Goal: Task Accomplishment & Management: Complete application form

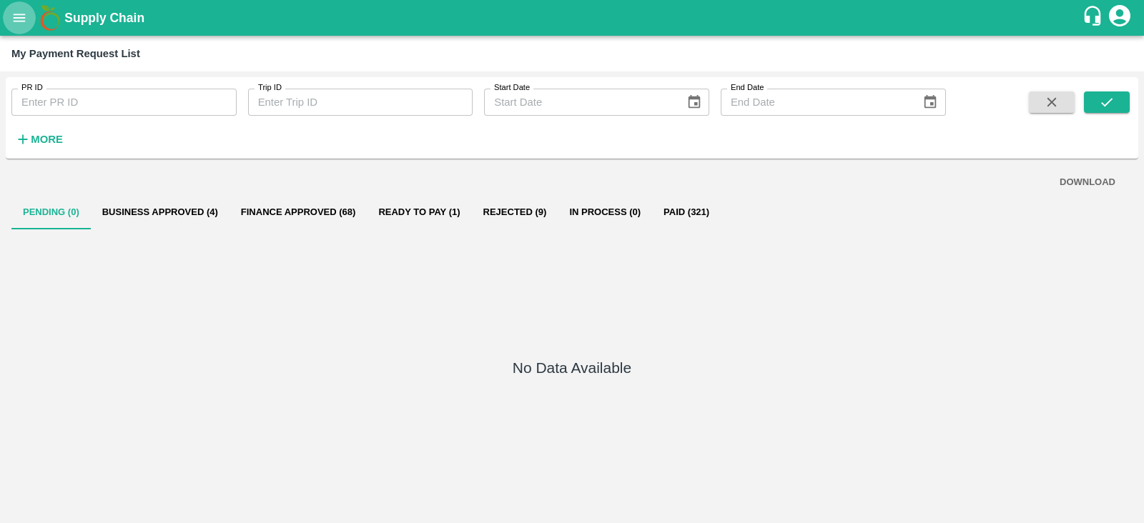
click at [25, 19] on icon "open drawer" at bounding box center [19, 18] width 16 height 16
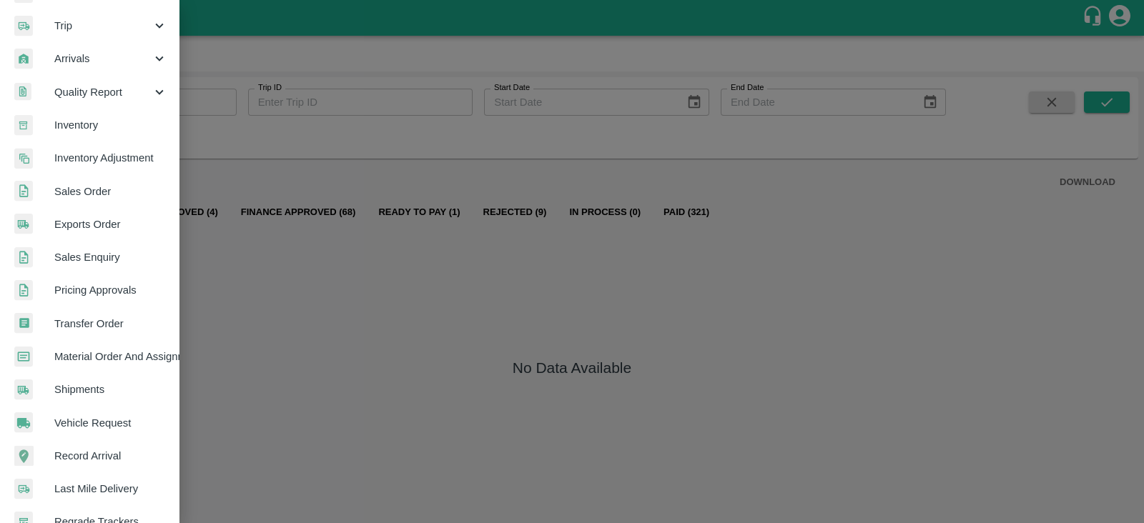
scroll to position [290, 0]
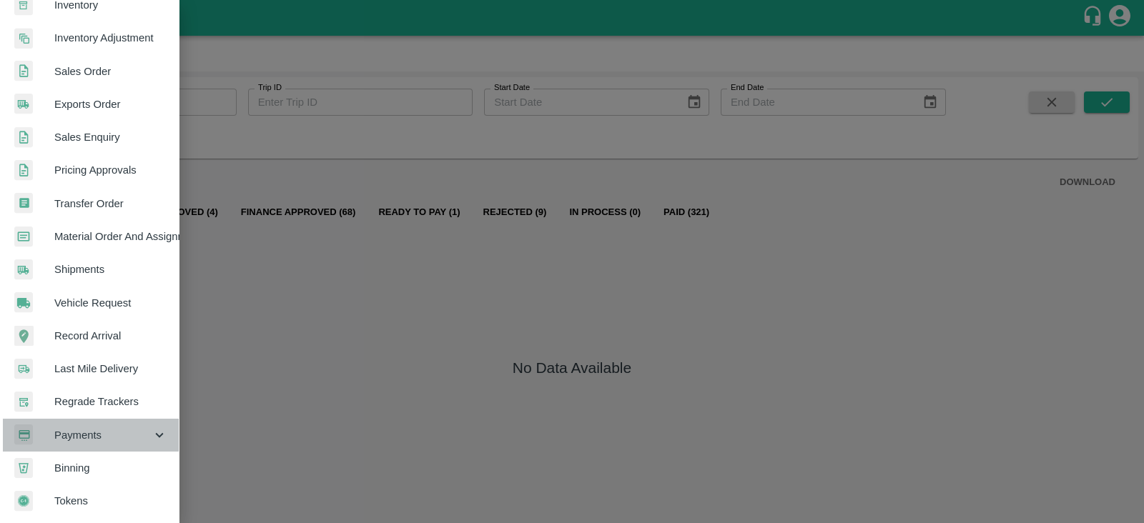
click at [107, 428] on span "Payments" at bounding box center [102, 436] width 97 height 16
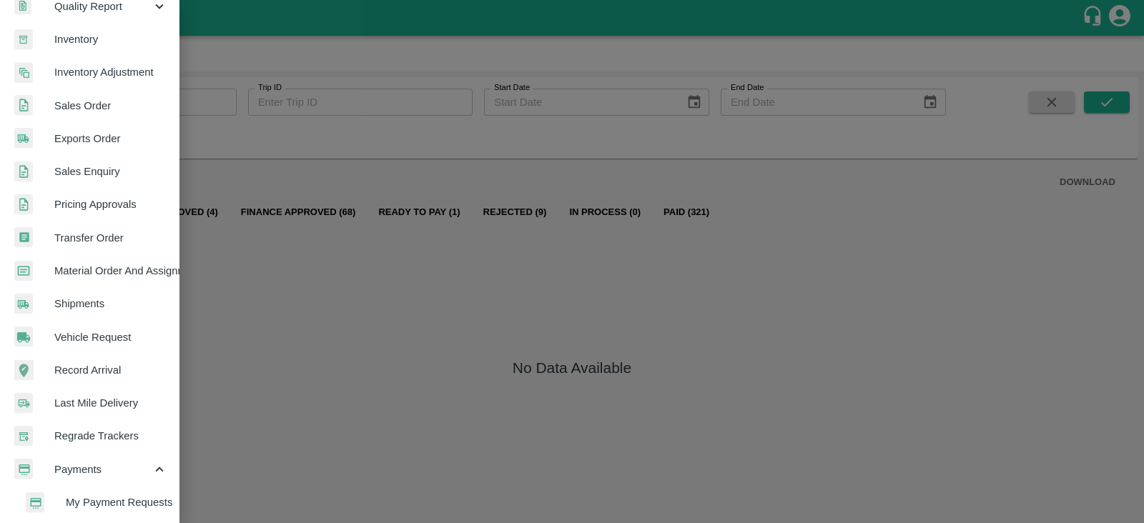
scroll to position [250, 0]
click at [110, 147] on link "Exports Order" at bounding box center [89, 139] width 179 height 33
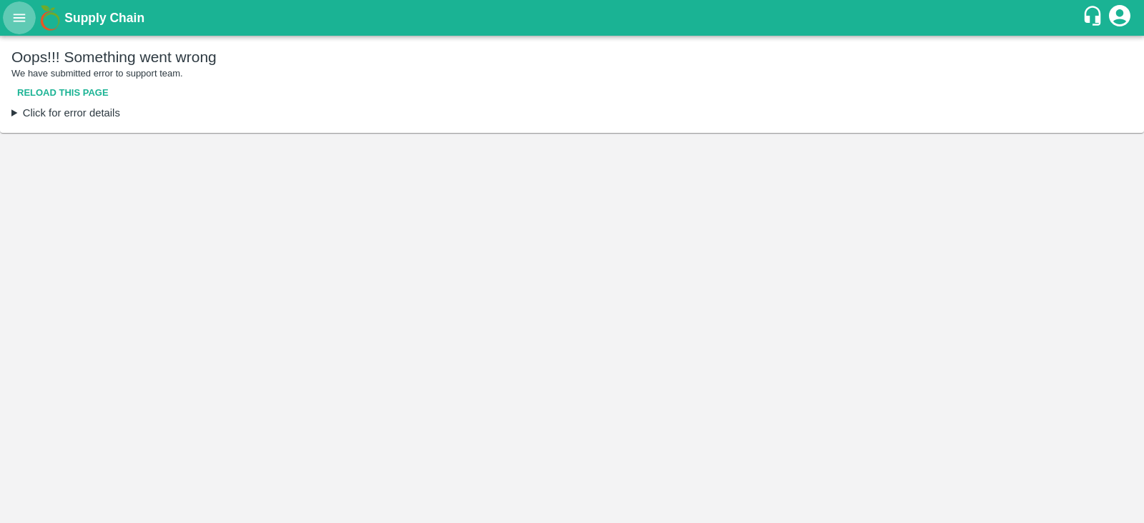
click at [17, 16] on icon "open drawer" at bounding box center [19, 18] width 16 height 16
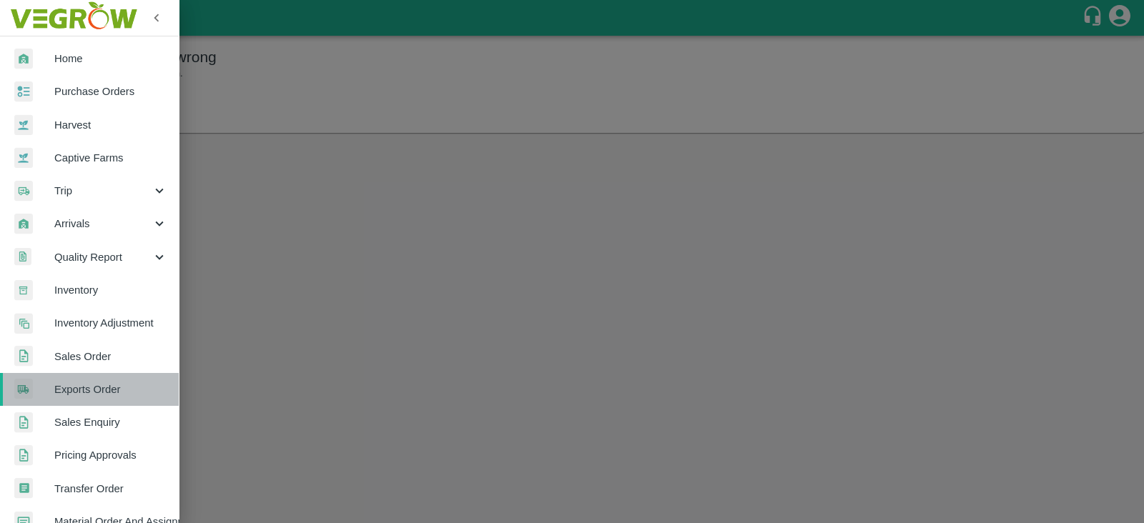
click at [106, 391] on span "Exports Order" at bounding box center [110, 390] width 113 height 16
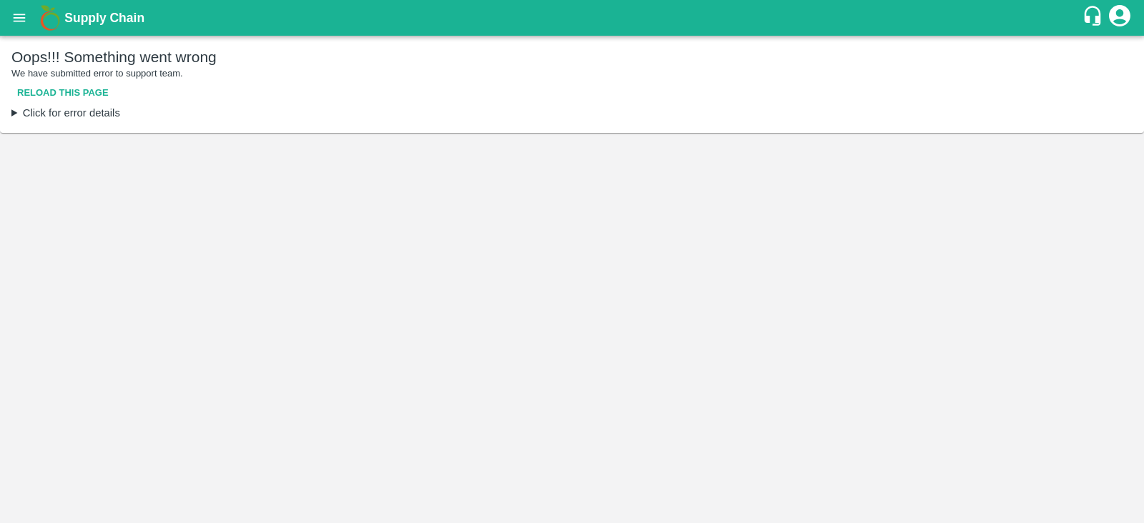
drag, startPoint x: 442, startPoint y: 252, endPoint x: 217, endPoint y: 99, distance: 271.3
click at [217, 99] on main "Oops!!! Something went wrong We have submitted error to support team. Reload th…" at bounding box center [572, 280] width 1144 height 488
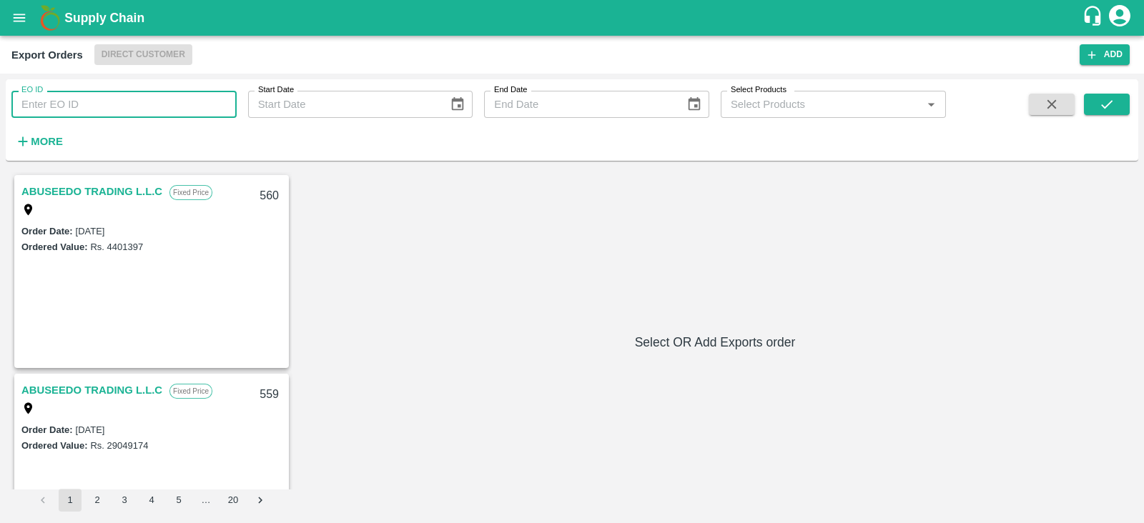
click at [183, 107] on input "EO ID" at bounding box center [123, 104] width 225 height 27
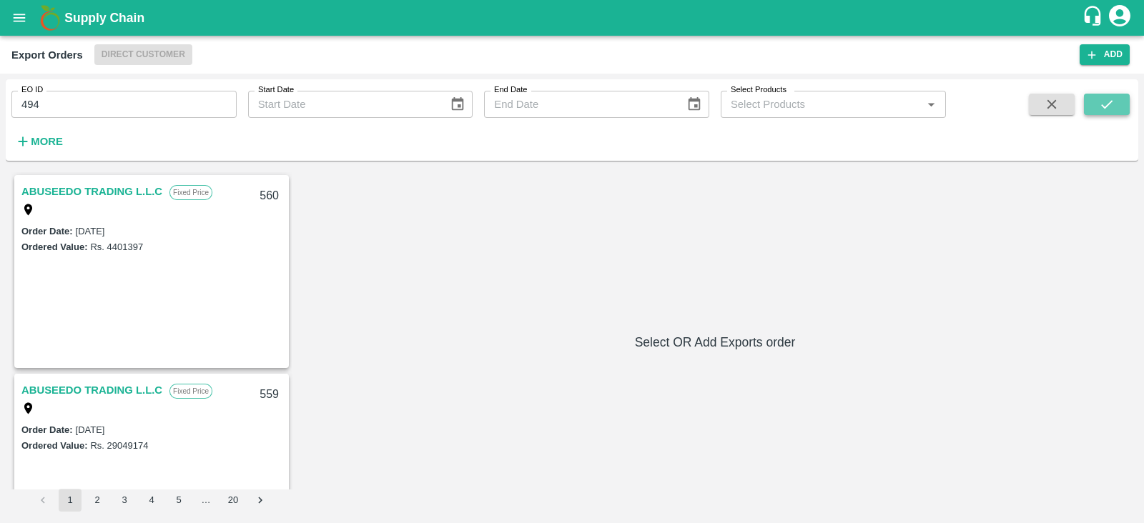
click at [1108, 111] on icon "submit" at bounding box center [1107, 105] width 16 height 16
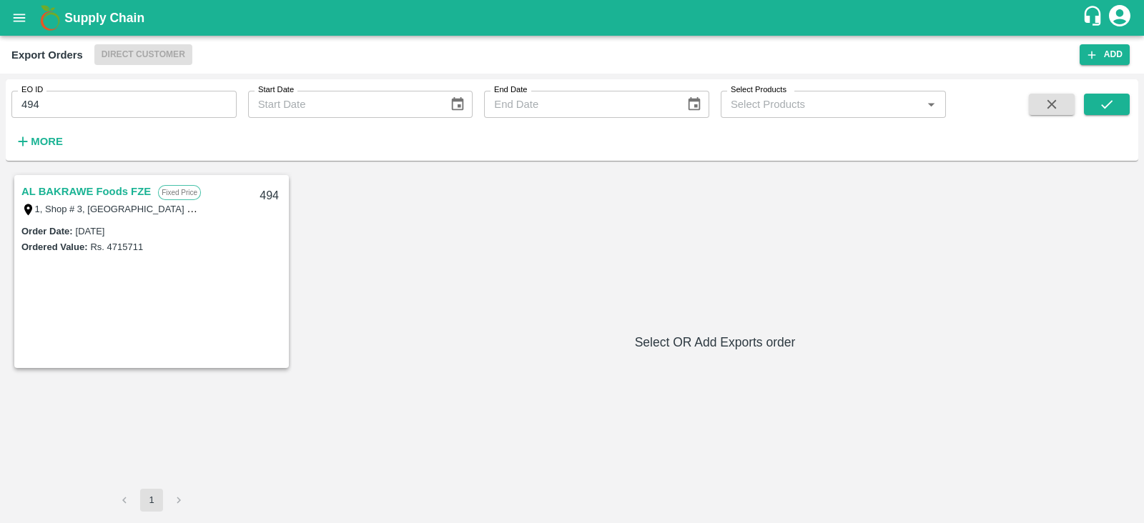
click at [125, 190] on link "AL BAKRAWE Foods FZE" at bounding box center [85, 191] width 129 height 19
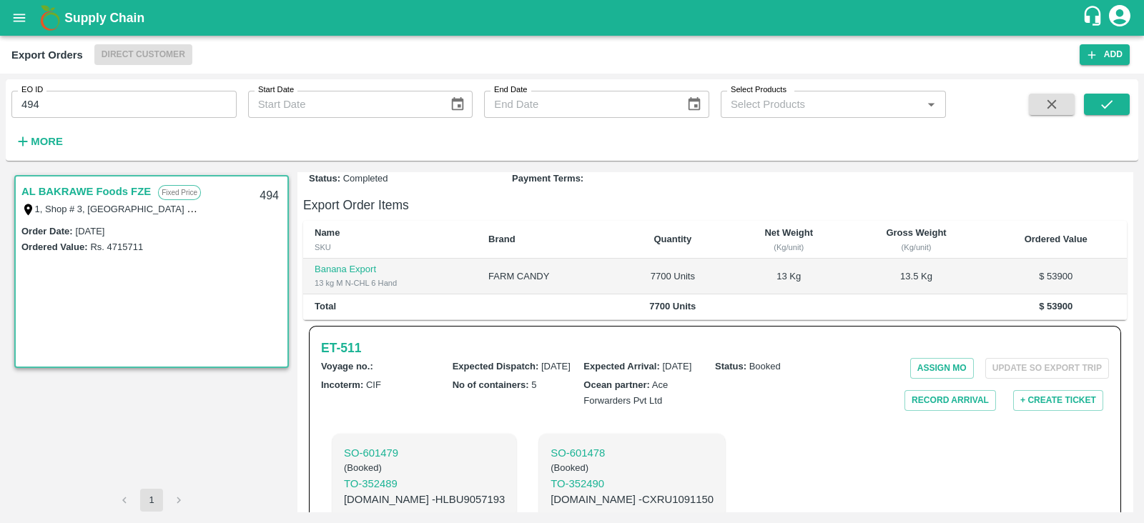
scroll to position [257, 0]
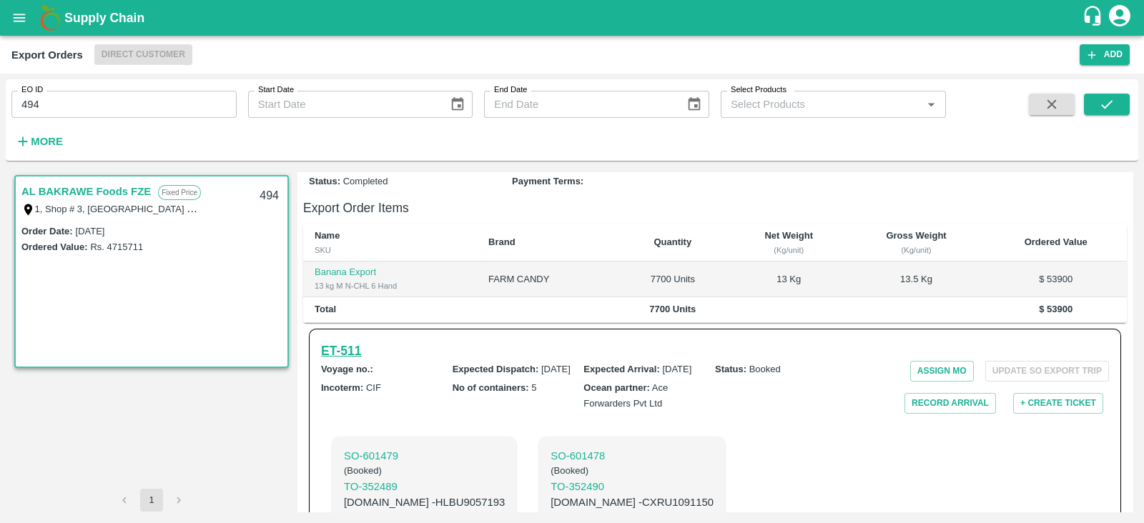
click at [350, 341] on h6 "ET- 511" at bounding box center [341, 351] width 40 height 20
click at [153, 97] on input "494" at bounding box center [123, 104] width 225 height 27
click at [1114, 102] on icon "submit" at bounding box center [1107, 105] width 16 height 16
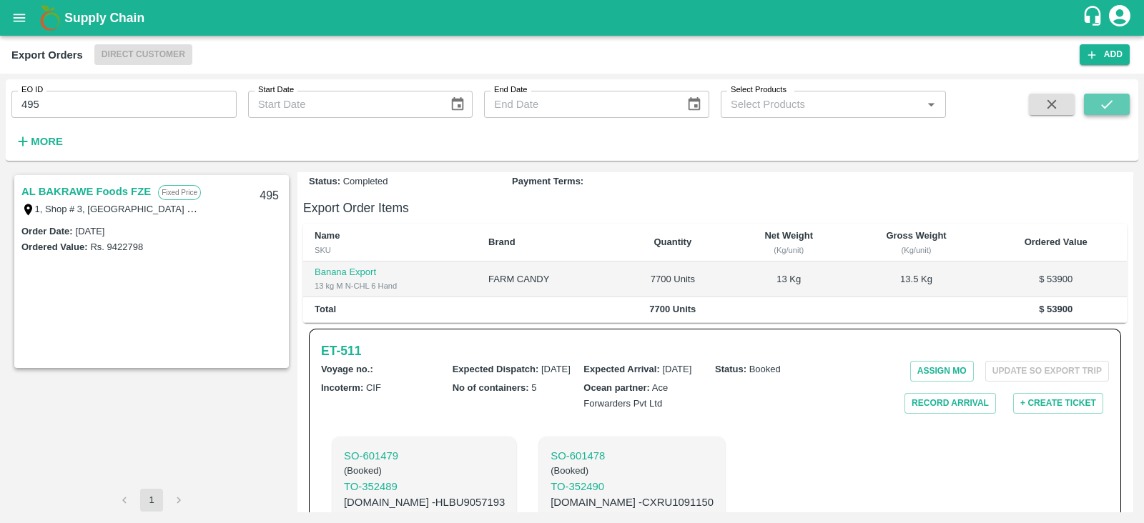
click at [1117, 105] on button "submit" at bounding box center [1107, 104] width 46 height 21
click at [125, 187] on link "AL BAKRAWE Foods FZE" at bounding box center [85, 191] width 129 height 19
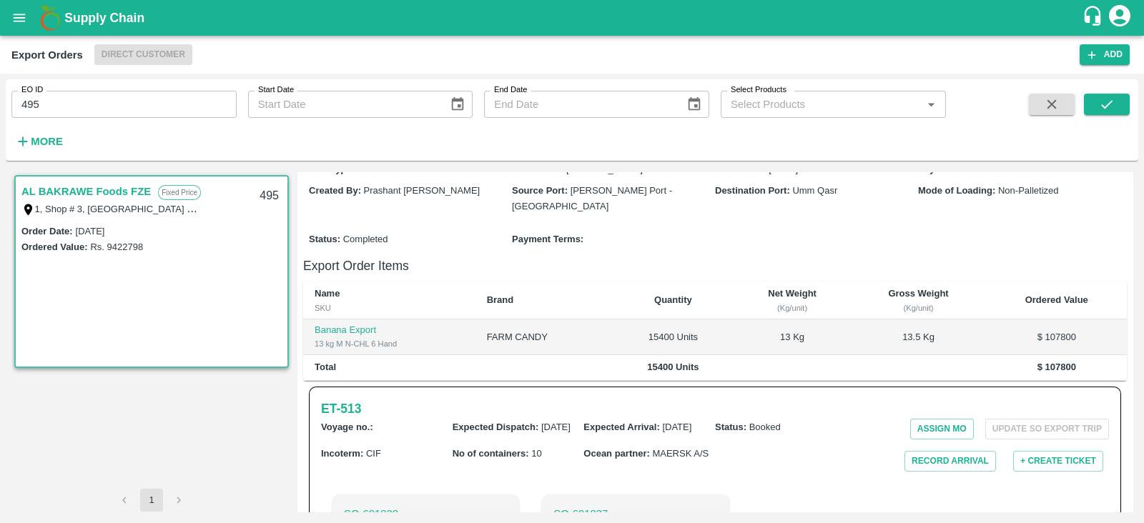
scroll to position [187, 0]
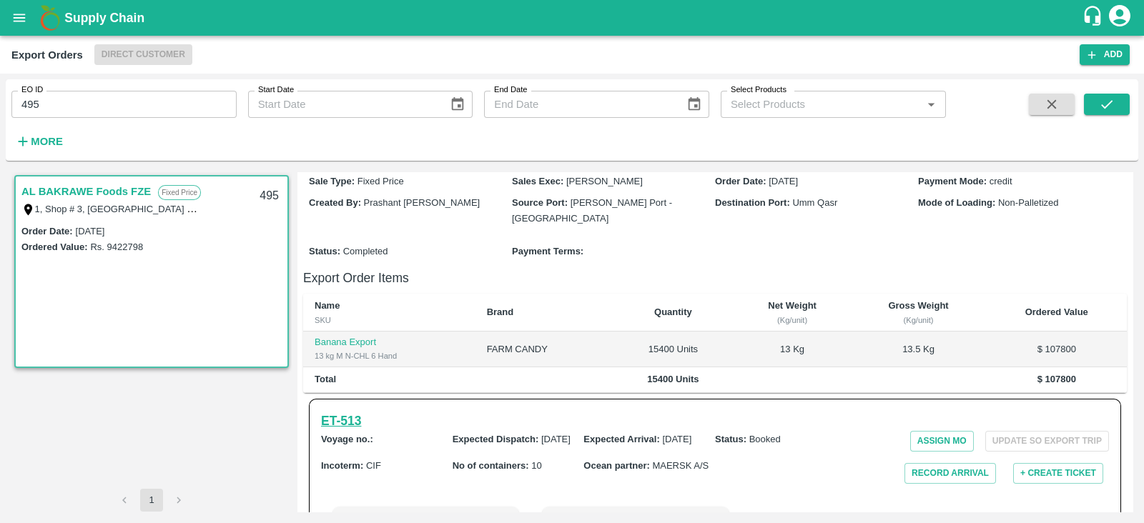
click at [351, 411] on h6 "ET- 513" at bounding box center [341, 421] width 40 height 20
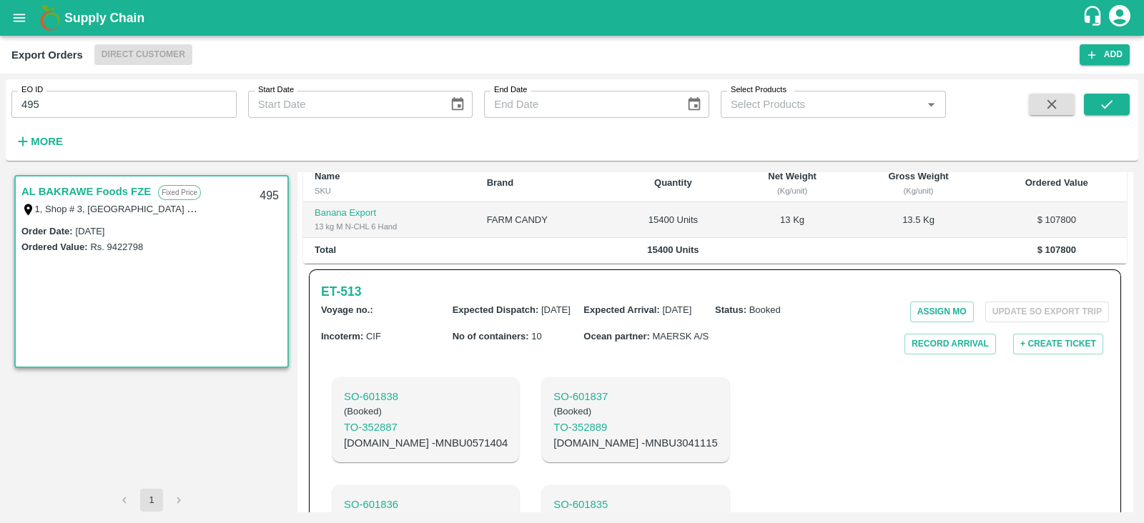
scroll to position [315, 0]
click at [358, 283] on h6 "ET- 513" at bounding box center [341, 293] width 40 height 20
click at [161, 101] on input "495" at bounding box center [123, 104] width 225 height 27
type input "4"
click at [1101, 100] on icon "submit" at bounding box center [1107, 105] width 16 height 16
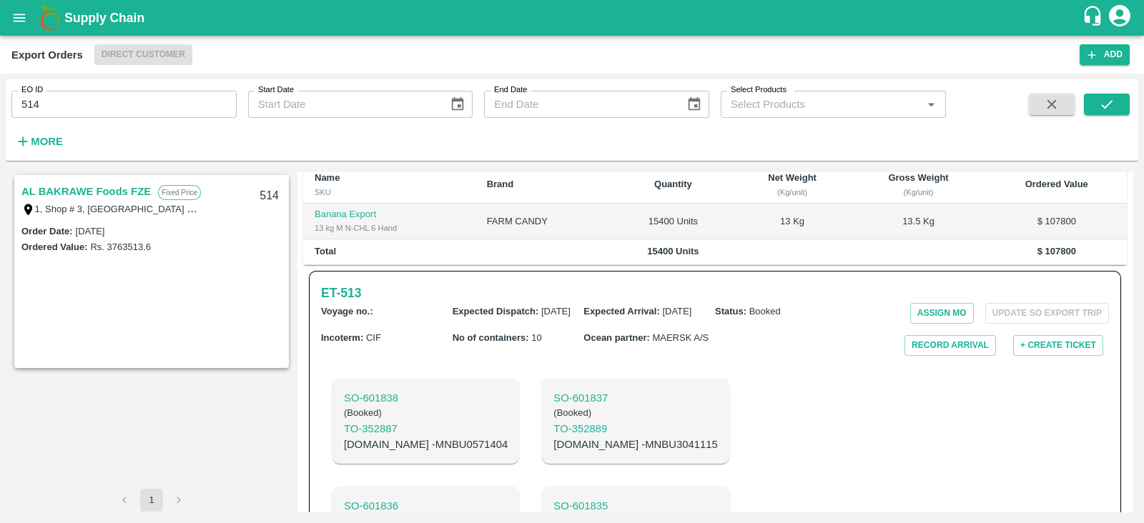
click at [113, 192] on link "AL BAKRAWE Foods FZE" at bounding box center [85, 191] width 129 height 19
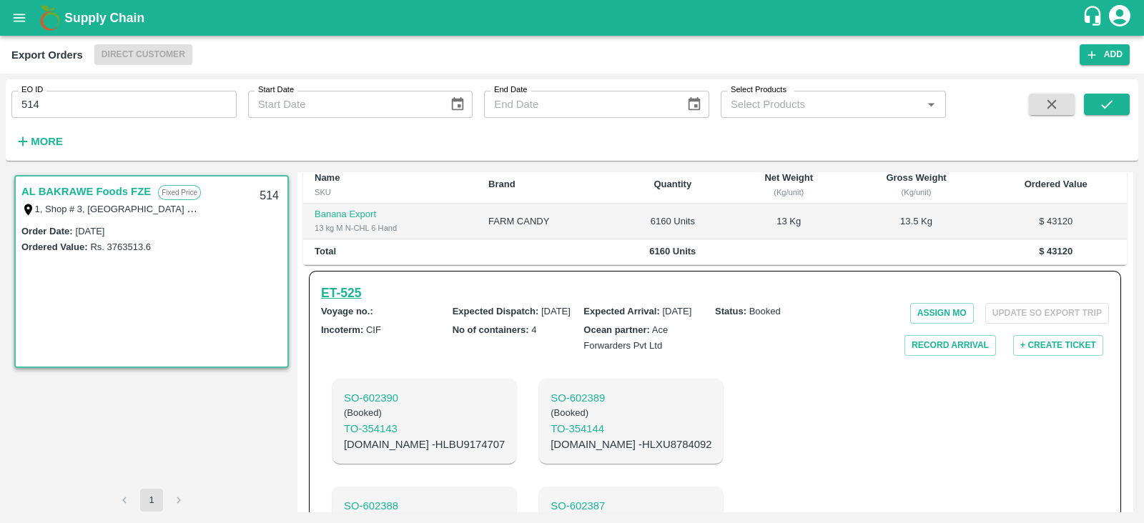
click at [342, 283] on h6 "ET- 525" at bounding box center [341, 293] width 40 height 20
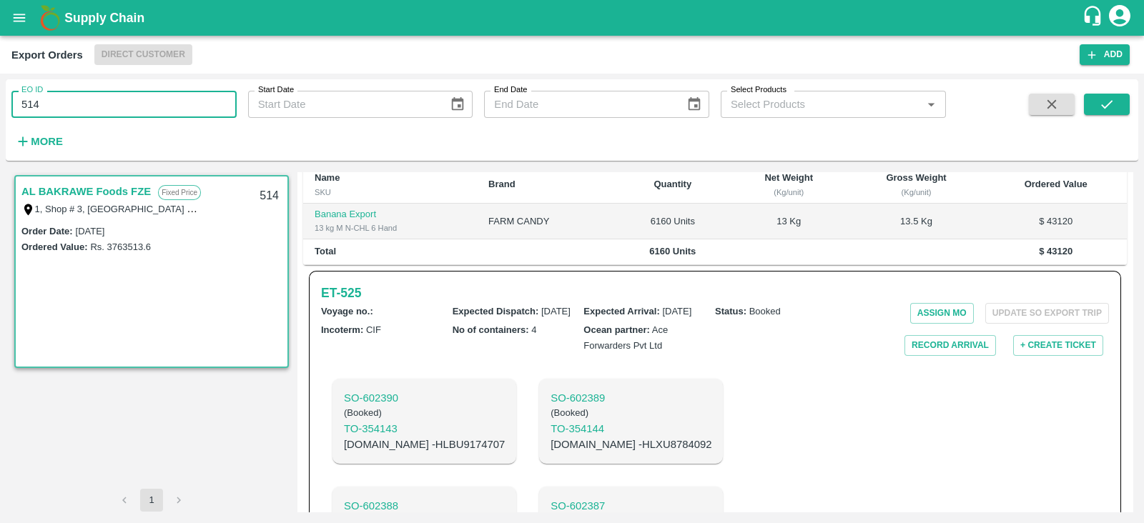
click at [137, 105] on input "514" at bounding box center [123, 104] width 225 height 27
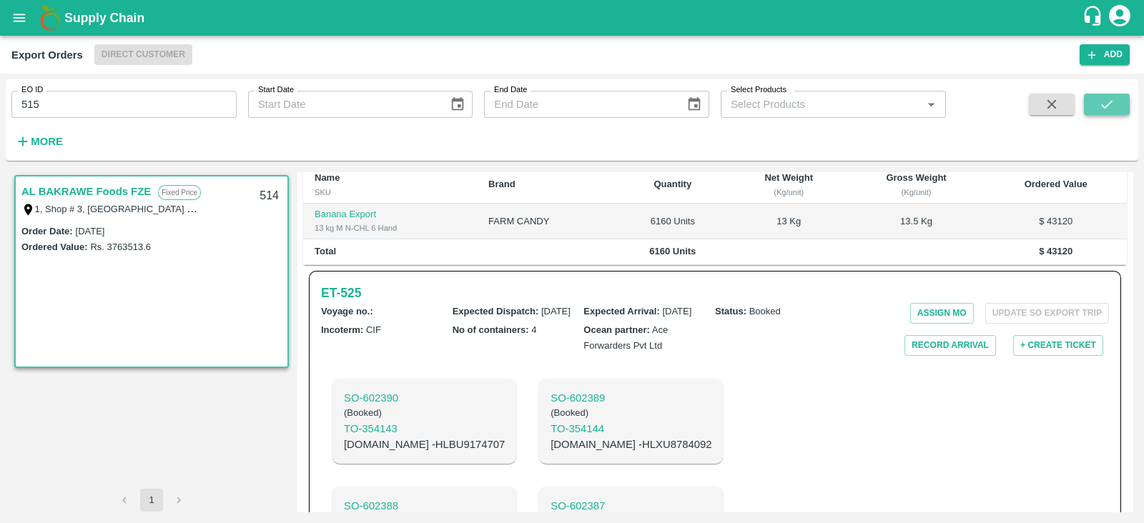
click at [1101, 102] on icon "submit" at bounding box center [1107, 105] width 16 height 16
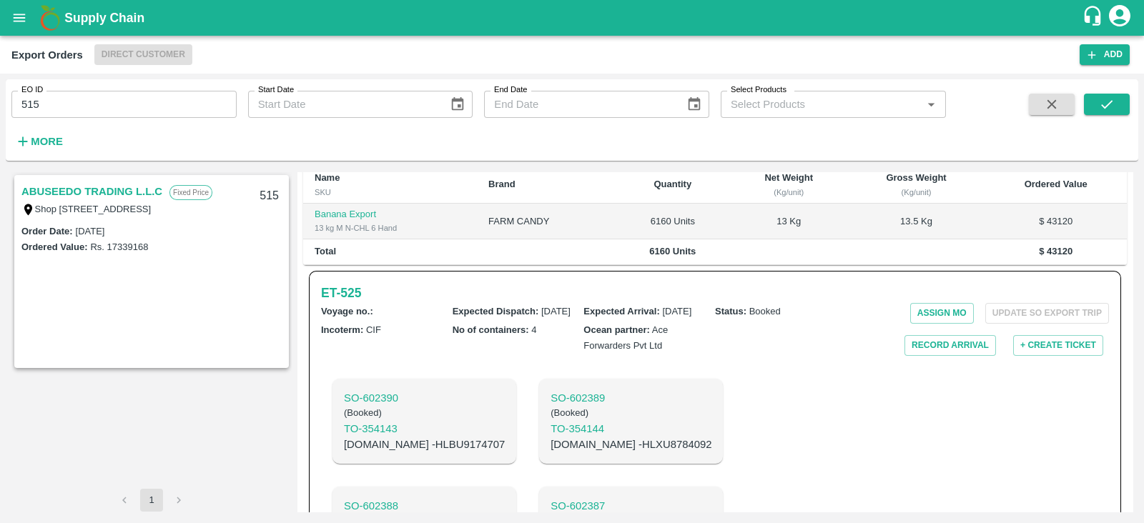
click at [147, 195] on link "ABUSEEDO TRADING L.L.C" at bounding box center [91, 191] width 141 height 19
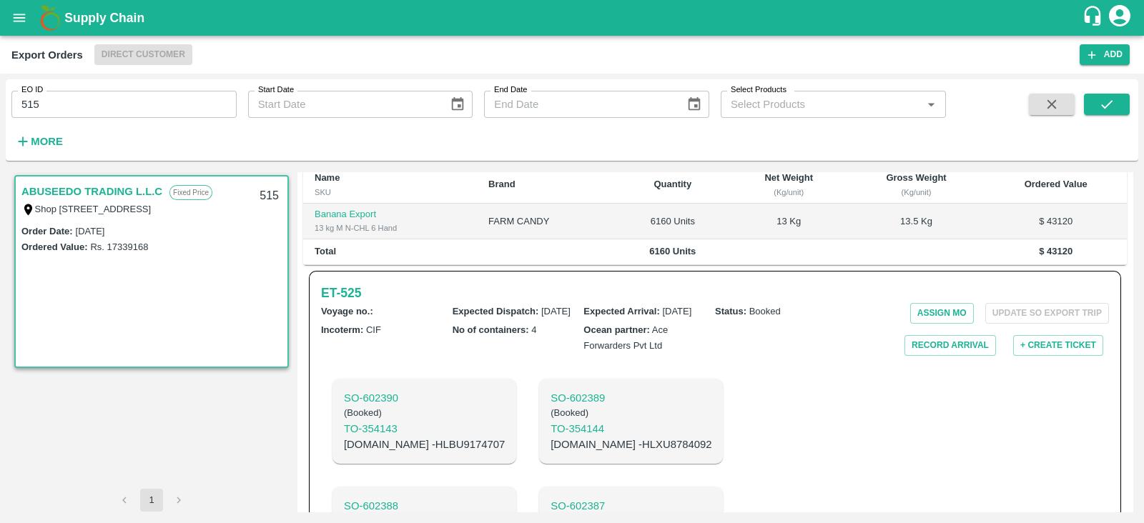
scroll to position [395, 0]
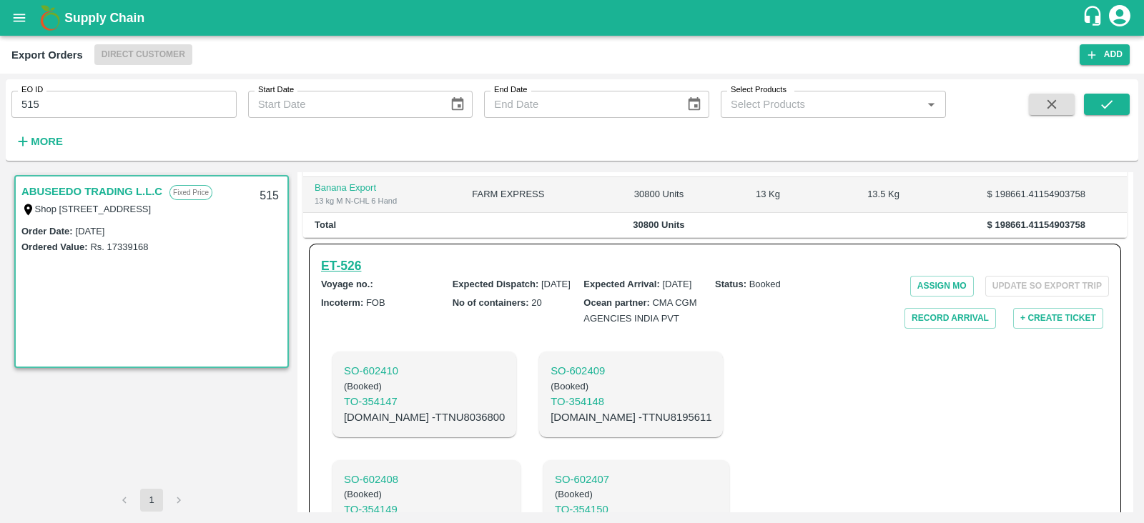
click at [361, 276] on h6 "ET- 526" at bounding box center [341, 266] width 40 height 20
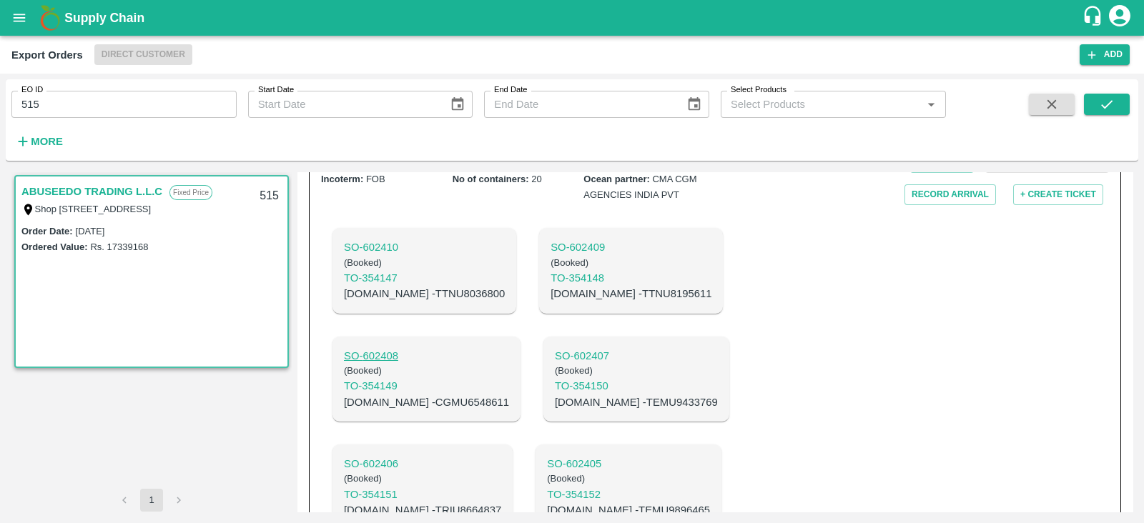
scroll to position [518, 0]
click at [426, 302] on p "C.No - TTNU8036800" at bounding box center [424, 294] width 161 height 16
copy p "TTNU8036800"
click at [174, 105] on input "515" at bounding box center [123, 104] width 225 height 27
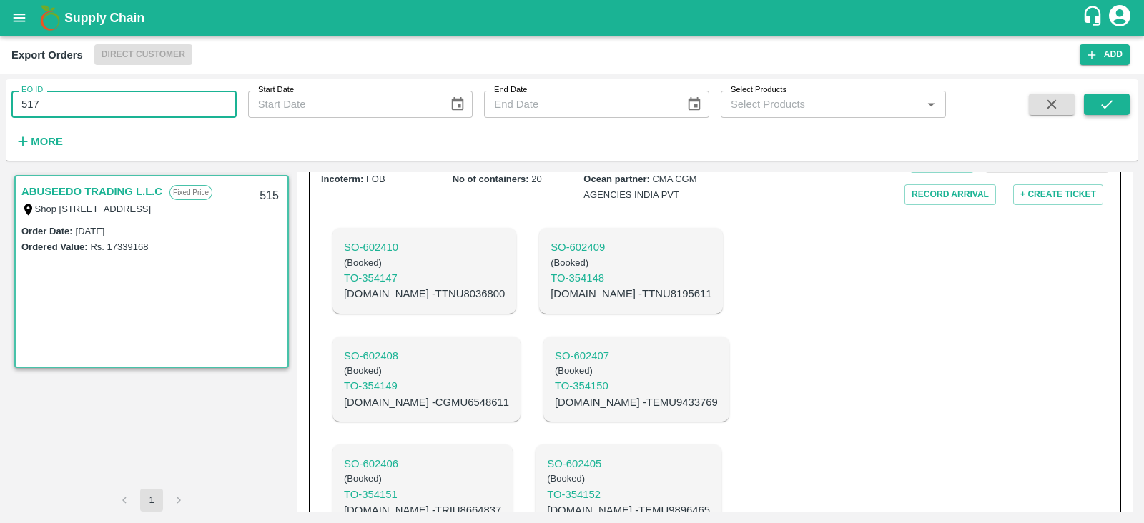
type input "517"
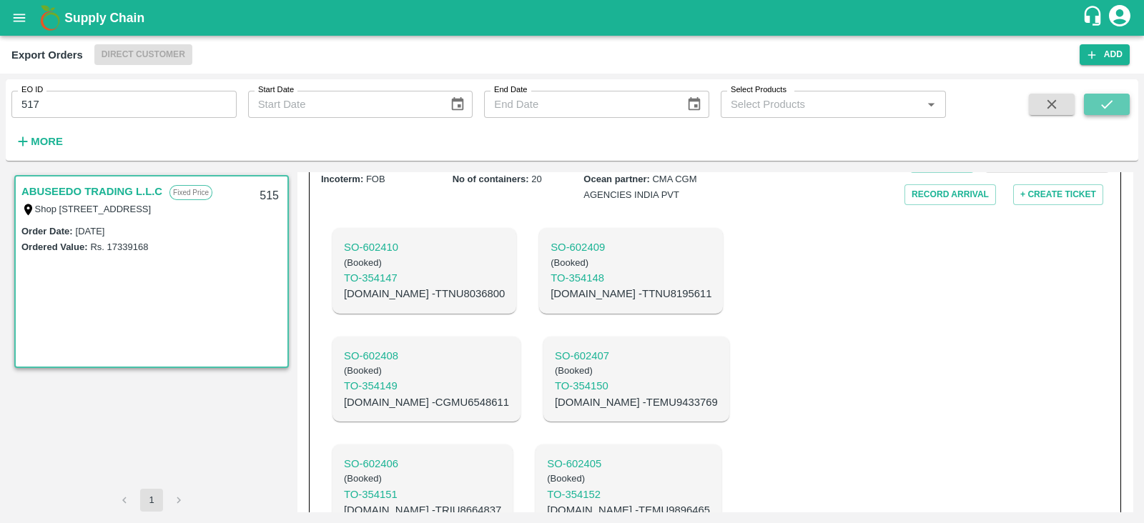
click at [1113, 109] on icon "submit" at bounding box center [1107, 105] width 16 height 16
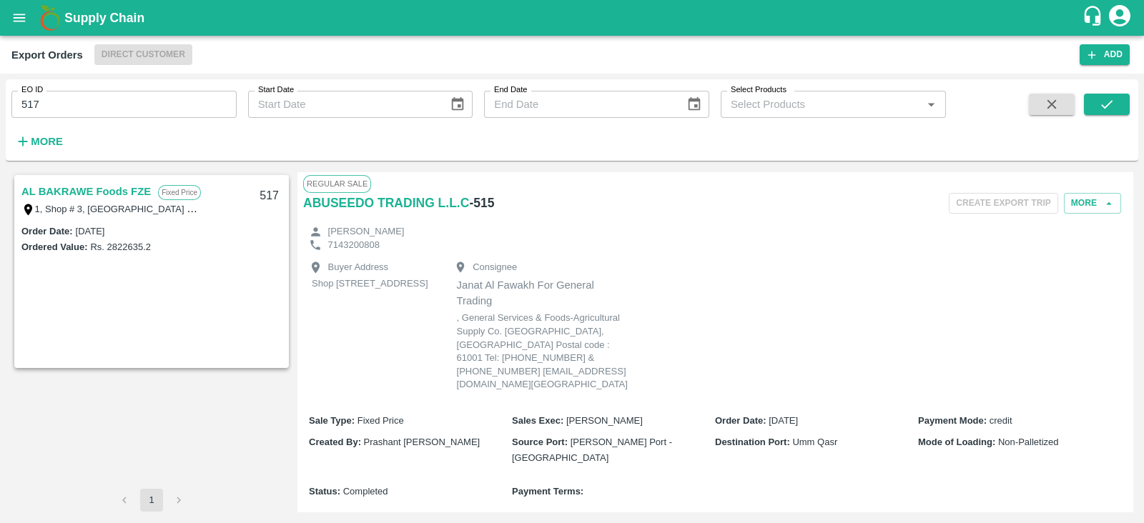
click at [136, 185] on link "AL BAKRAWE Foods FZE" at bounding box center [85, 191] width 129 height 19
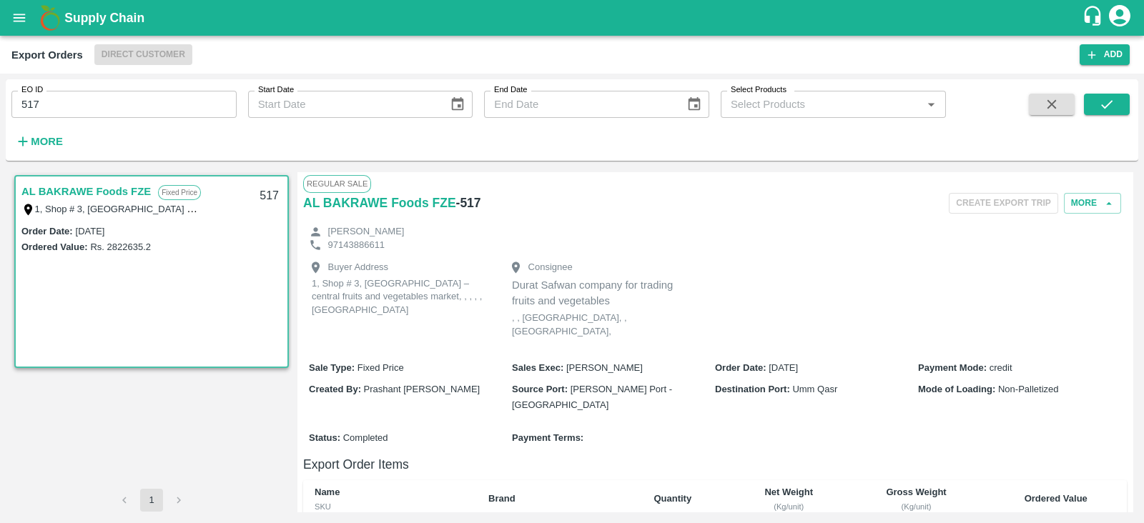
click at [114, 190] on link "AL BAKRAWE Foods FZE" at bounding box center [85, 191] width 129 height 19
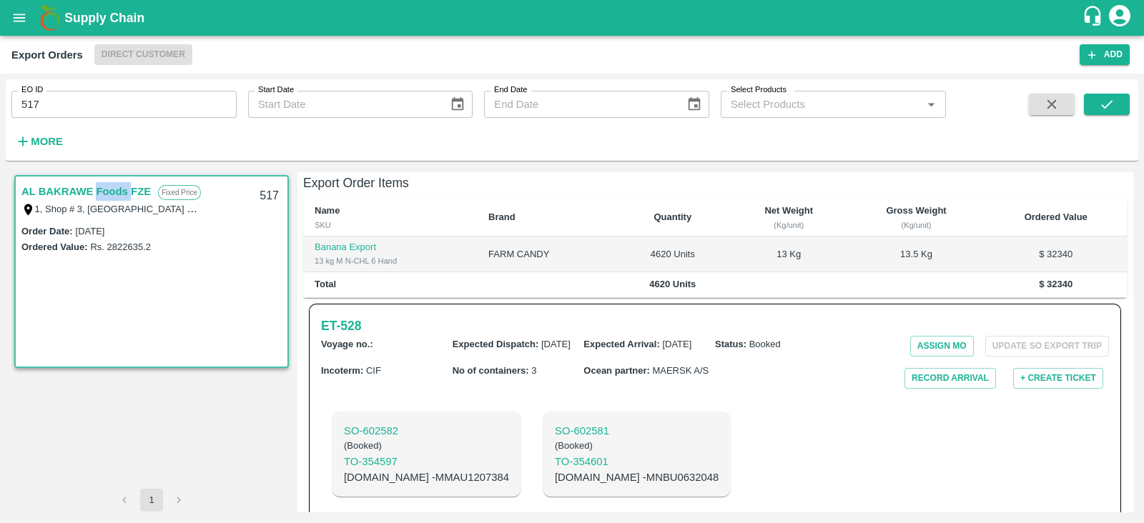
scroll to position [284, 0]
click at [350, 314] on h6 "ET- 528" at bounding box center [341, 324] width 40 height 20
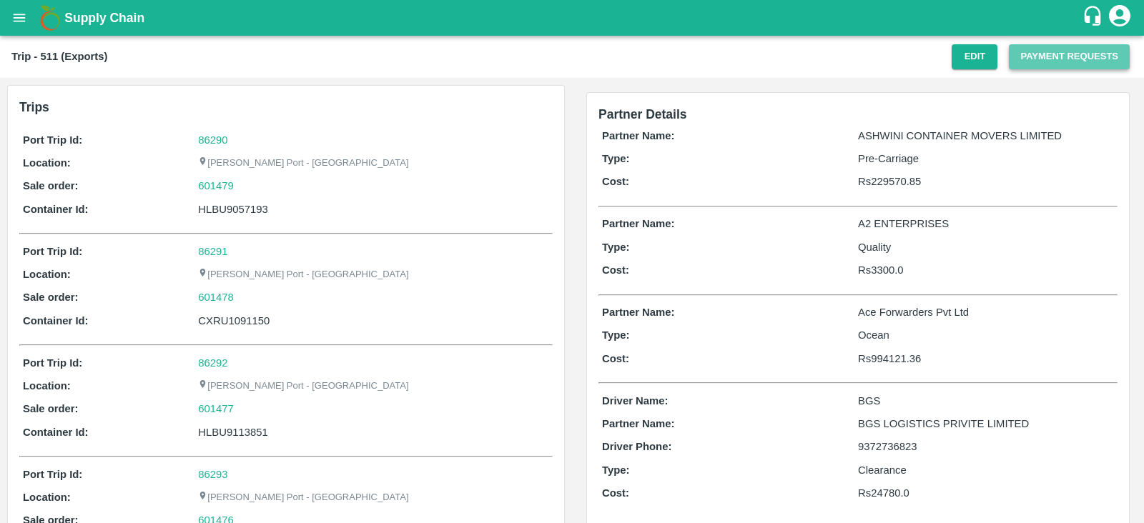
click at [1025, 62] on button "Payment Requests" at bounding box center [1069, 56] width 121 height 25
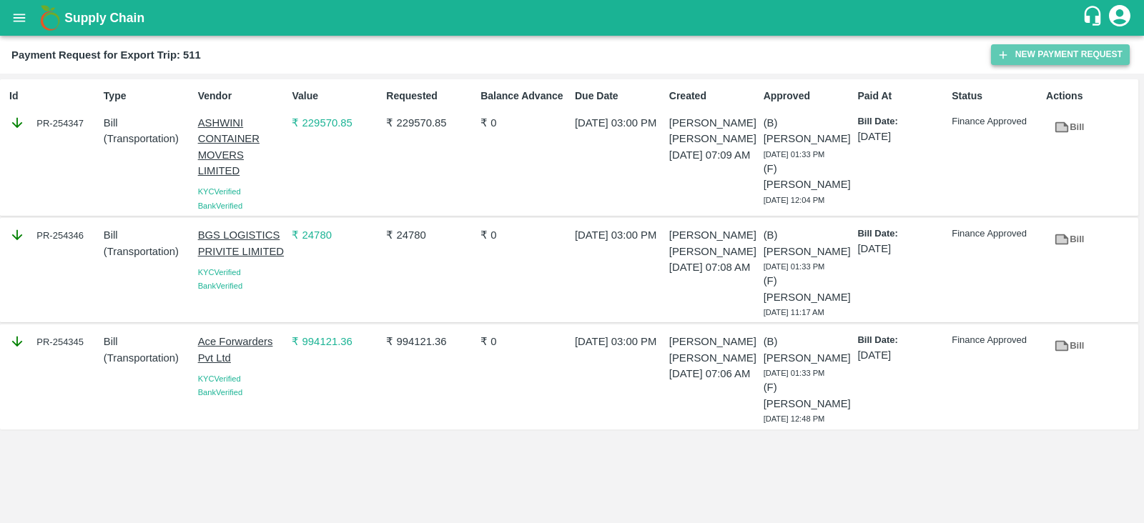
click at [1033, 56] on button "New Payment Request" at bounding box center [1060, 54] width 139 height 21
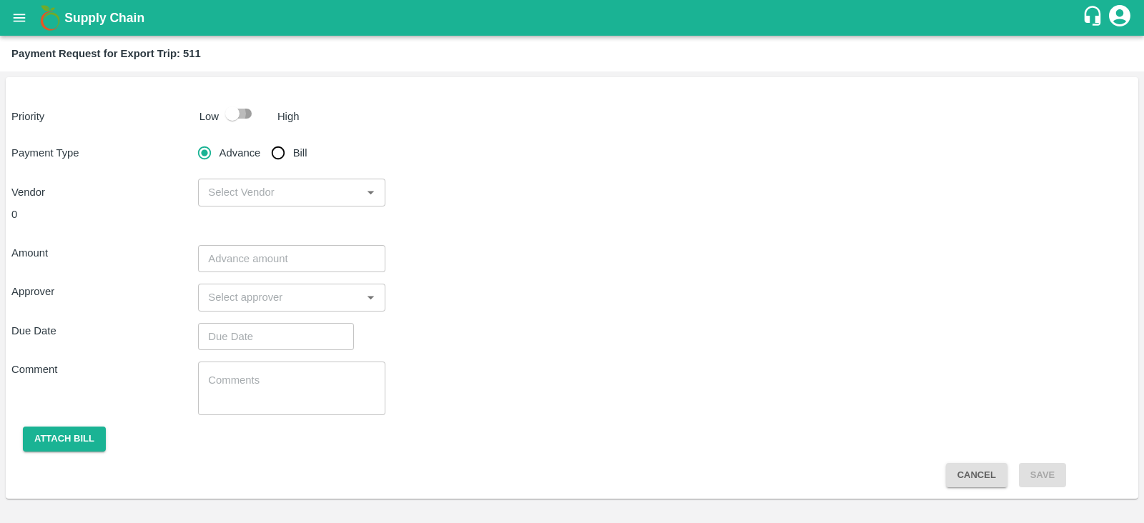
click at [251, 116] on input "checkbox" at bounding box center [233, 113] width 82 height 27
checkbox input "true"
click at [276, 149] on input "Bill" at bounding box center [278, 153] width 29 height 29
radio input "true"
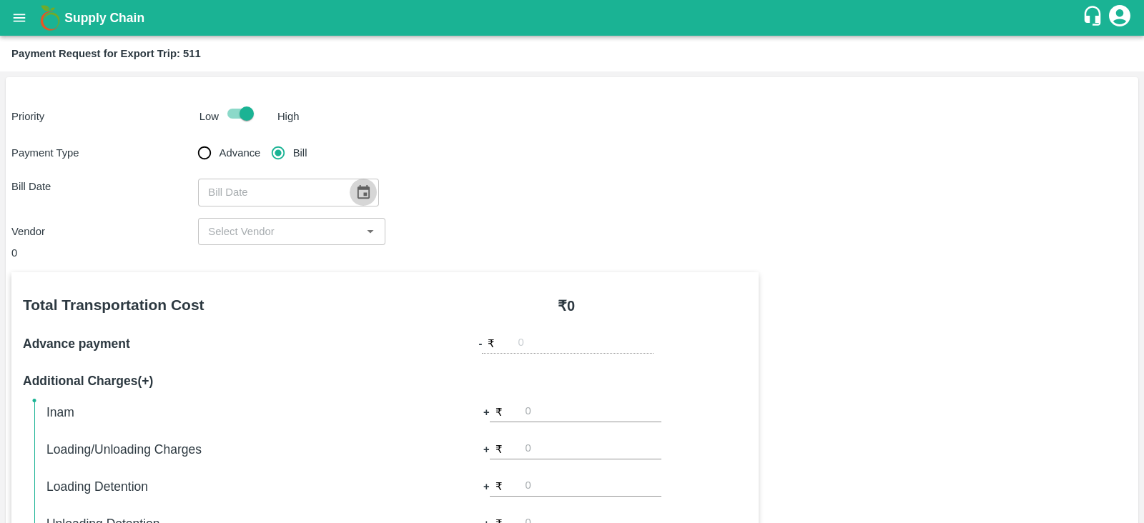
click at [355, 186] on icon "Choose date" at bounding box center [363, 193] width 16 height 16
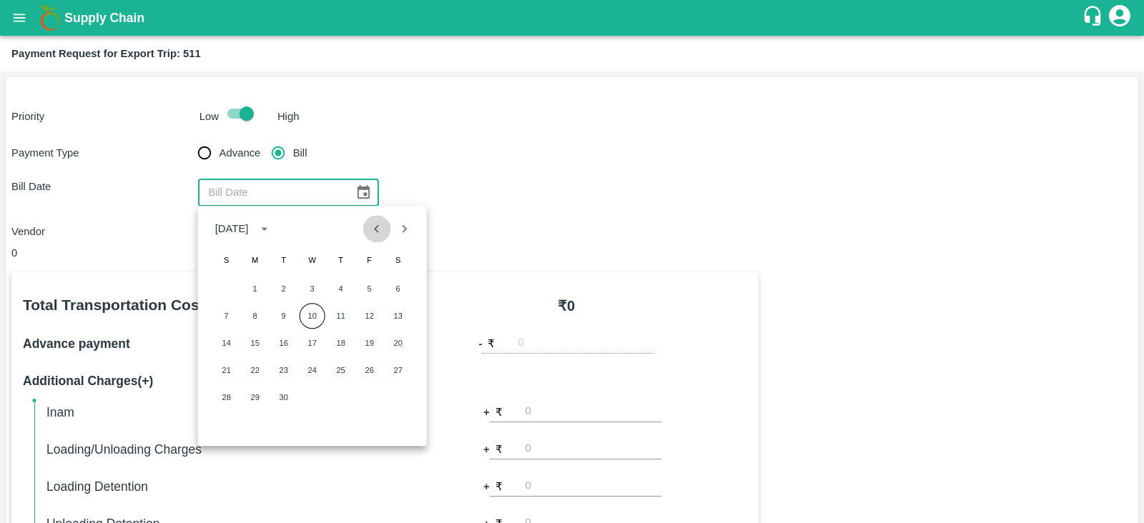
click at [375, 227] on icon "Previous month" at bounding box center [377, 229] width 16 height 16
click at [256, 340] on button "11" at bounding box center [255, 343] width 26 height 26
type input "11/08/2025"
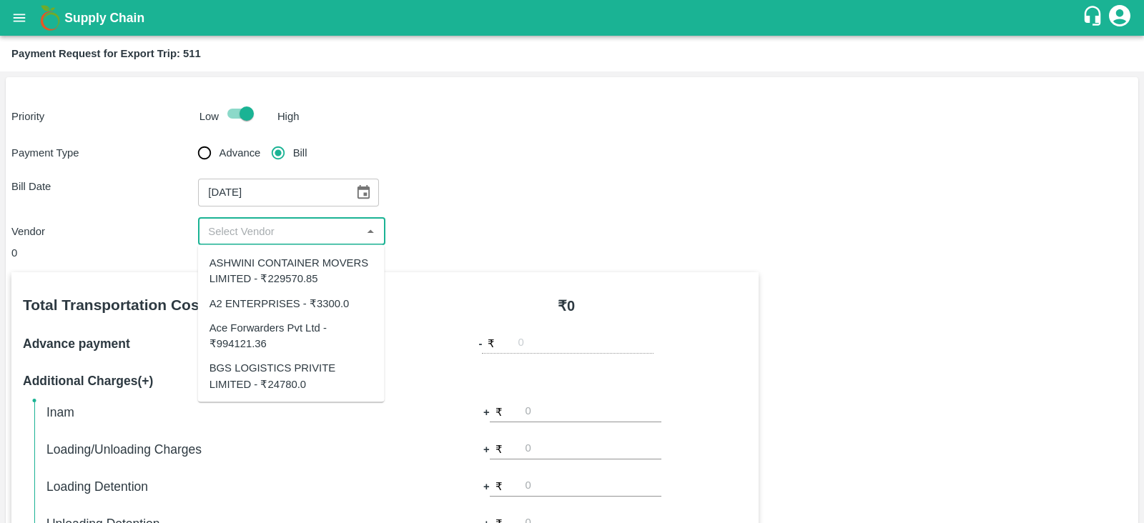
click at [303, 230] on input "input" at bounding box center [279, 231] width 154 height 19
click at [290, 294] on div "A2 ENTERPRISES - ₹3300.0" at bounding box center [291, 303] width 187 height 24
type input "A2 ENTERPRISES - ₹3300.0"
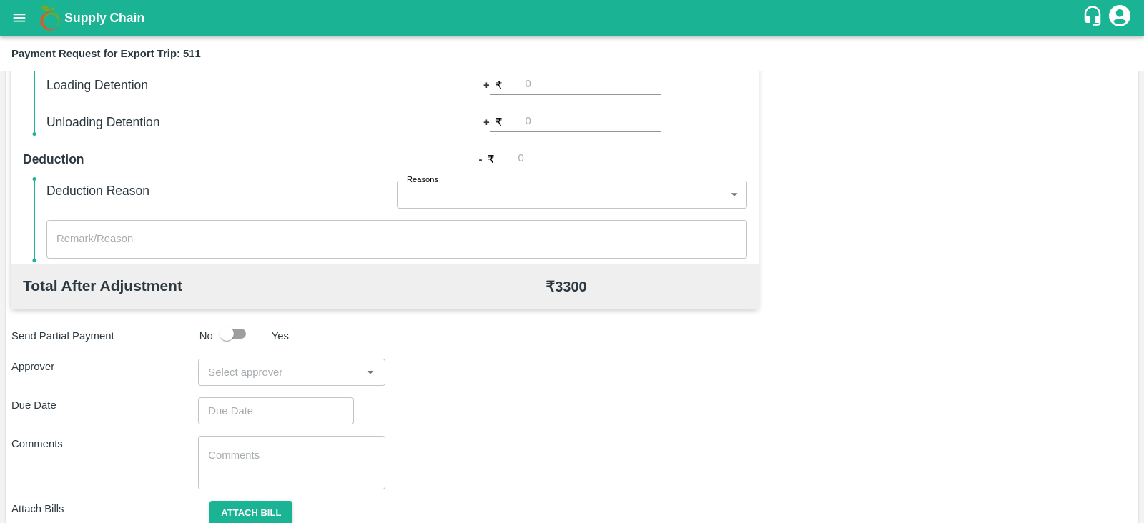
scroll to position [458, 0]
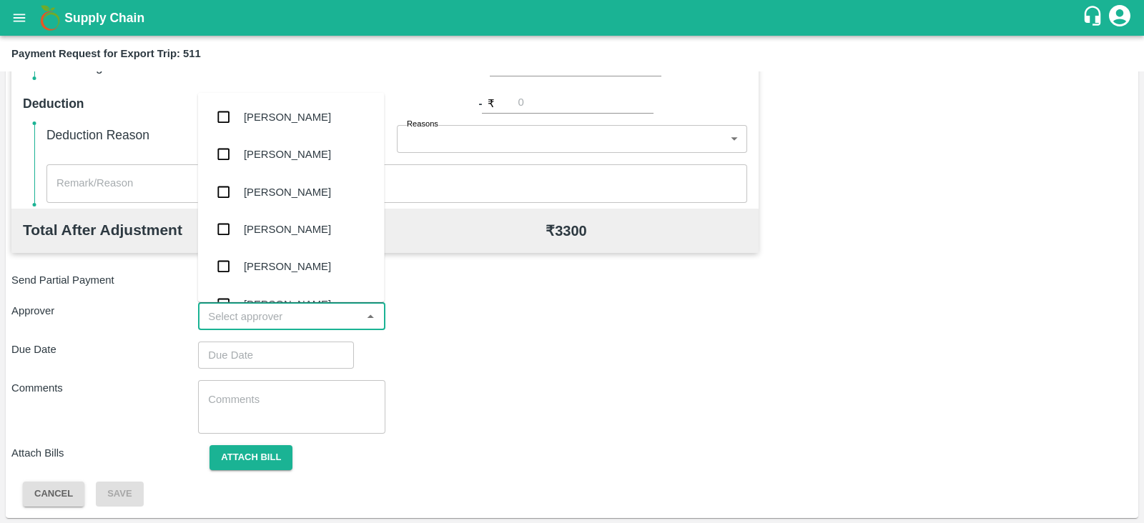
click at [279, 315] on input "input" at bounding box center [279, 317] width 154 height 19
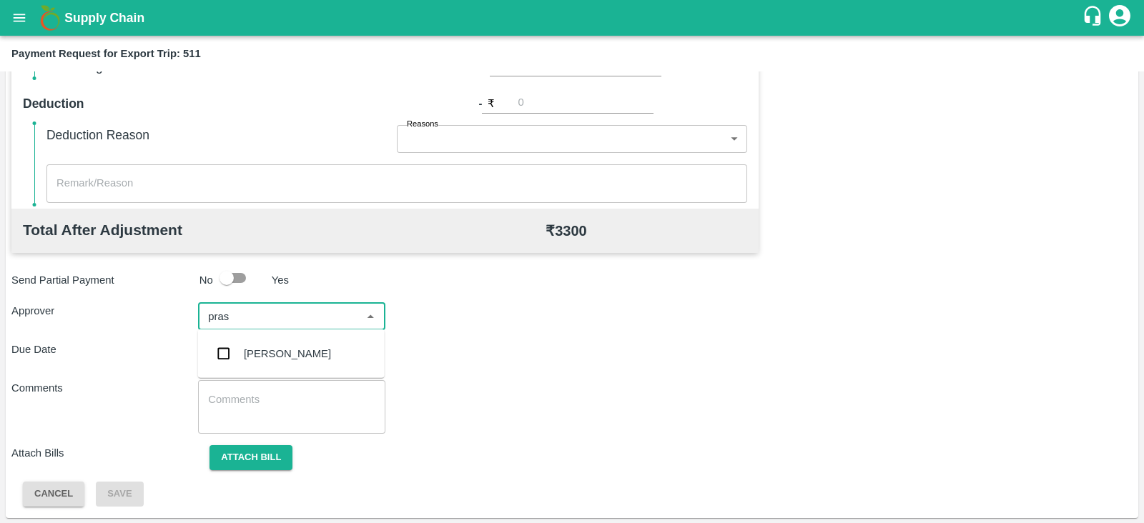
type input "prasa"
click at [262, 360] on div "Prasad Waghade" at bounding box center [287, 354] width 87 height 16
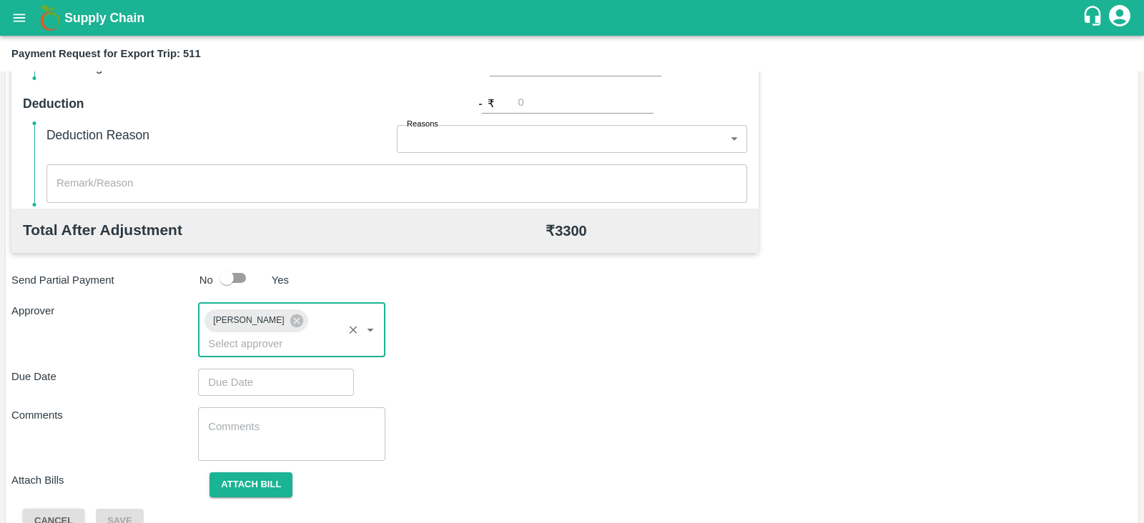
type input "DD/MM/YYYY hh:mm aa"
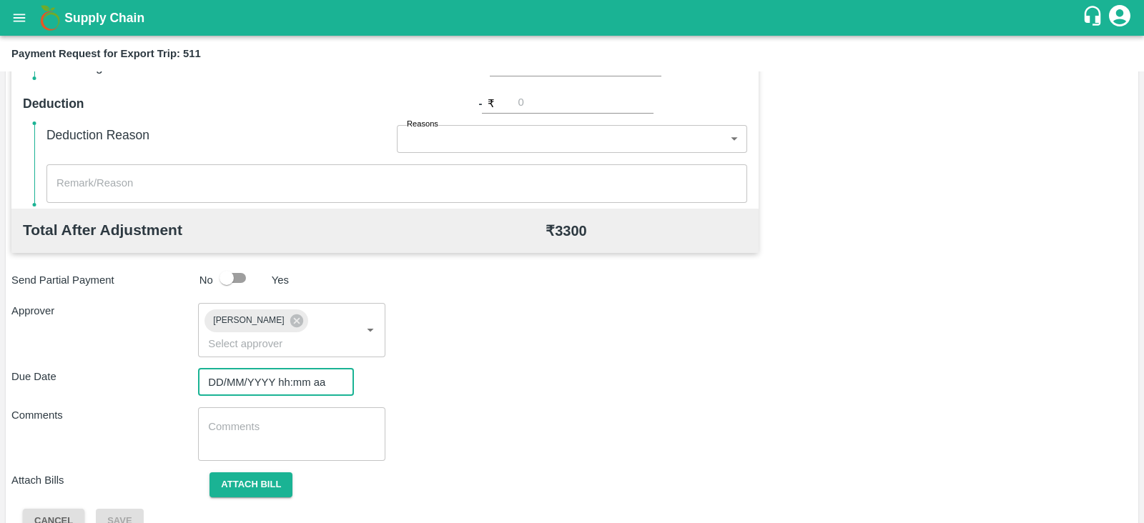
click at [241, 369] on input "DD/MM/YYYY hh:mm aa" at bounding box center [271, 382] width 146 height 27
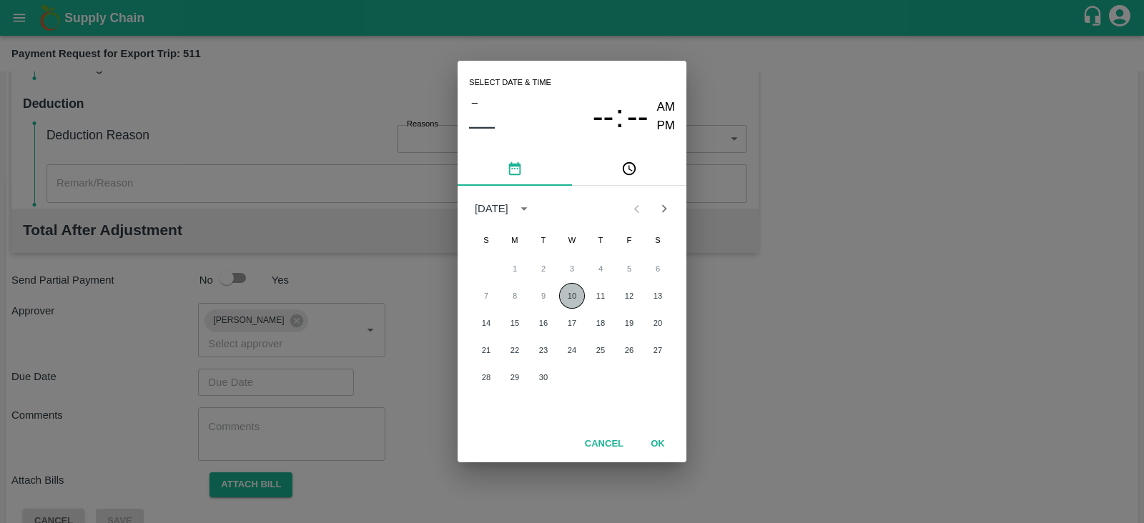
click at [574, 287] on button "10" at bounding box center [572, 296] width 26 height 26
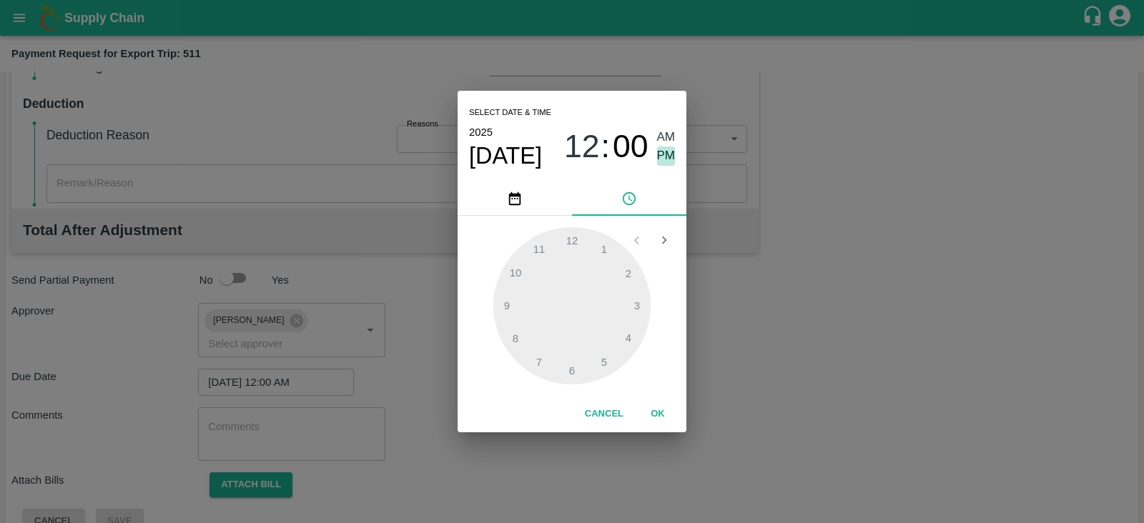
click at [669, 157] on span "PM" at bounding box center [666, 156] width 19 height 19
click at [621, 340] on div at bounding box center [571, 305] width 157 height 157
type input "[DATE] 04:00 PM"
click at [654, 412] on button "OK" at bounding box center [658, 414] width 46 height 25
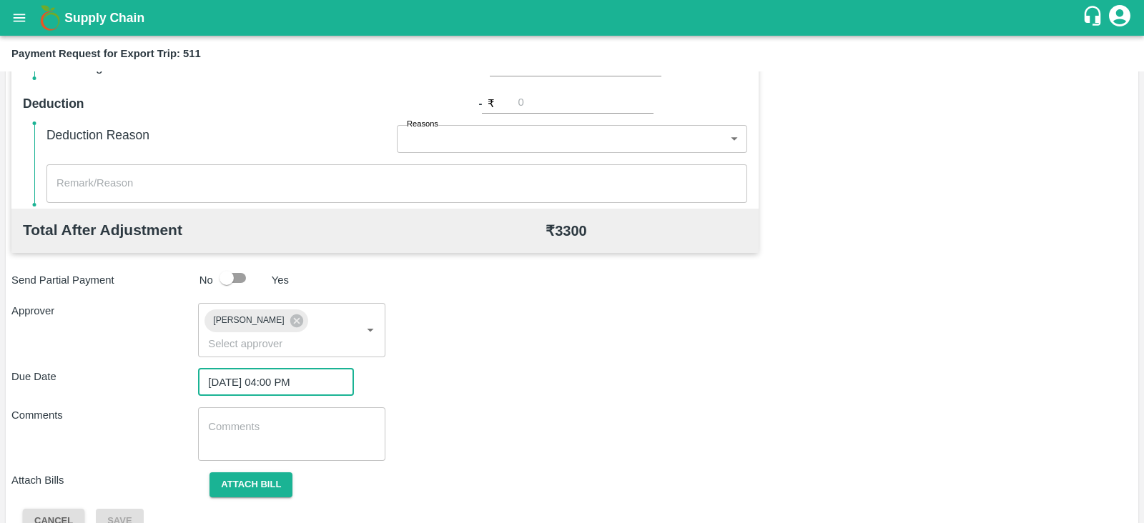
scroll to position [466, 0]
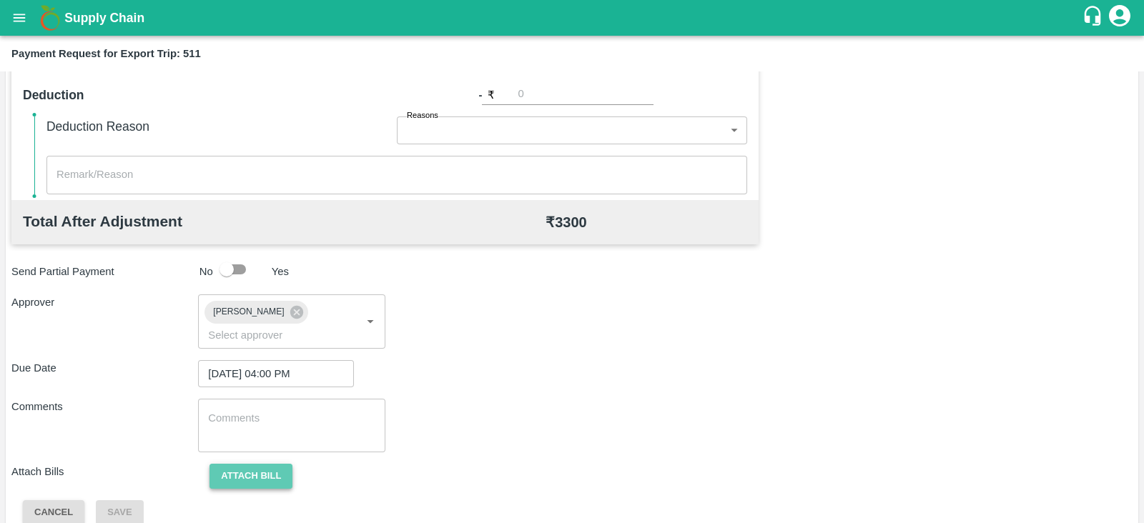
click at [250, 466] on button "Attach bill" at bounding box center [251, 476] width 83 height 25
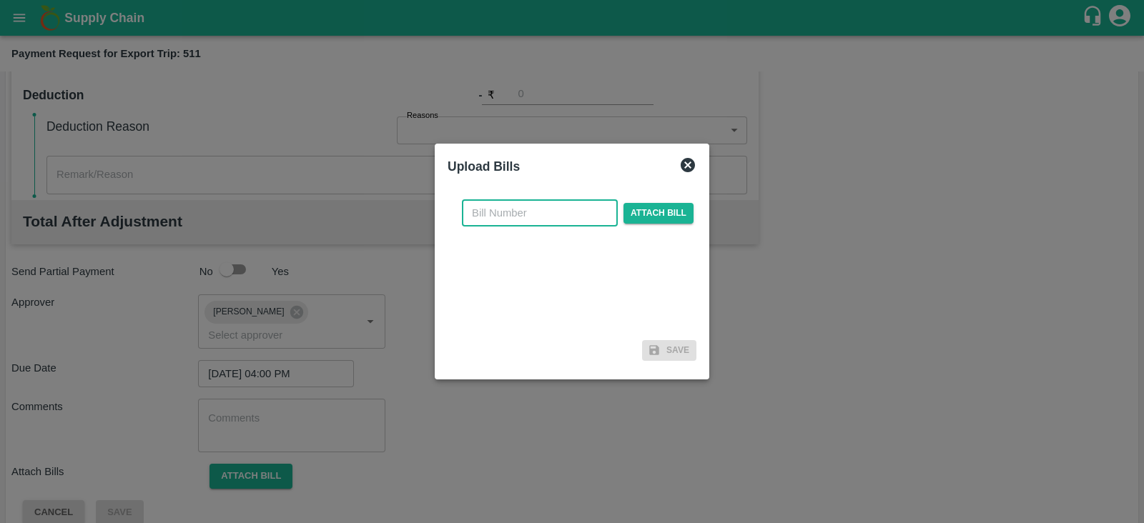
click at [542, 214] on input "text" at bounding box center [540, 213] width 156 height 27
paste input "A2-085/2025-26"
type input "A2-085/2025-26"
click at [626, 207] on span "Attach bill" at bounding box center [659, 213] width 70 height 21
click at [0, 0] on input "Attach bill" at bounding box center [0, 0] width 0 height 0
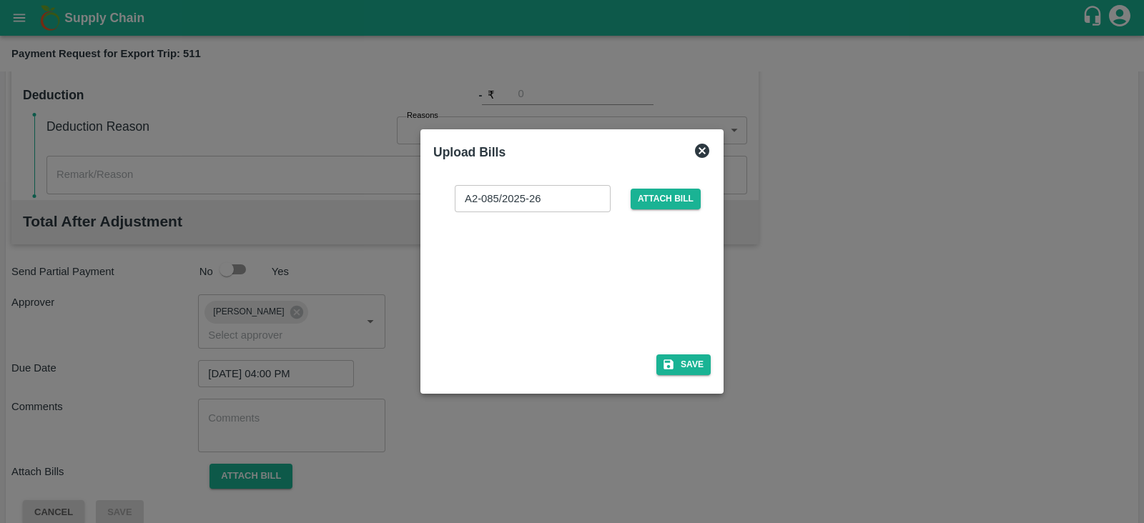
click at [566, 275] on div at bounding box center [569, 279] width 215 height 76
click at [701, 362] on button "Save" at bounding box center [684, 365] width 54 height 21
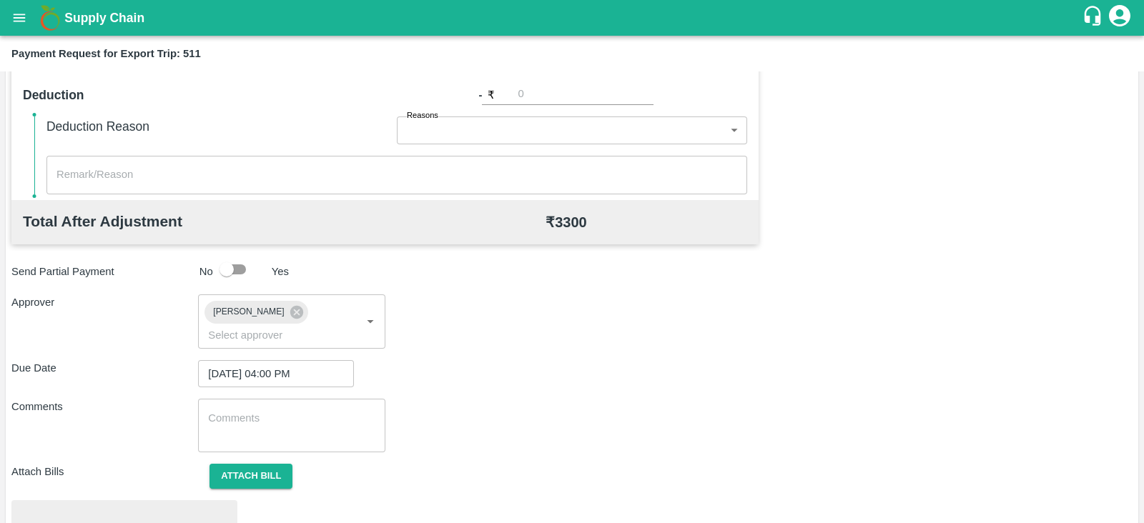
scroll to position [542, 0]
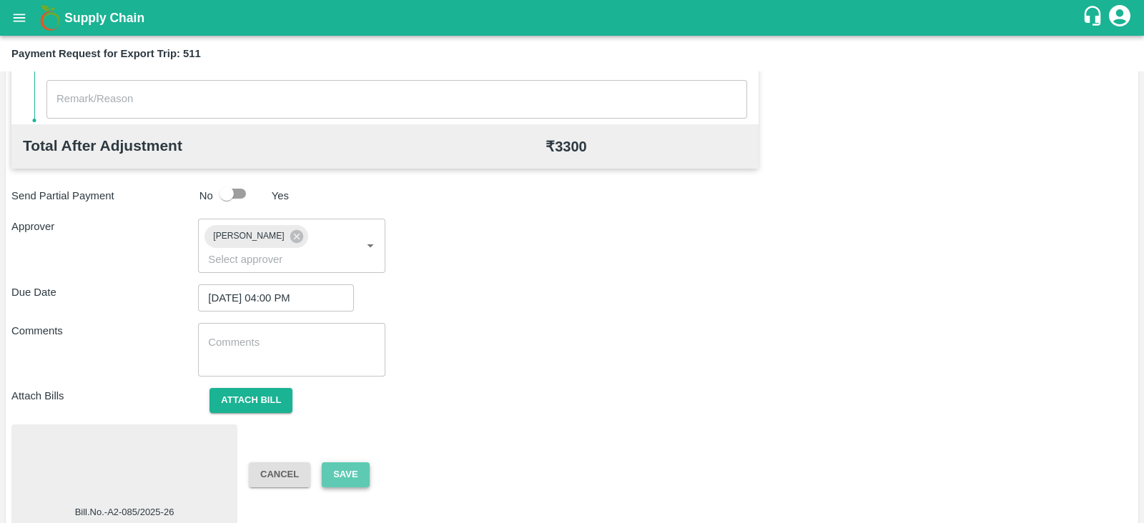
click at [363, 463] on button "Save" at bounding box center [345, 475] width 47 height 25
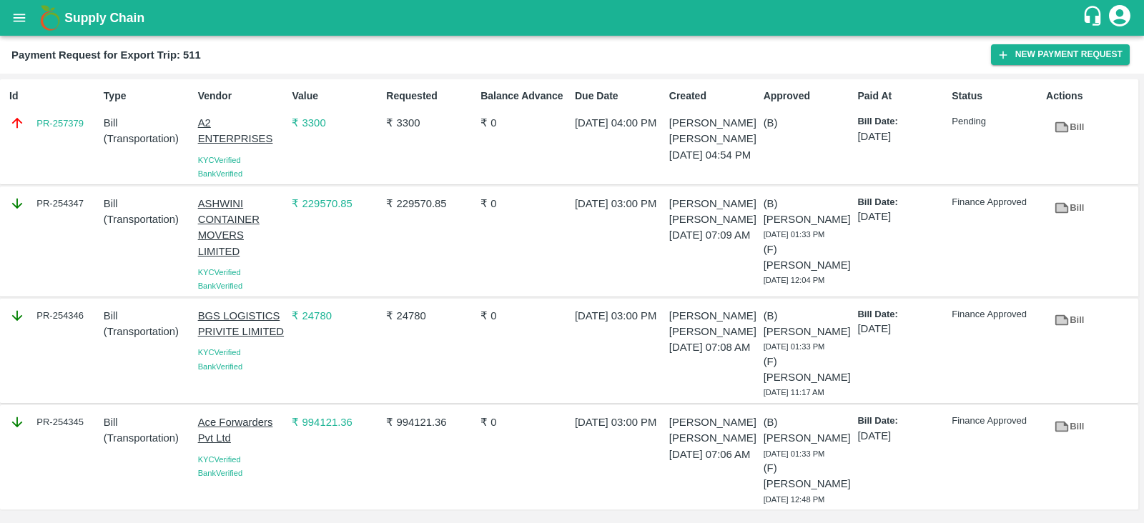
click at [72, 141] on div "Id PR-257379" at bounding box center [51, 132] width 94 height 98
click at [75, 156] on div "Id PR-257379" at bounding box center [51, 132] width 94 height 98
drag, startPoint x: 75, startPoint y: 156, endPoint x: 67, endPoint y: 138, distance: 19.8
click at [67, 138] on div "Id PR-257379" at bounding box center [51, 132] width 94 height 98
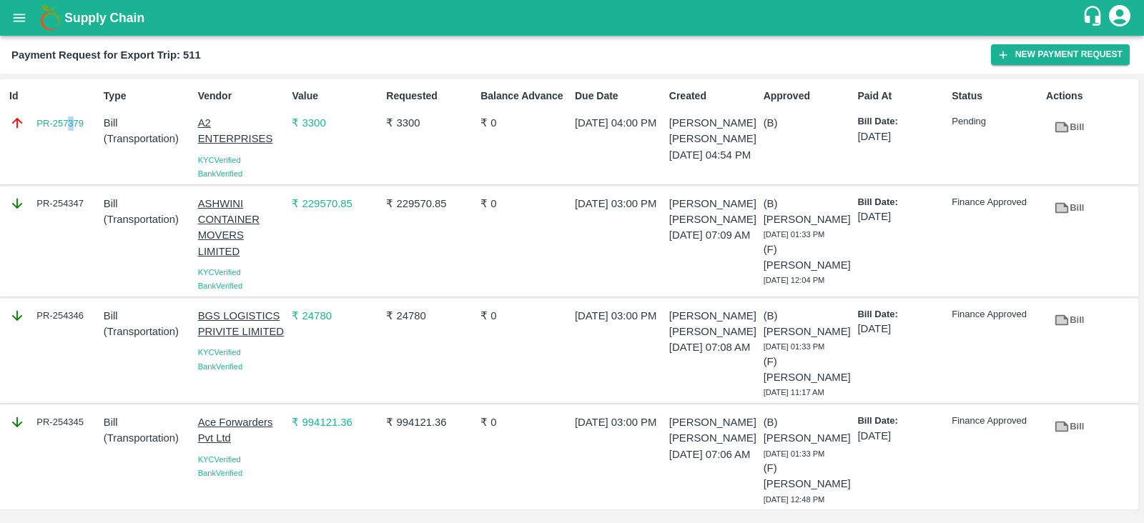
click at [67, 138] on div "Id PR-257379" at bounding box center [51, 132] width 94 height 98
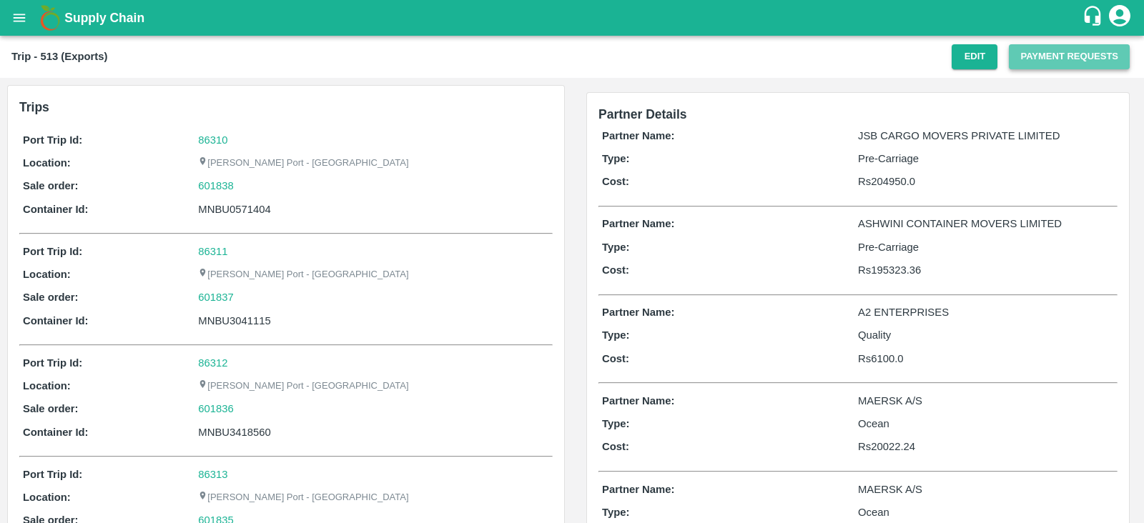
click at [1037, 62] on button "Payment Requests" at bounding box center [1069, 56] width 121 height 25
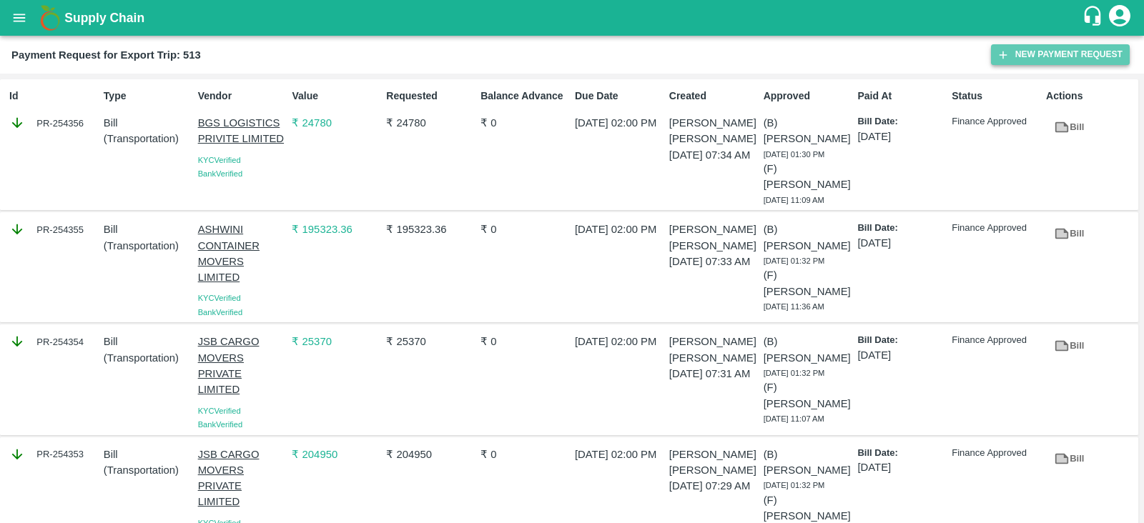
click at [1024, 56] on button "New Payment Request" at bounding box center [1060, 54] width 139 height 21
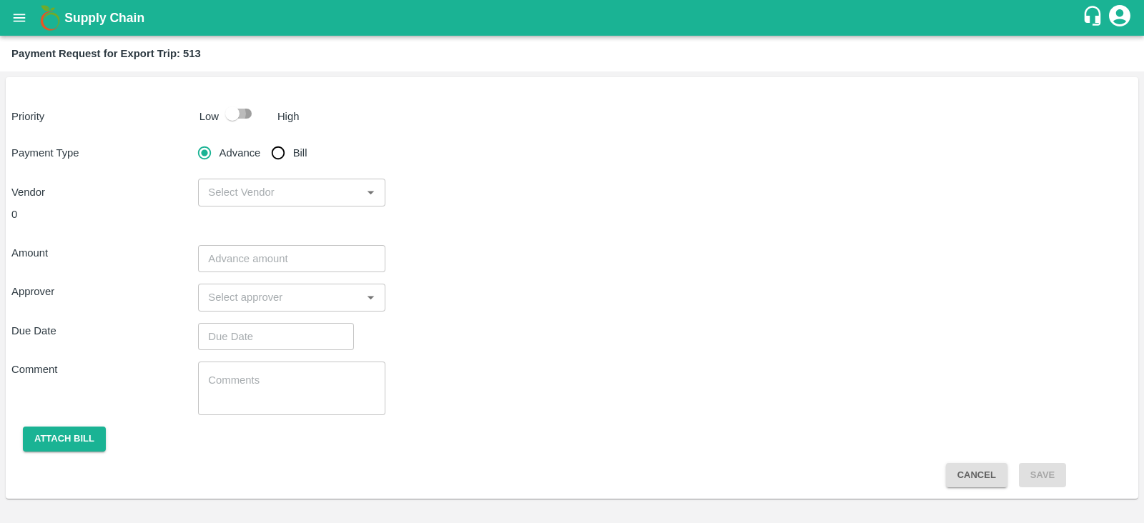
click at [242, 113] on input "checkbox" at bounding box center [233, 113] width 82 height 27
checkbox input "true"
click at [269, 152] on input "Bill" at bounding box center [278, 153] width 29 height 29
radio input "true"
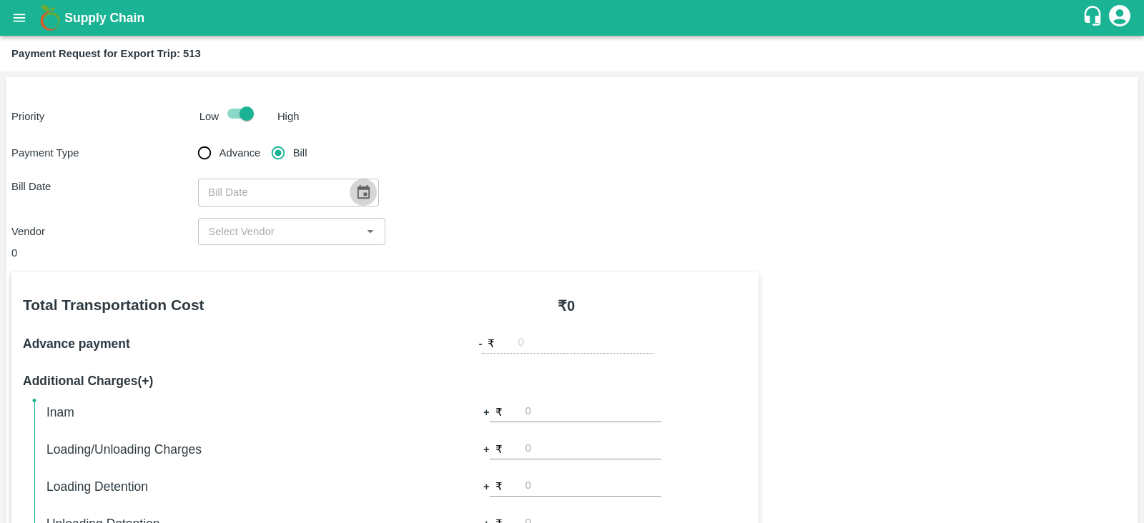
click at [358, 194] on icon "Choose date" at bounding box center [364, 192] width 12 height 14
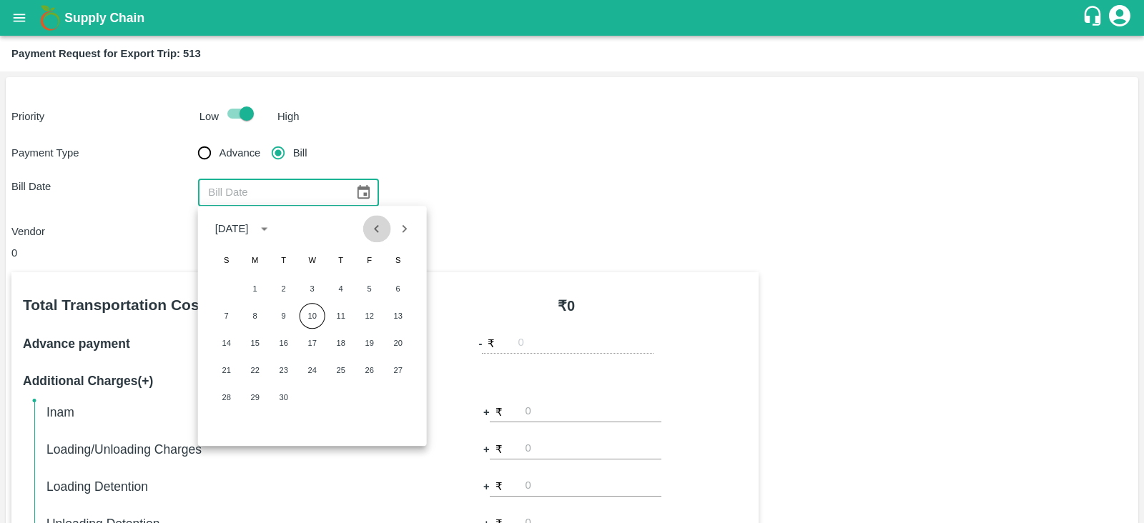
click at [377, 232] on icon "Previous month" at bounding box center [377, 229] width 16 height 16
click at [260, 341] on button "11" at bounding box center [255, 343] width 26 height 26
type input "11/08/2025"
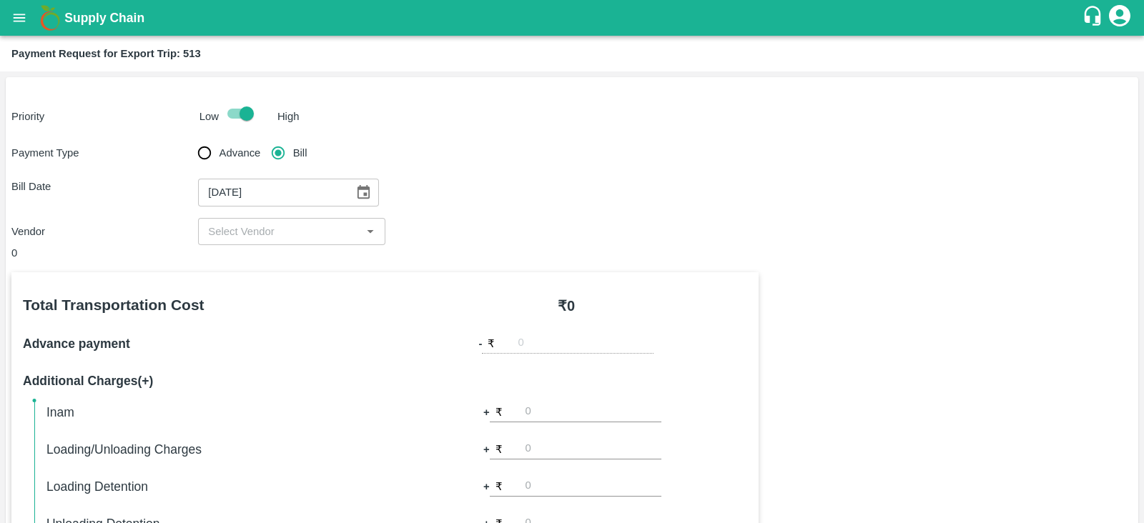
click at [325, 230] on input "input" at bounding box center [279, 231] width 154 height 19
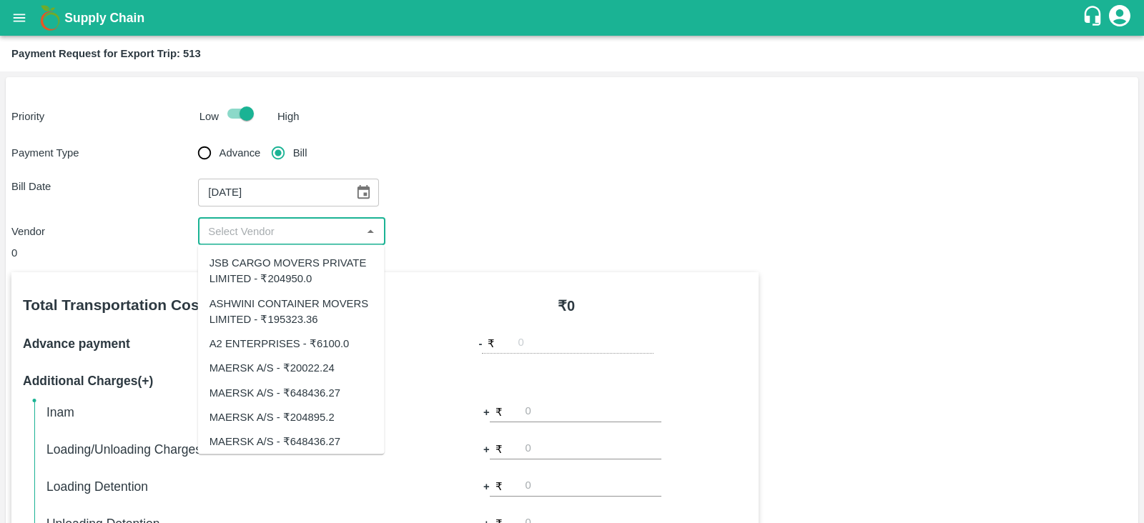
click at [340, 352] on div "A2 ENTERPRISES - ₹6100.0" at bounding box center [291, 344] width 187 height 24
type input "A2 ENTERPRISES - ₹6100.0"
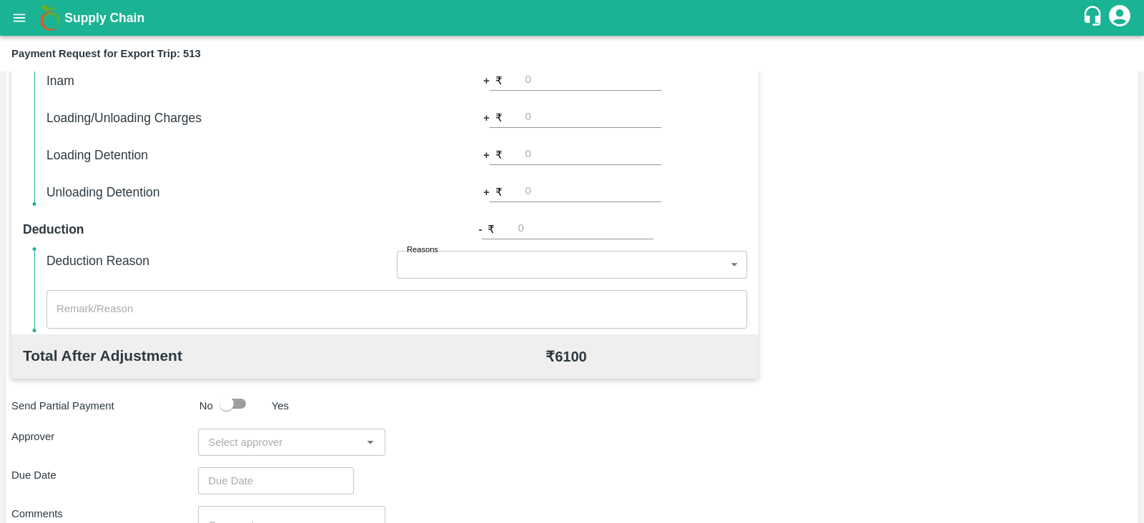
scroll to position [458, 0]
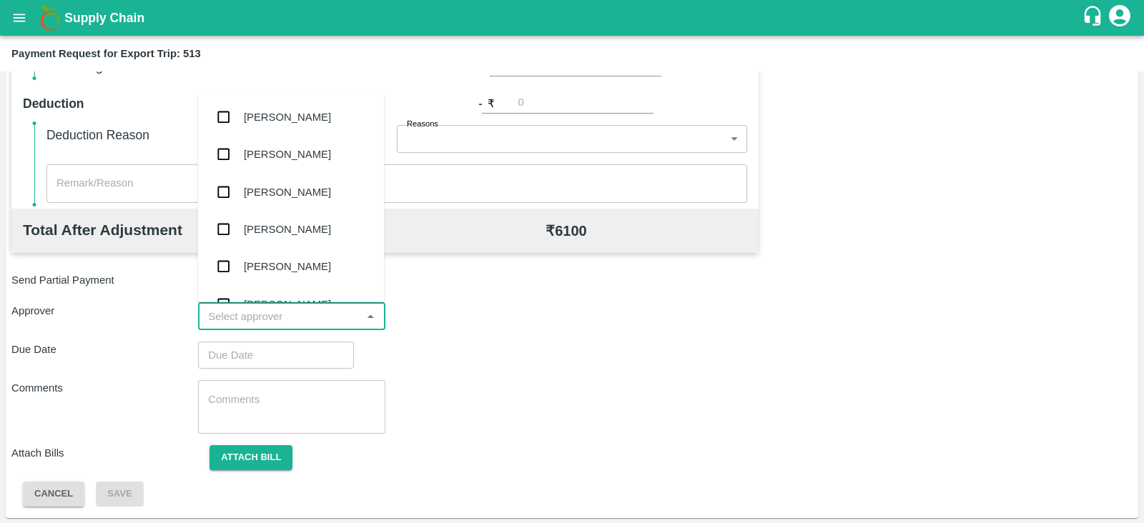
click at [280, 314] on input "input" at bounding box center [279, 317] width 154 height 19
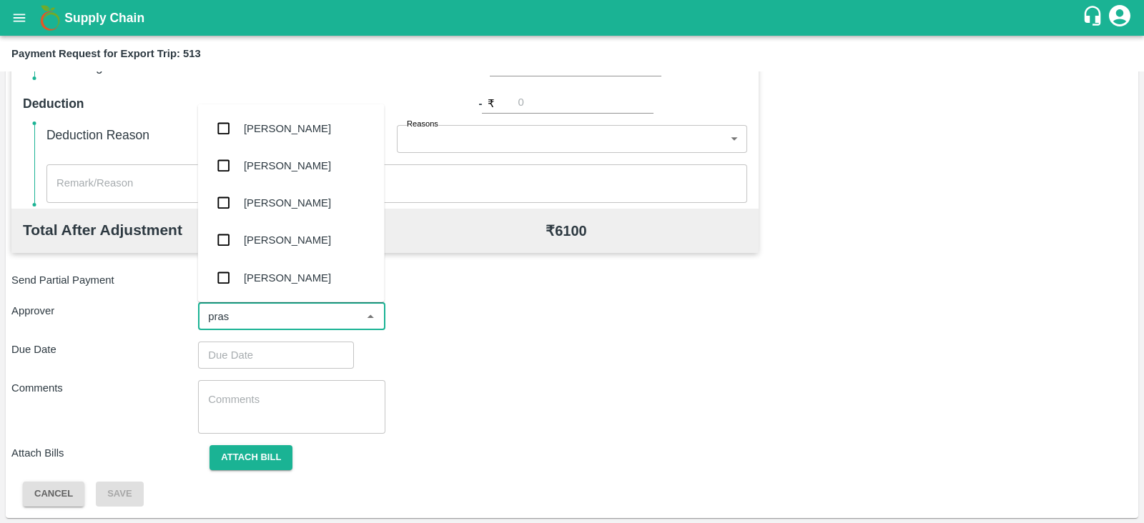
type input "prasa"
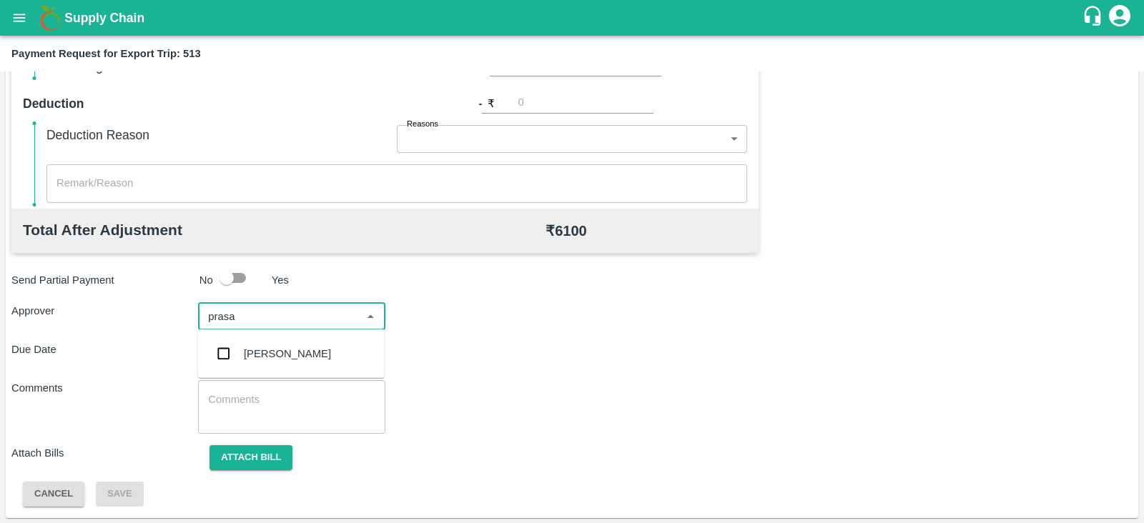
click at [270, 348] on div "[PERSON_NAME]" at bounding box center [287, 354] width 87 height 16
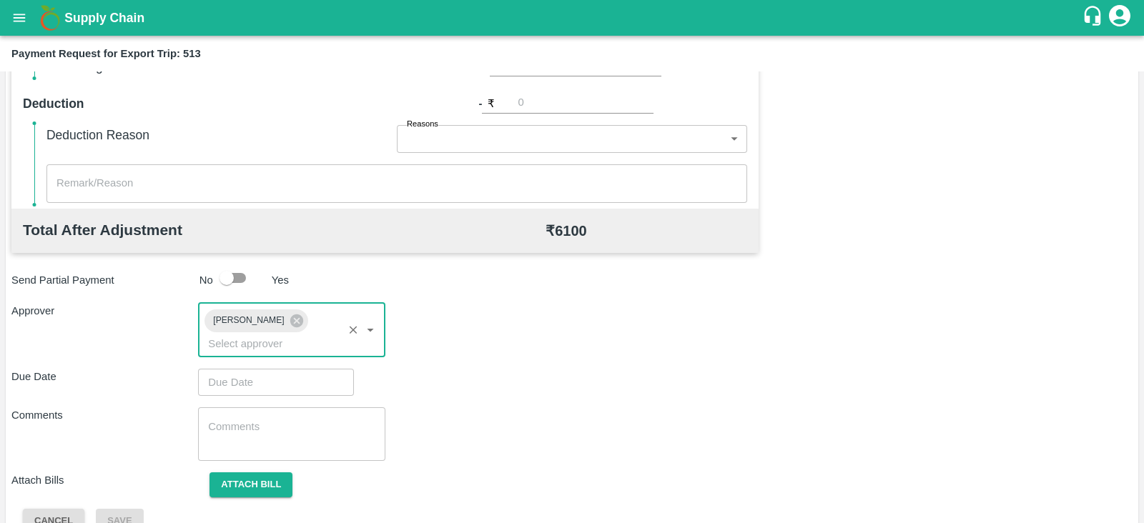
type input "DD/MM/YYYY hh:mm aa"
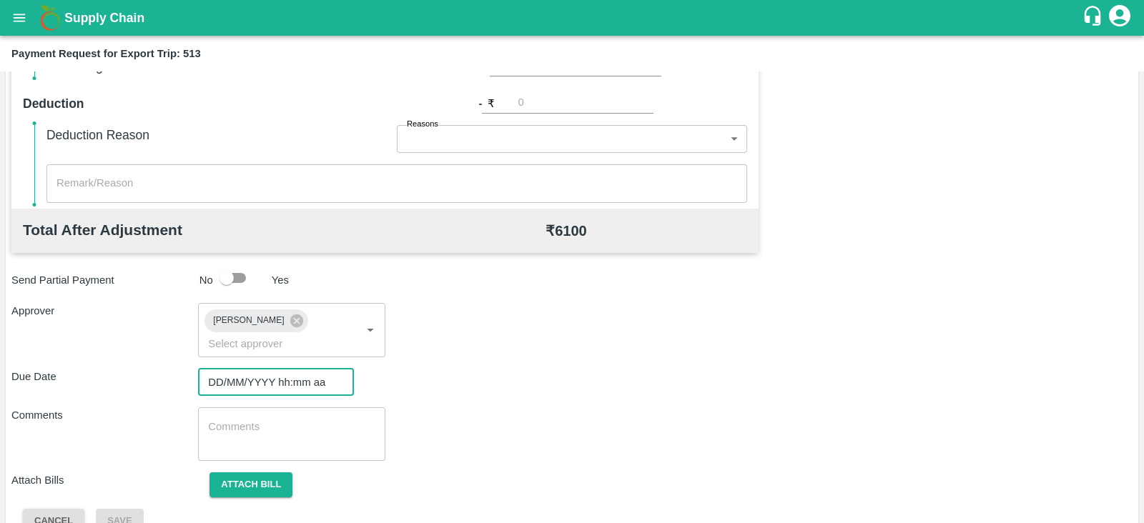
click at [247, 369] on input "DD/MM/YYYY hh:mm aa" at bounding box center [271, 382] width 146 height 27
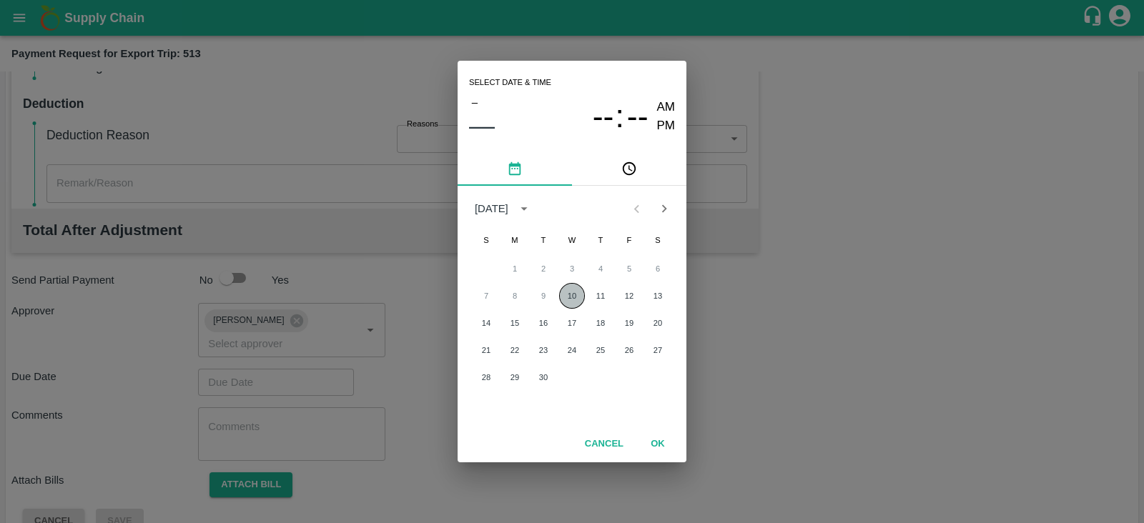
click at [578, 292] on button "10" at bounding box center [572, 296] width 26 height 26
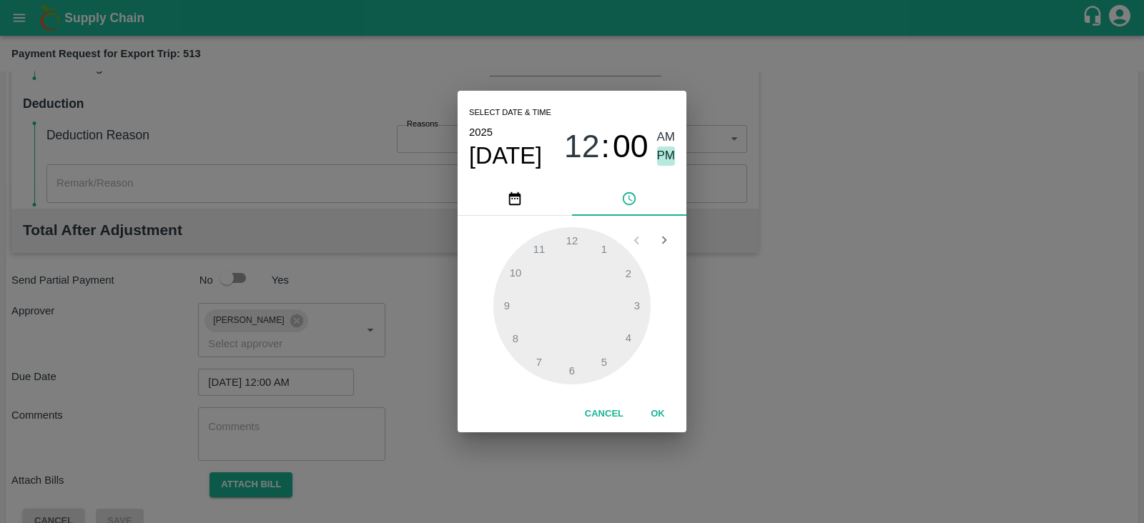
click at [671, 155] on span "PM" at bounding box center [666, 156] width 19 height 19
click at [625, 323] on div at bounding box center [571, 305] width 157 height 157
type input "10/09/2025 04:00 PM"
click at [663, 414] on button "OK" at bounding box center [658, 414] width 46 height 25
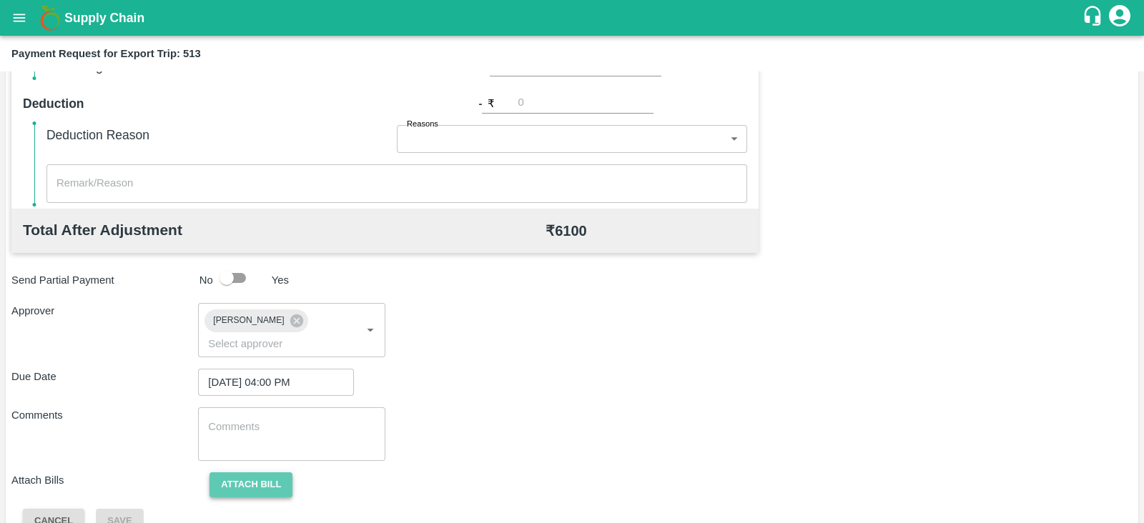
click at [265, 473] on button "Attach bill" at bounding box center [251, 485] width 83 height 25
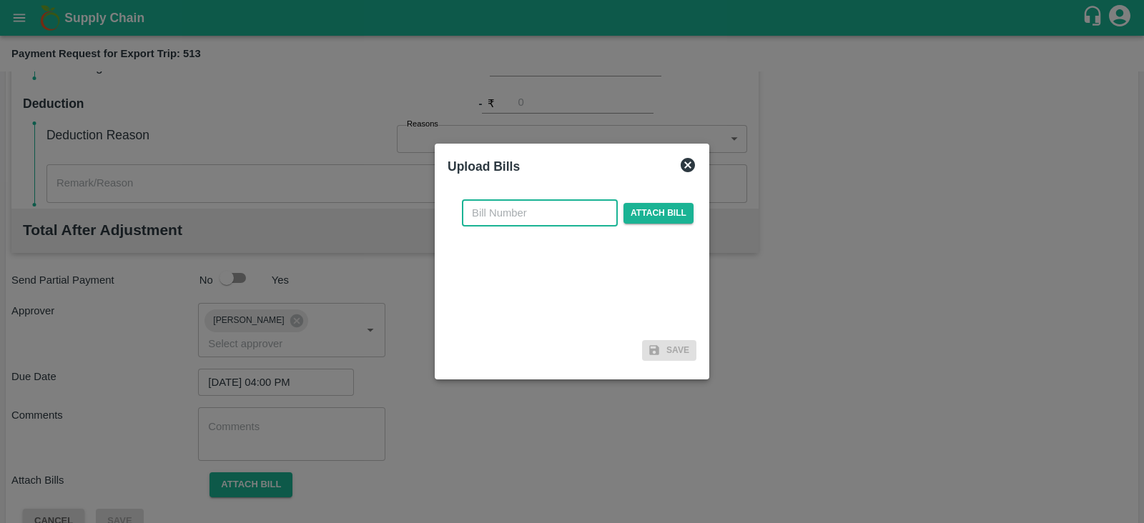
click at [547, 205] on input "text" at bounding box center [540, 213] width 156 height 27
paste input "A2-087/2025-26"
type input "A2-087/2025-26"
click at [649, 214] on span "Attach bill" at bounding box center [659, 213] width 70 height 21
click at [0, 0] on input "Attach bill" at bounding box center [0, 0] width 0 height 0
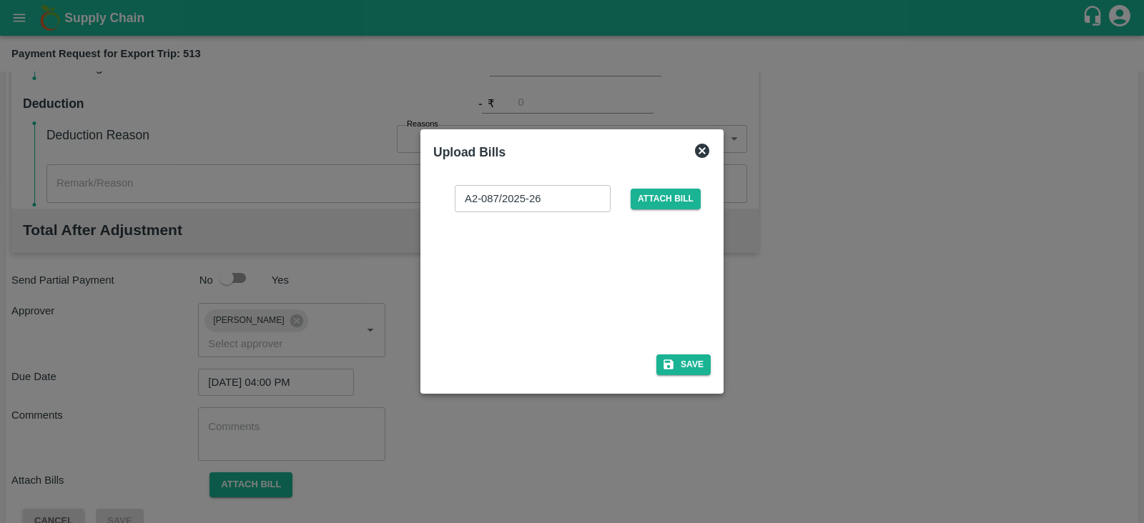
click at [588, 292] on div at bounding box center [569, 279] width 215 height 76
click at [697, 370] on button "Save" at bounding box center [684, 365] width 54 height 21
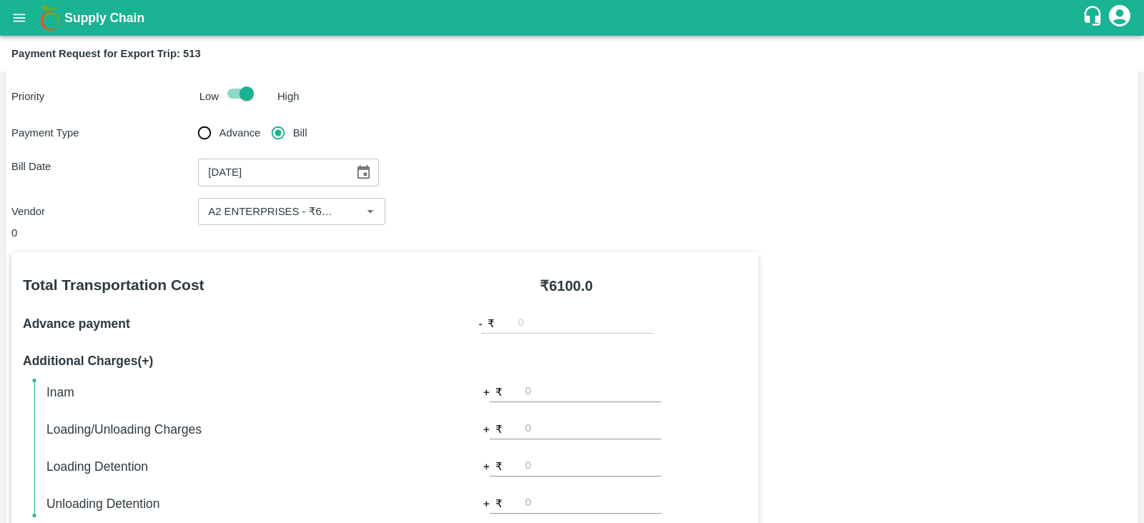
scroll to position [0, 0]
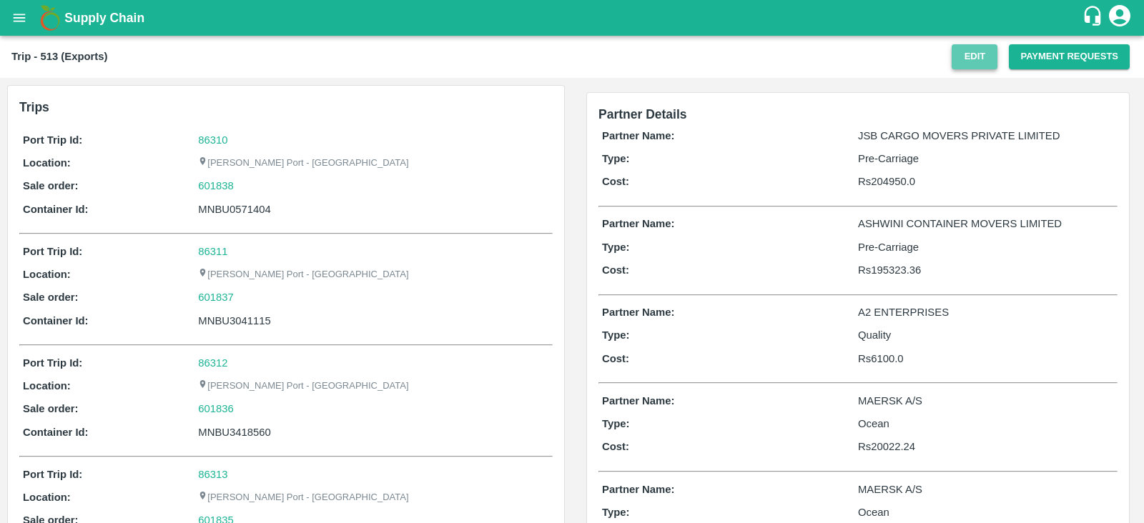
click at [970, 58] on button "Edit" at bounding box center [975, 56] width 46 height 25
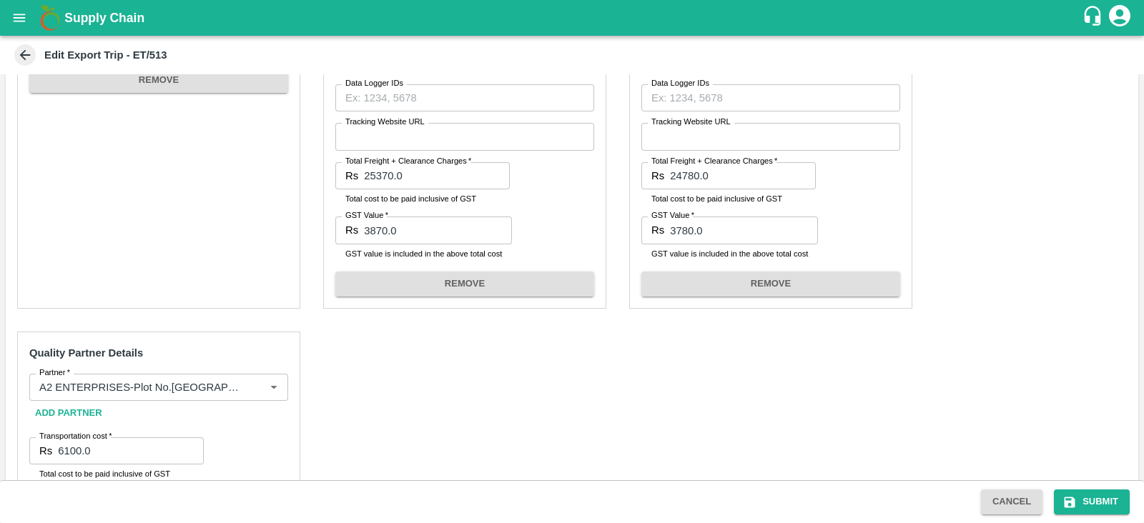
scroll to position [1253, 0]
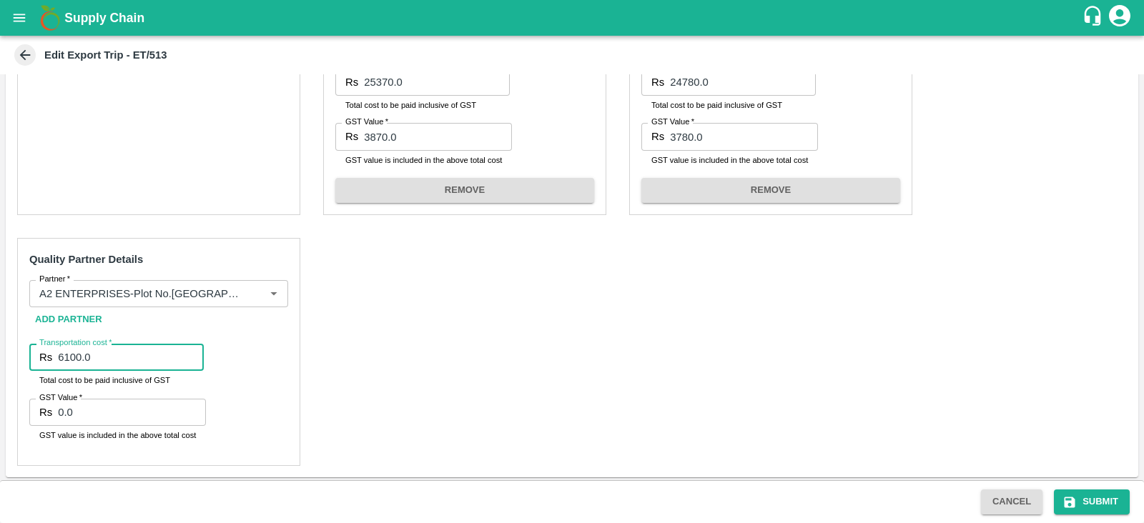
click at [71, 358] on input "6100.0" at bounding box center [131, 357] width 146 height 27
type input "6600.0"
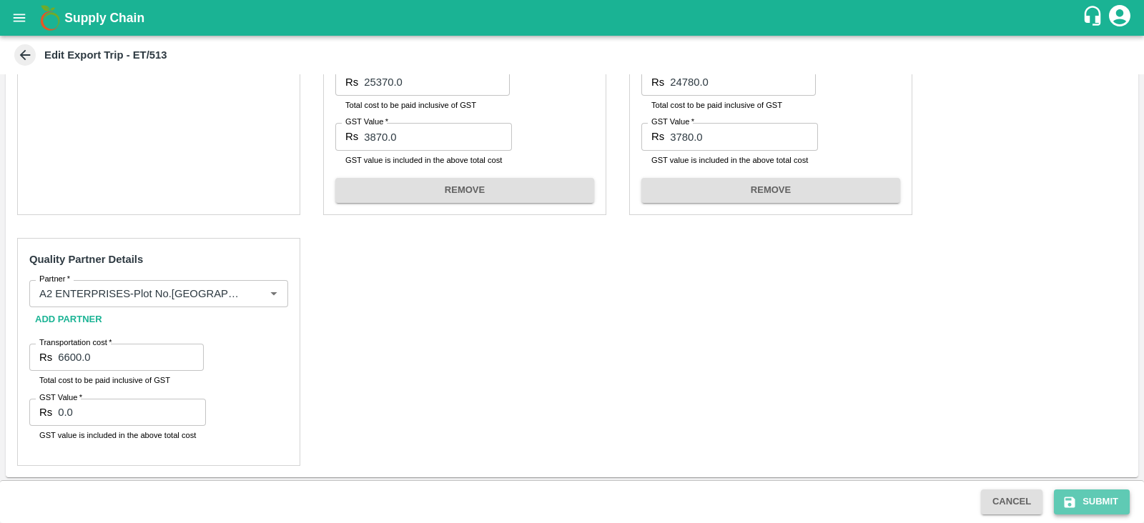
click at [1095, 502] on button "Submit" at bounding box center [1092, 502] width 76 height 25
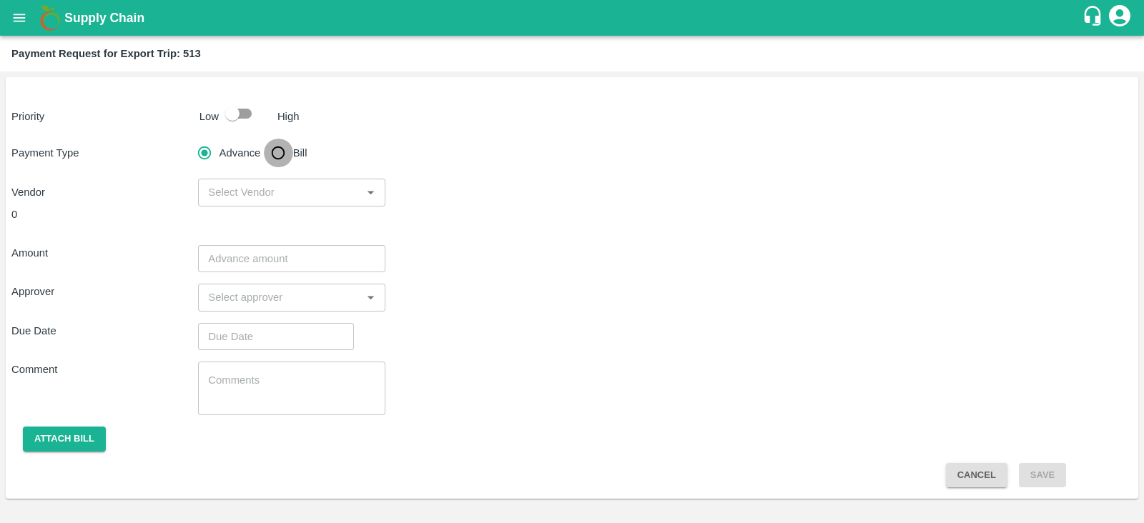
click at [278, 153] on input "Bill" at bounding box center [278, 153] width 29 height 29
radio input "true"
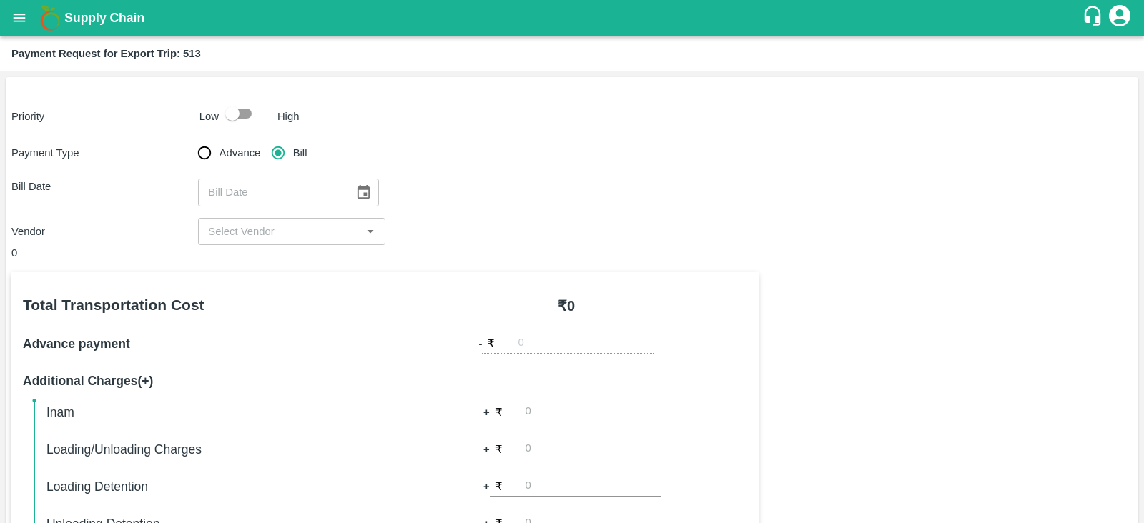
click at [239, 116] on input "checkbox" at bounding box center [233, 113] width 82 height 27
checkbox input "true"
click at [358, 195] on icon "Choose date" at bounding box center [364, 192] width 12 height 14
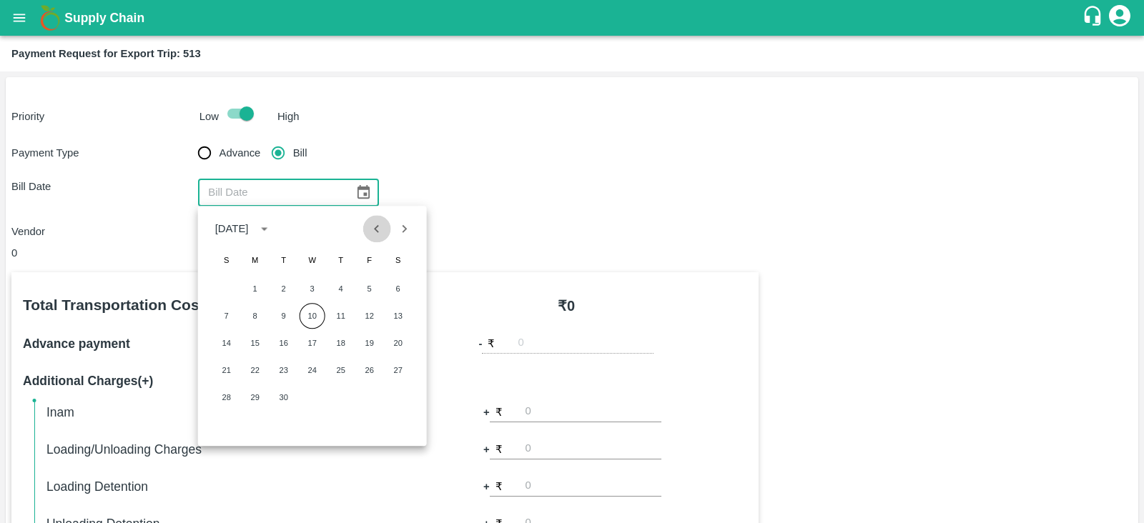
click at [373, 225] on icon "Previous month" at bounding box center [377, 229] width 16 height 16
click at [259, 341] on button "11" at bounding box center [255, 343] width 26 height 26
type input "[DATE]"
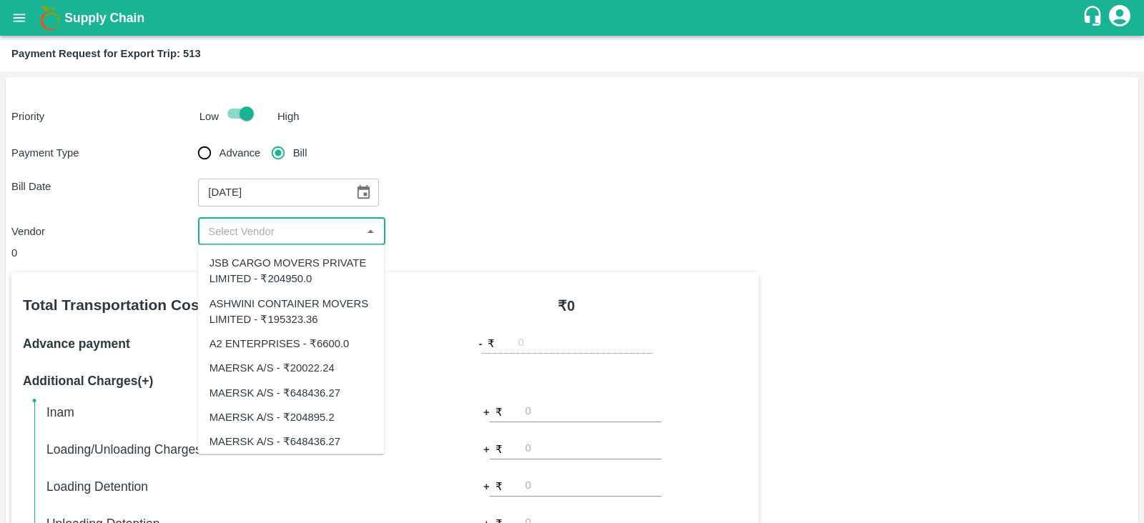
click at [291, 230] on input "input" at bounding box center [279, 231] width 154 height 19
click at [303, 340] on div "A2 ENTERPRISES - ₹6600.0" at bounding box center [280, 344] width 140 height 16
type input "A2 ENTERPRISES - ₹6600.0"
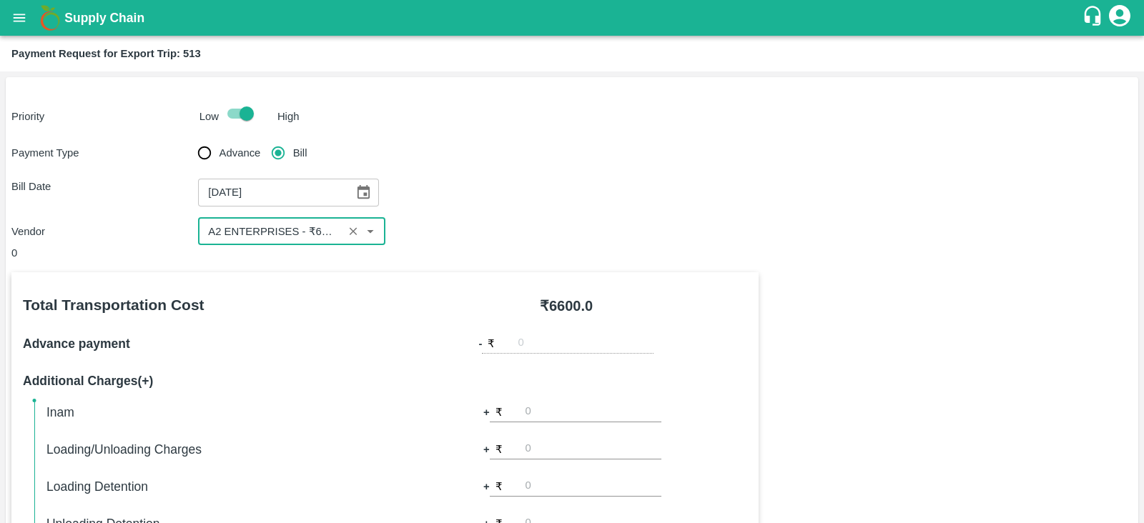
scroll to position [458, 0]
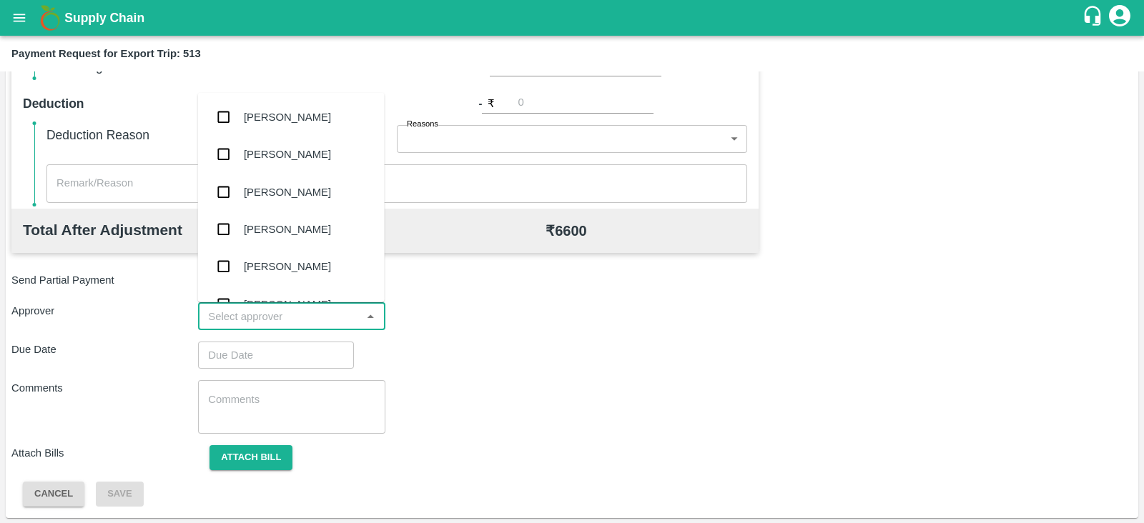
click at [336, 323] on input "input" at bounding box center [279, 317] width 154 height 19
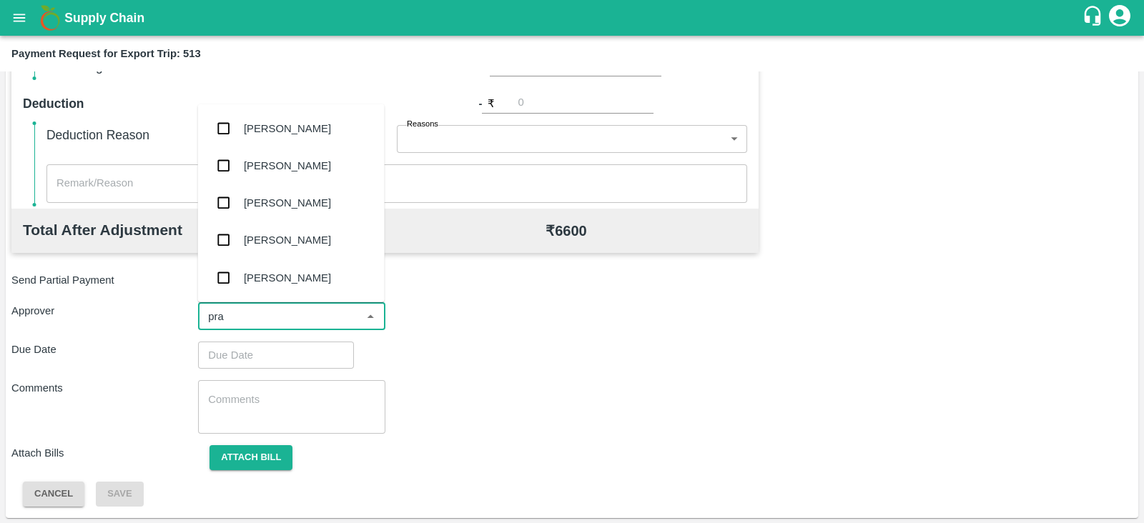
type input "pras"
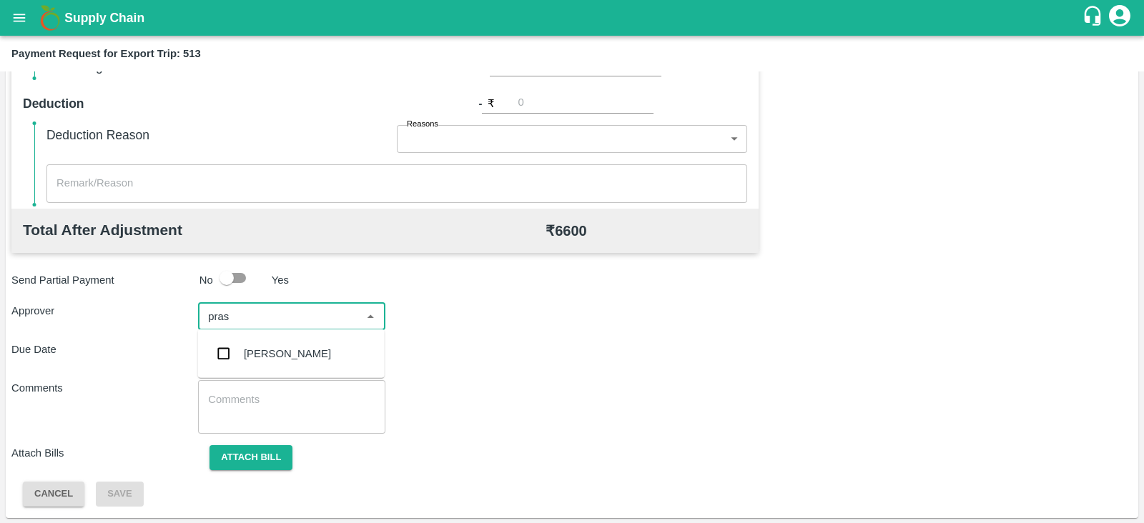
click at [306, 343] on div "[PERSON_NAME]" at bounding box center [291, 353] width 187 height 37
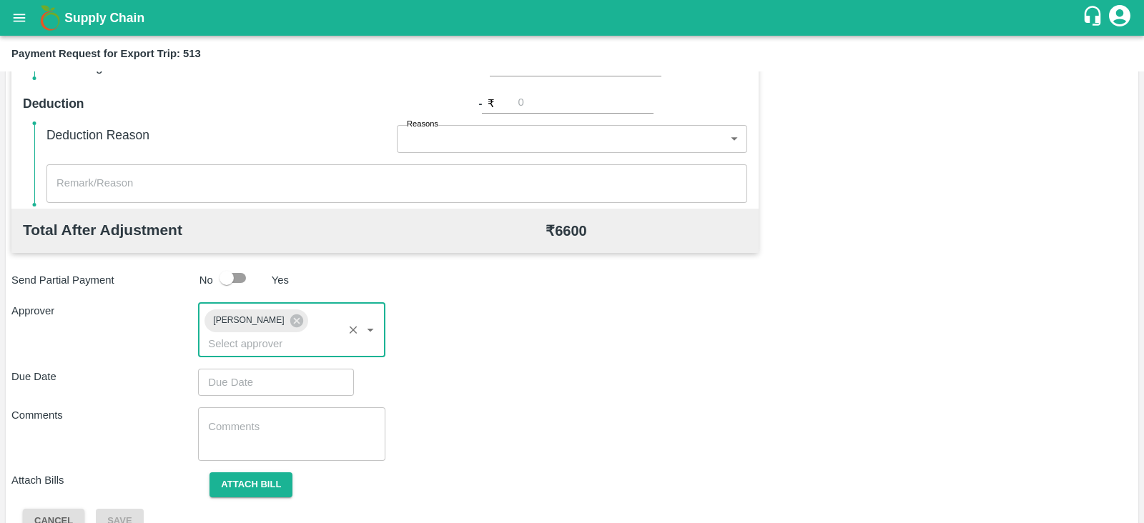
type input "DD/MM/YYYY hh:mm aa"
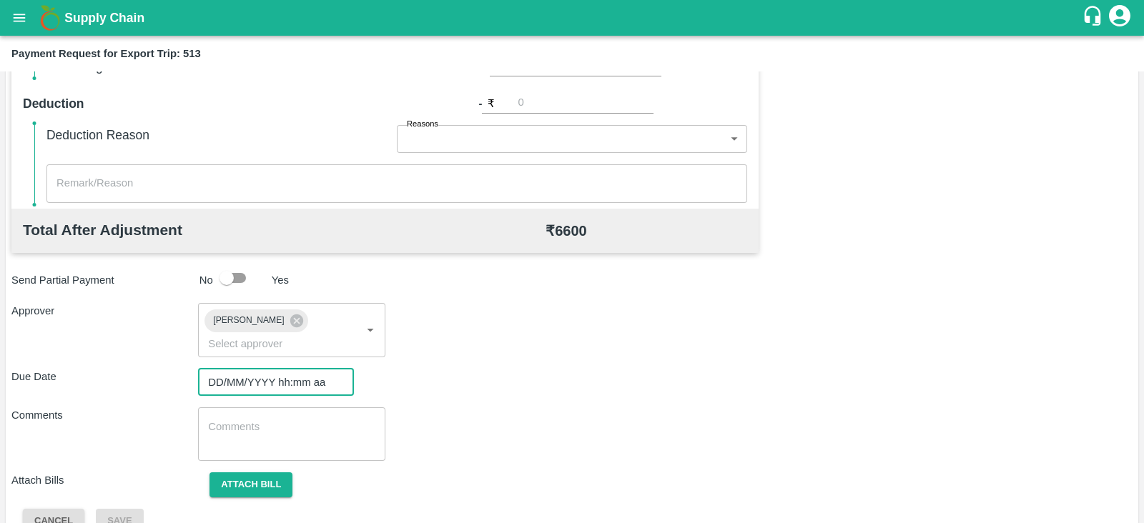
click at [260, 369] on input "DD/MM/YYYY hh:mm aa" at bounding box center [271, 382] width 146 height 27
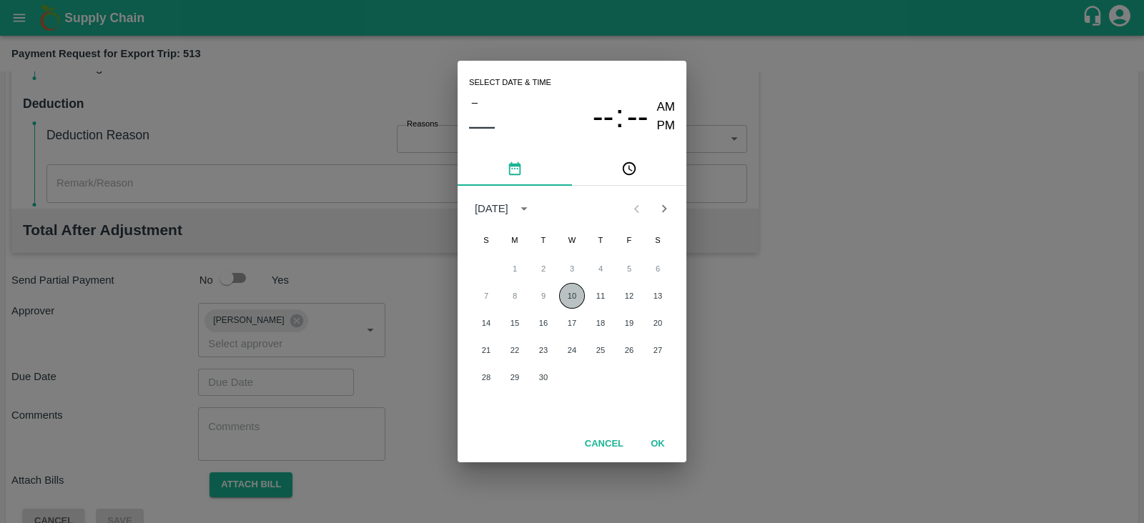
click at [567, 299] on button "10" at bounding box center [572, 296] width 26 height 26
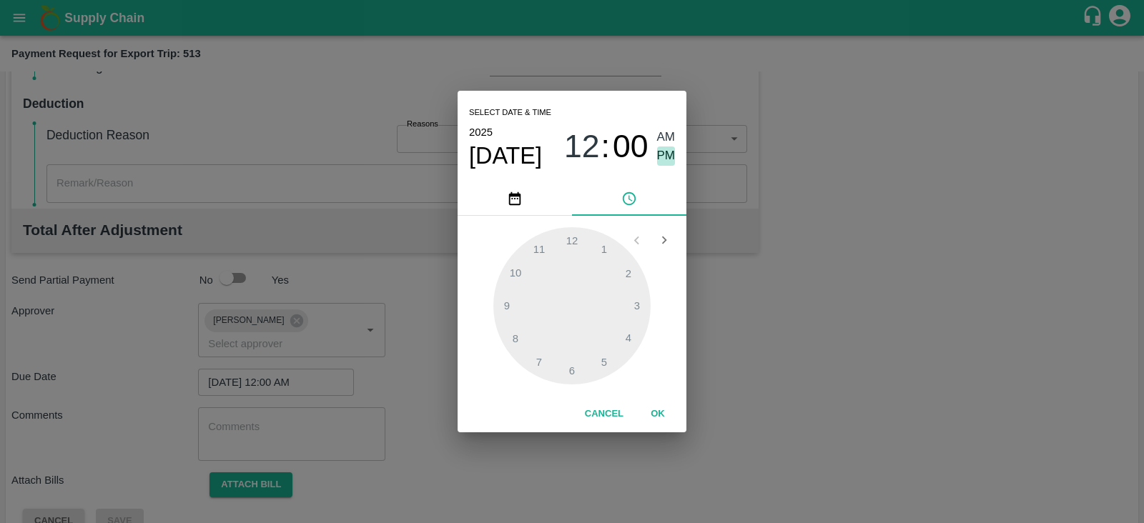
click at [657, 163] on span "PM" at bounding box center [666, 156] width 19 height 19
click at [601, 357] on div at bounding box center [571, 305] width 157 height 157
type input "[DATE] 05:00 PM"
click at [667, 413] on button "OK" at bounding box center [658, 414] width 46 height 25
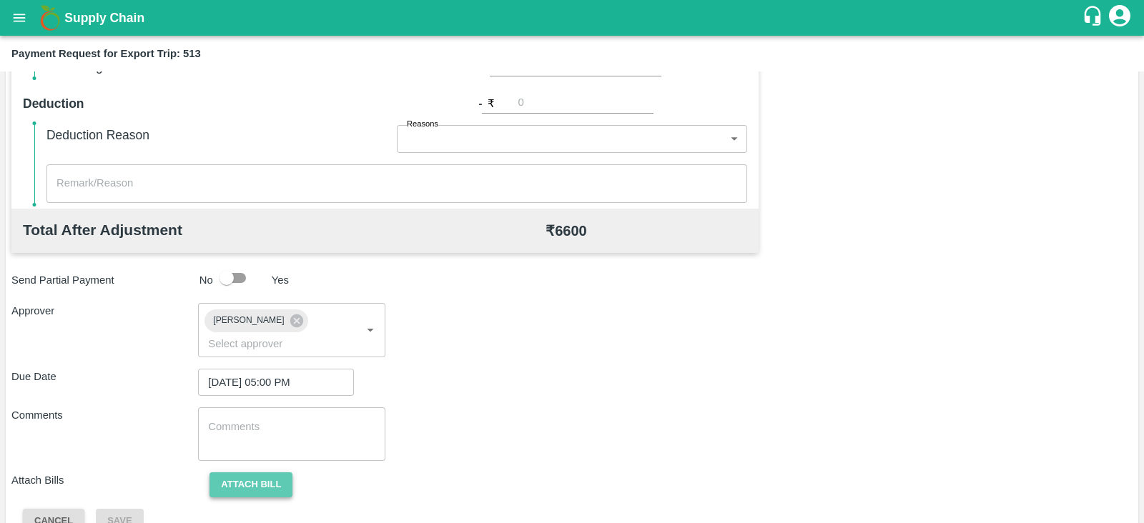
click at [266, 473] on button "Attach bill" at bounding box center [251, 485] width 83 height 25
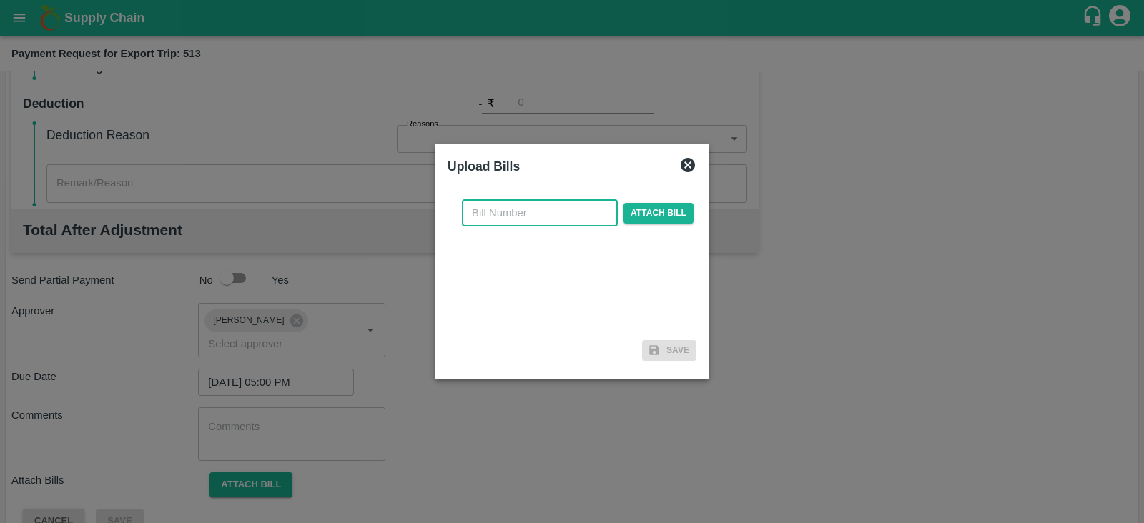
click at [532, 214] on input "text" at bounding box center [540, 213] width 156 height 27
paste input "A2-087/2025-26"
type input "A2-087/2025-26"
click at [646, 213] on span "Attach bill" at bounding box center [659, 213] width 70 height 21
click at [0, 0] on input "Attach bill" at bounding box center [0, 0] width 0 height 0
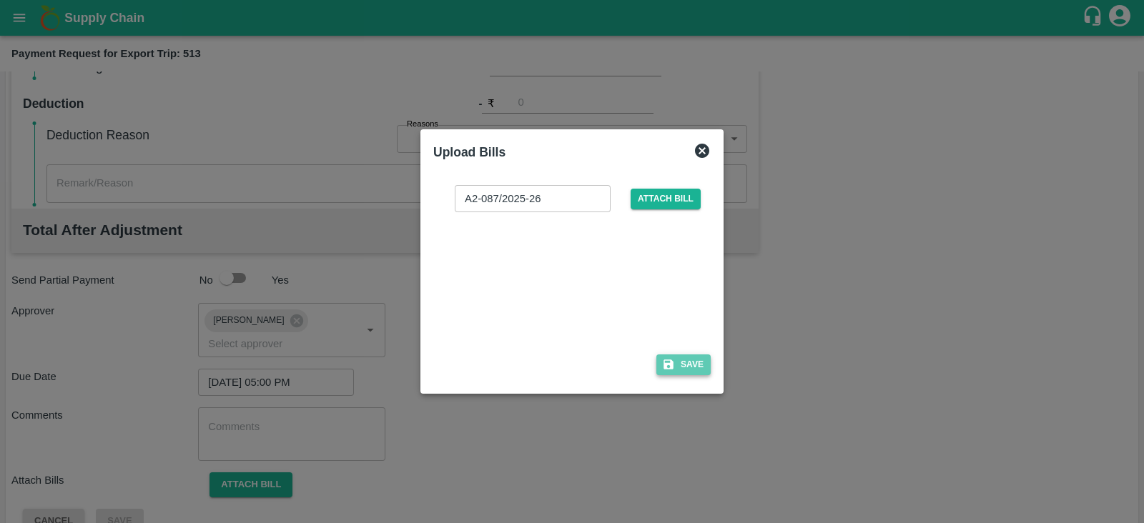
click at [687, 363] on button "Save" at bounding box center [684, 365] width 54 height 21
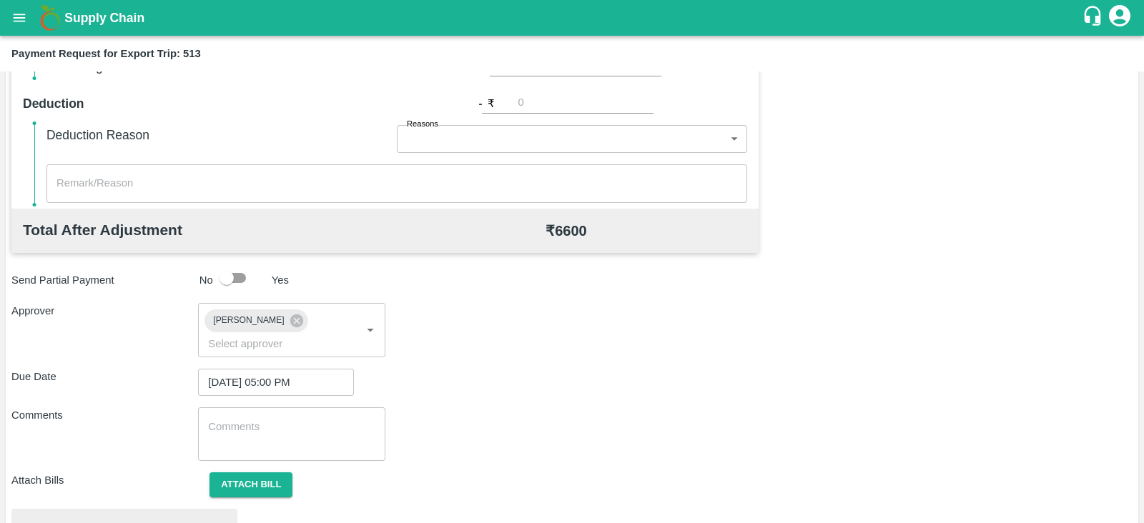
scroll to position [542, 0]
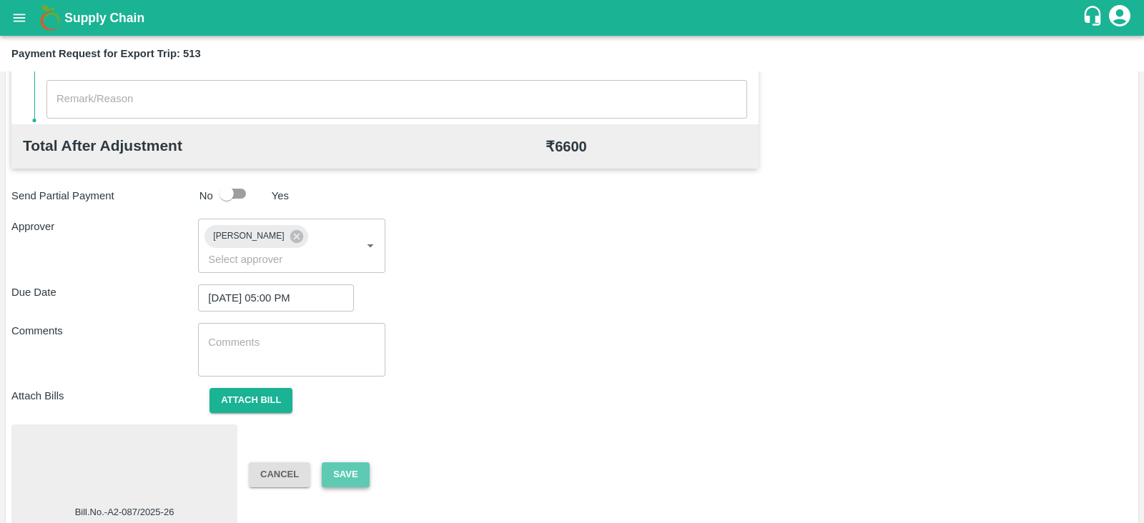
click at [354, 463] on button "Save" at bounding box center [345, 475] width 47 height 25
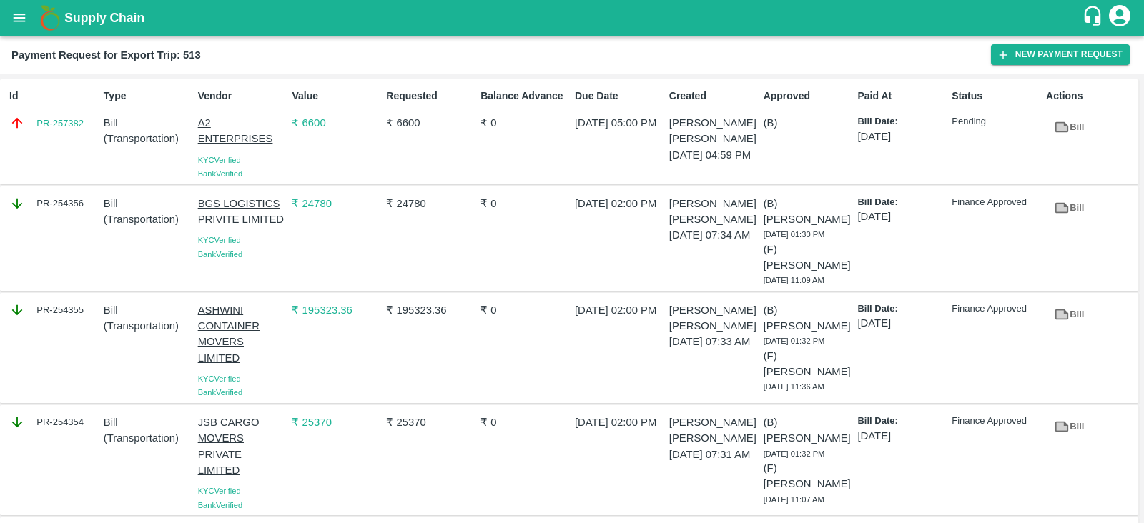
click at [84, 141] on div "Id PR-257382" at bounding box center [51, 132] width 94 height 98
copy link "PR-257382"
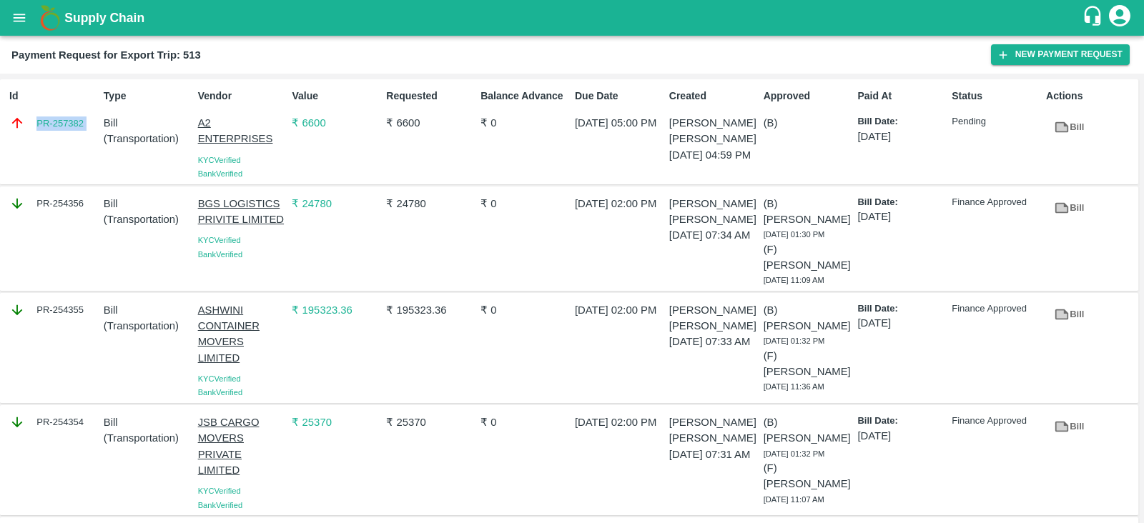
copy link "PR-257382"
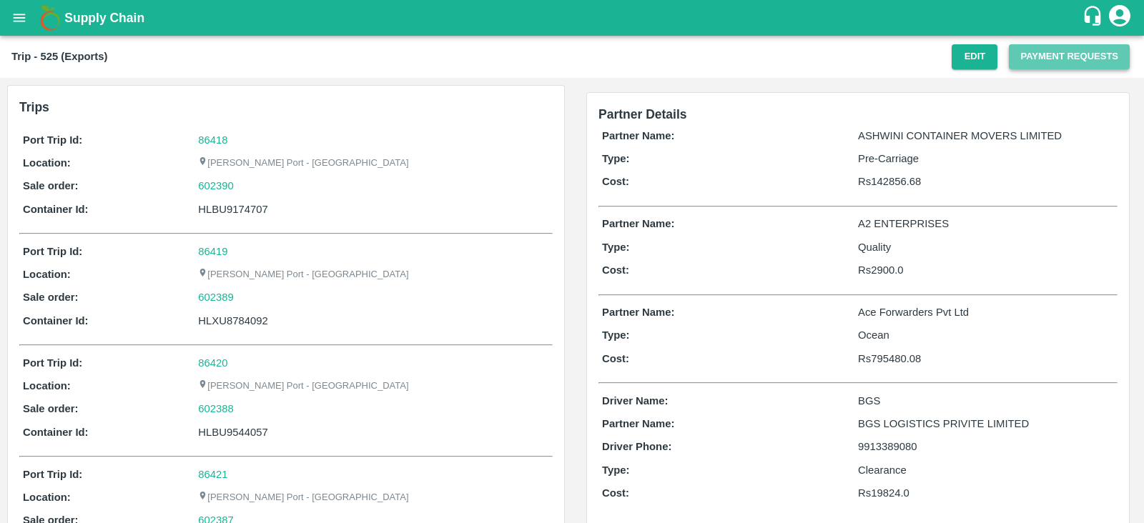
click at [1038, 51] on button "Payment Requests" at bounding box center [1069, 56] width 121 height 25
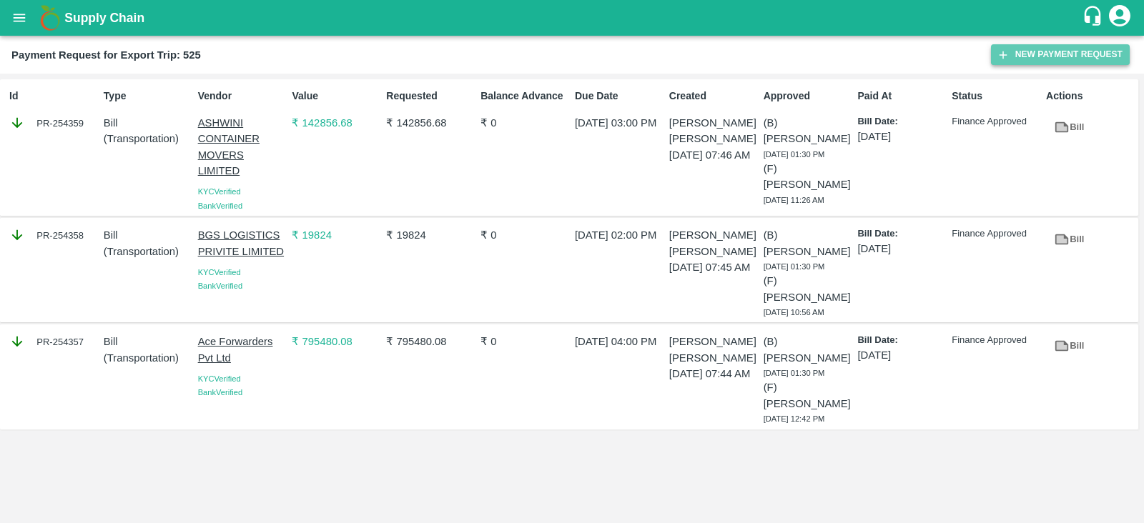
click at [1037, 54] on button "New Payment Request" at bounding box center [1060, 54] width 139 height 21
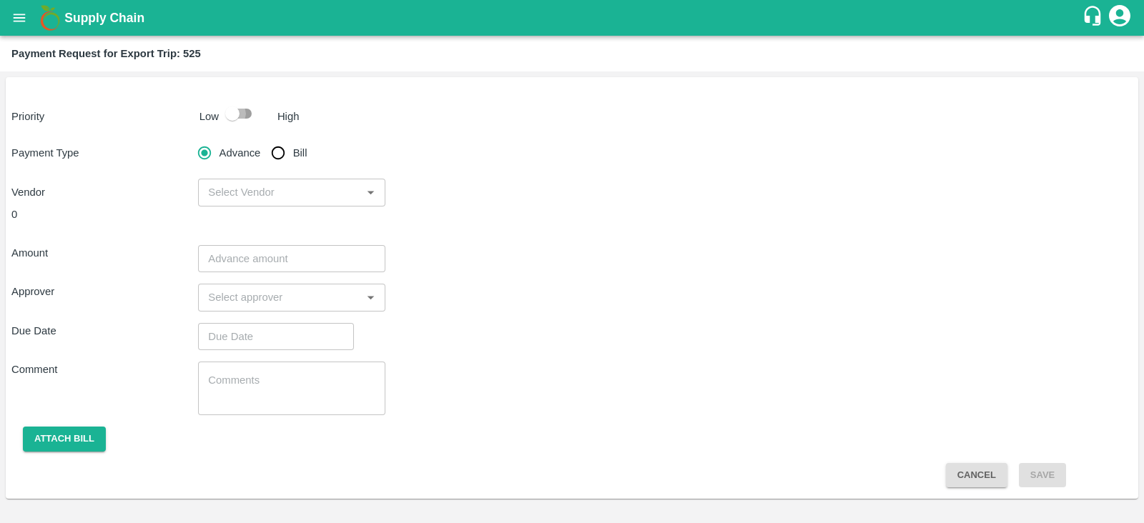
click at [231, 116] on input "checkbox" at bounding box center [233, 113] width 82 height 27
checkbox input "true"
click at [275, 150] on input "Bill" at bounding box center [278, 153] width 29 height 29
radio input "true"
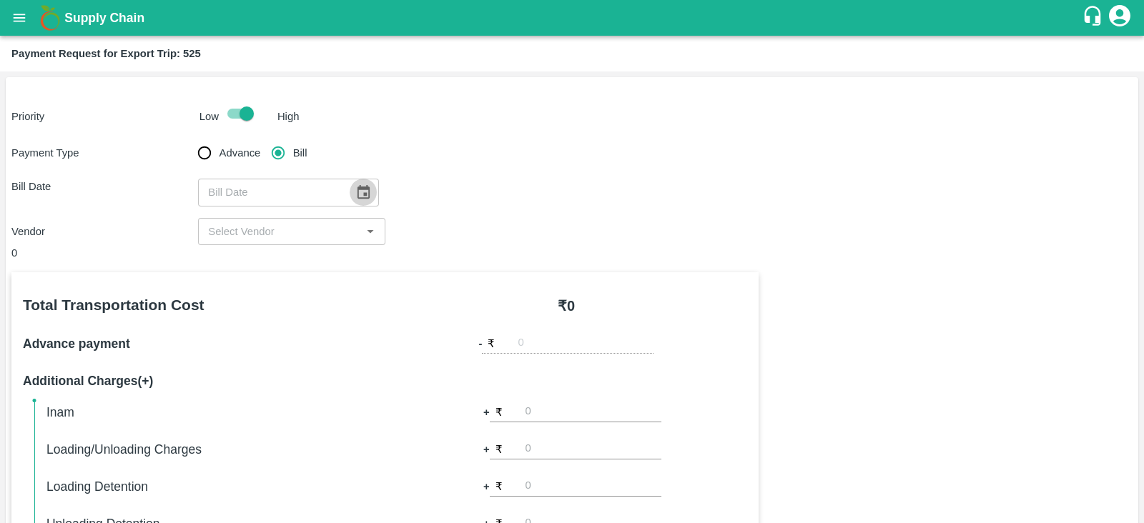
click at [358, 187] on icon "Choose date" at bounding box center [364, 192] width 12 height 14
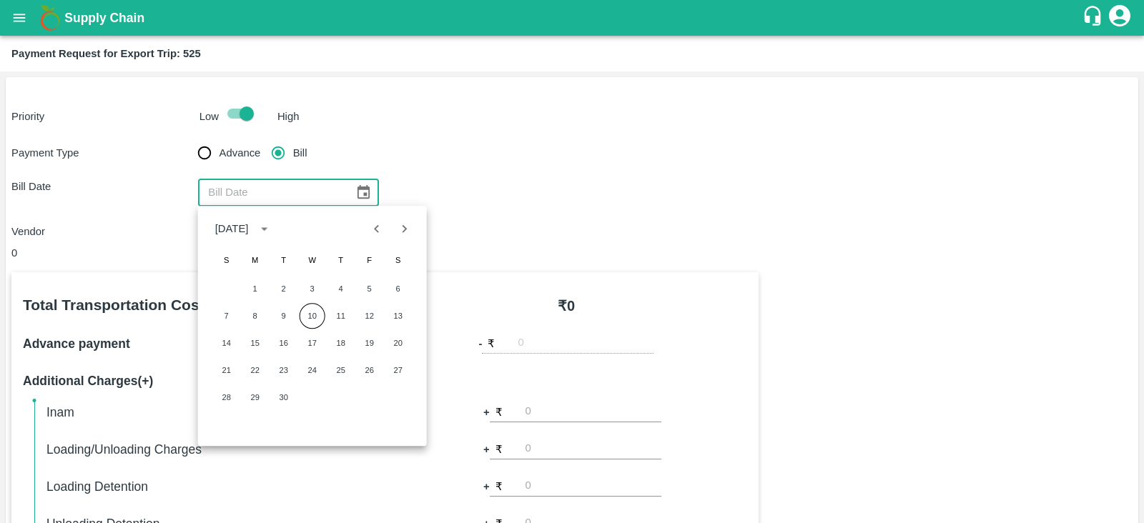
click at [372, 231] on icon "Previous month" at bounding box center [377, 229] width 16 height 16
click at [367, 373] on button "22" at bounding box center [370, 371] width 26 height 26
type input "[DATE]"
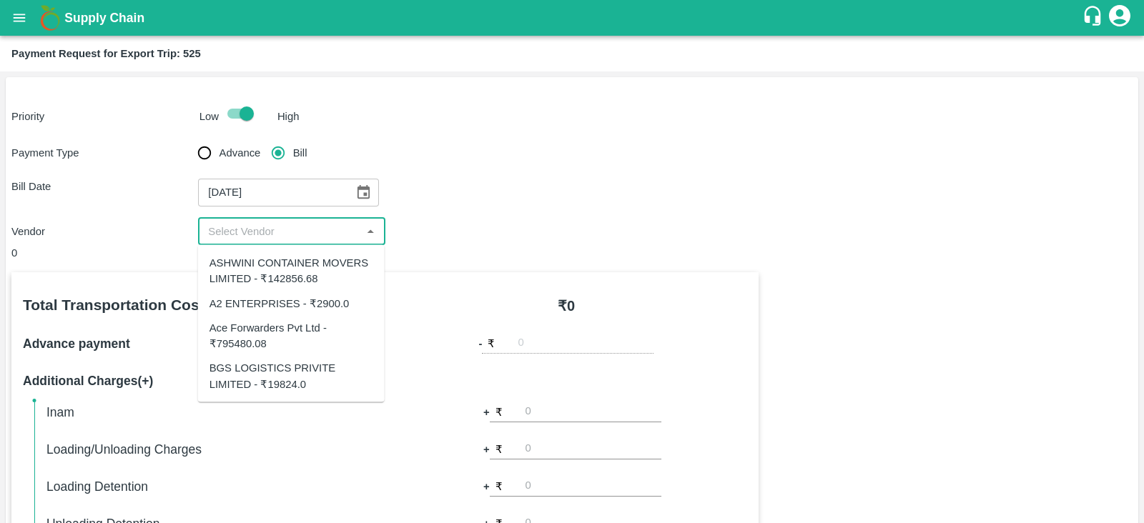
click at [310, 231] on input "input" at bounding box center [279, 231] width 154 height 19
click at [318, 303] on div "A2 ENTERPRISES - ₹2900.0" at bounding box center [280, 303] width 140 height 16
type input "A2 ENTERPRISES - ₹2900.0"
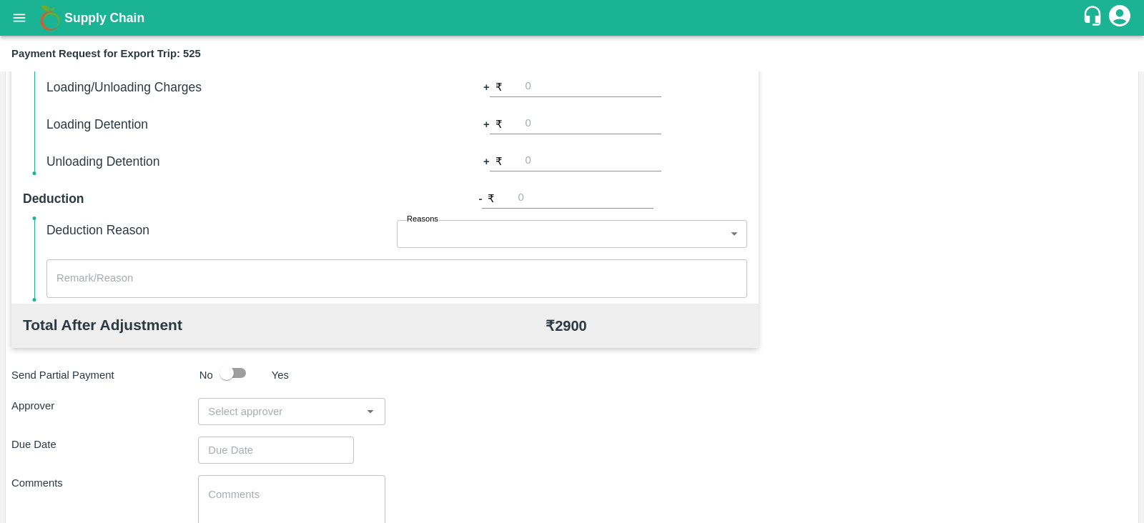
scroll to position [458, 0]
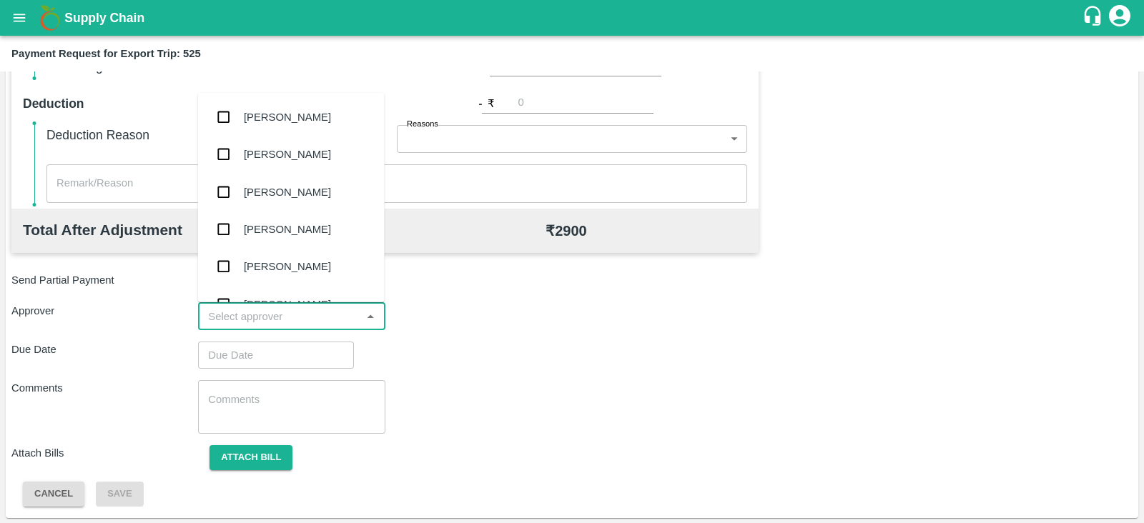
click at [280, 311] on input "input" at bounding box center [279, 317] width 154 height 19
type input "pras"
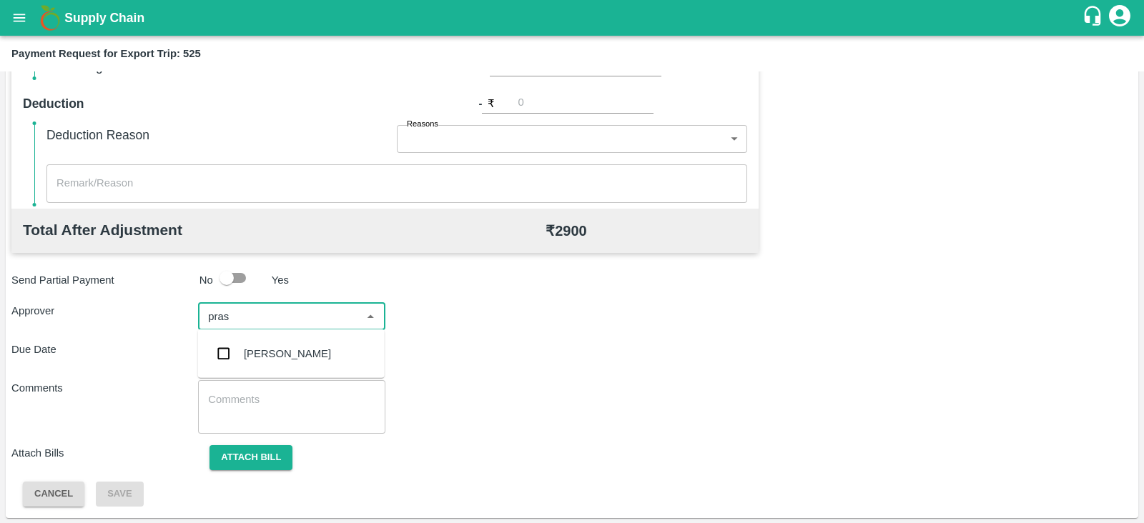
click at [270, 356] on div "[PERSON_NAME]" at bounding box center [287, 354] width 87 height 16
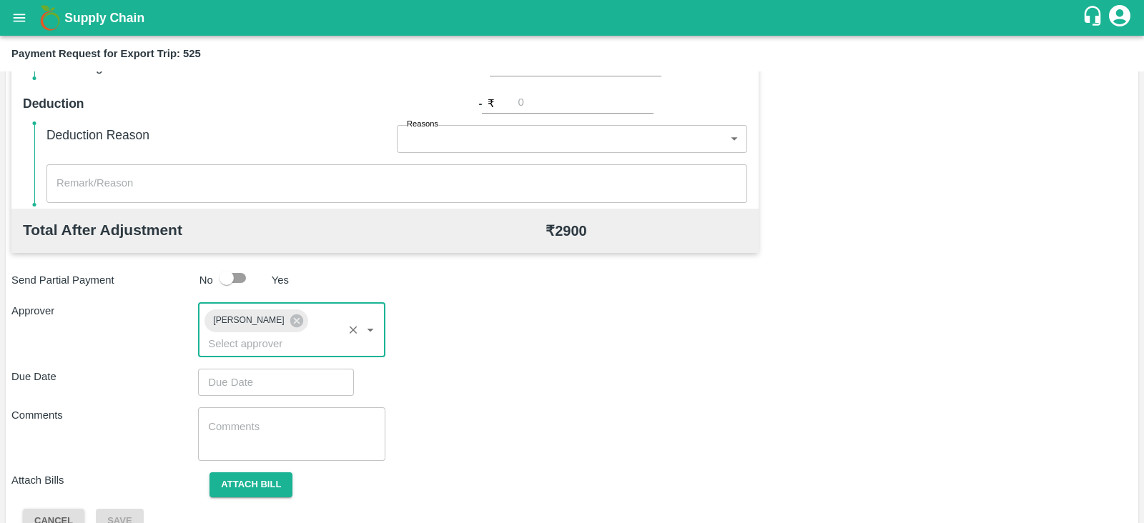
type input "DD/MM/YYYY hh:mm aa"
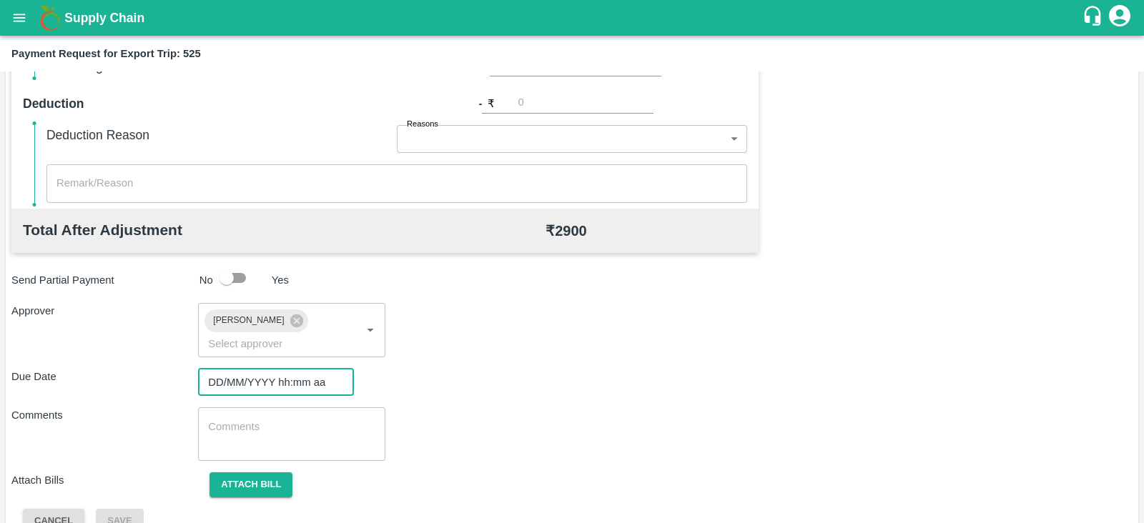
click at [250, 369] on input "DD/MM/YYYY hh:mm aa" at bounding box center [271, 382] width 146 height 27
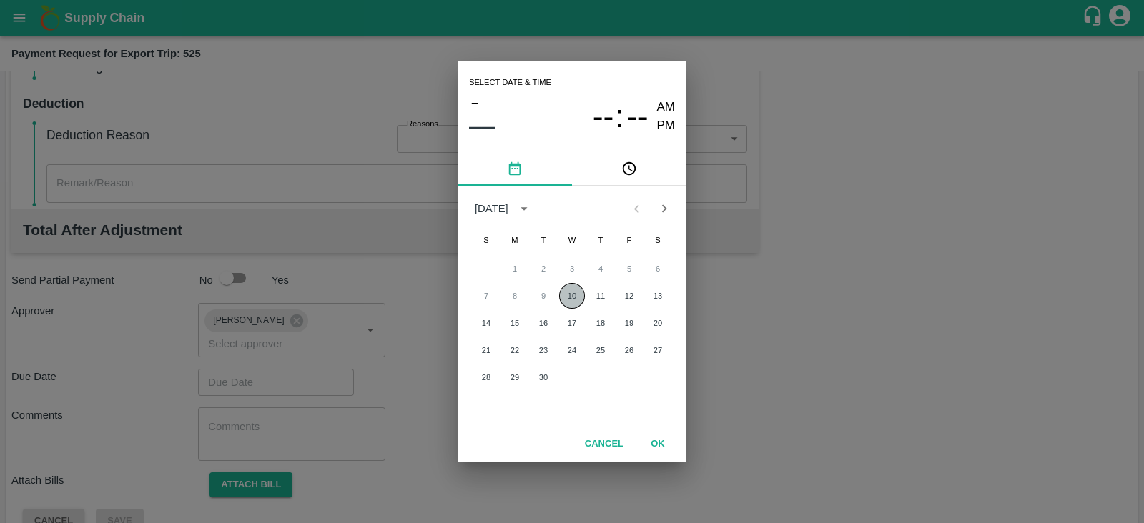
click at [576, 298] on button "10" at bounding box center [572, 296] width 26 height 26
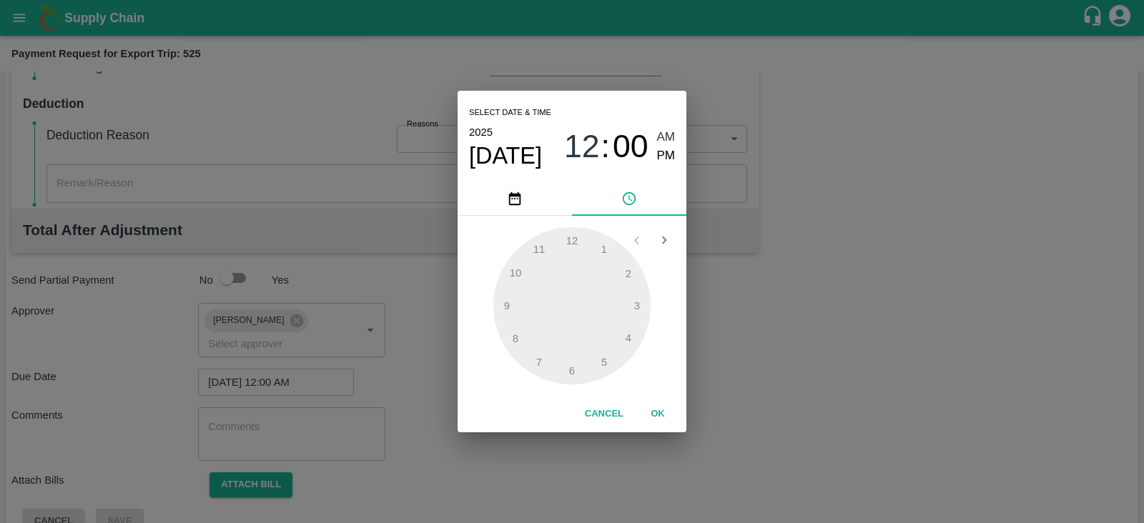
click at [606, 358] on div at bounding box center [571, 305] width 157 height 157
click at [665, 155] on span "PM" at bounding box center [666, 156] width 19 height 19
click at [604, 361] on div at bounding box center [571, 305] width 157 height 157
type input "[DATE] 05:00 PM"
click at [664, 407] on button "OK" at bounding box center [658, 414] width 46 height 25
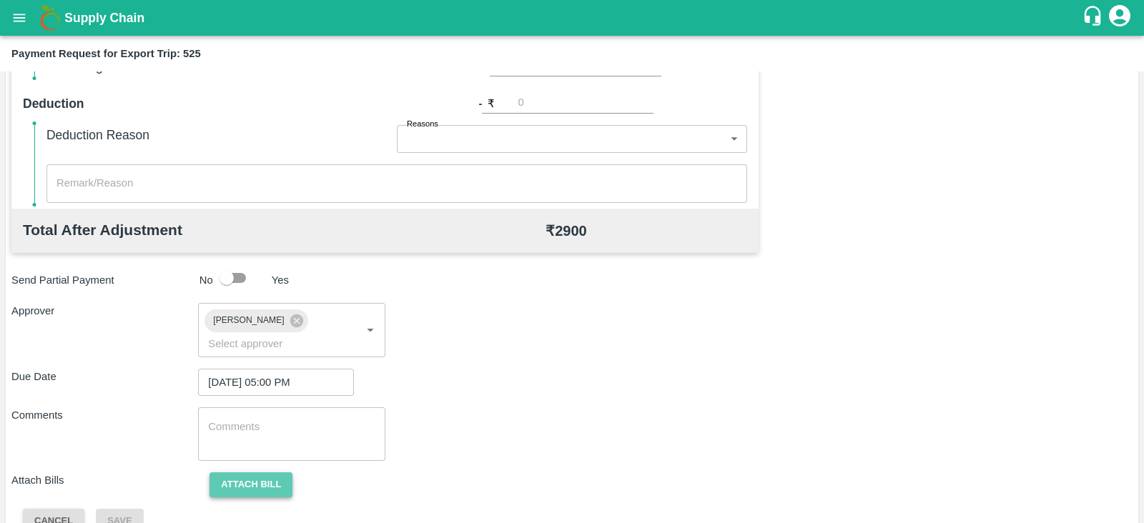
click at [264, 473] on button "Attach bill" at bounding box center [251, 485] width 83 height 25
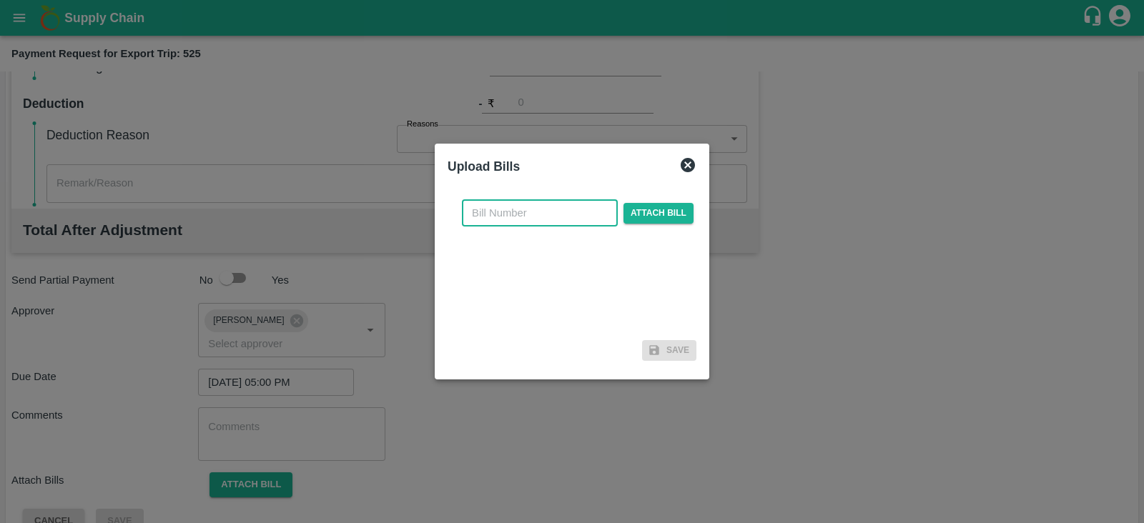
click at [559, 212] on input "text" at bounding box center [540, 213] width 156 height 27
paste input "A2-092/2025-26"
type input "A2-092/2025-26"
click at [631, 210] on span "Attach bill" at bounding box center [659, 213] width 70 height 21
click at [0, 0] on input "Attach bill" at bounding box center [0, 0] width 0 height 0
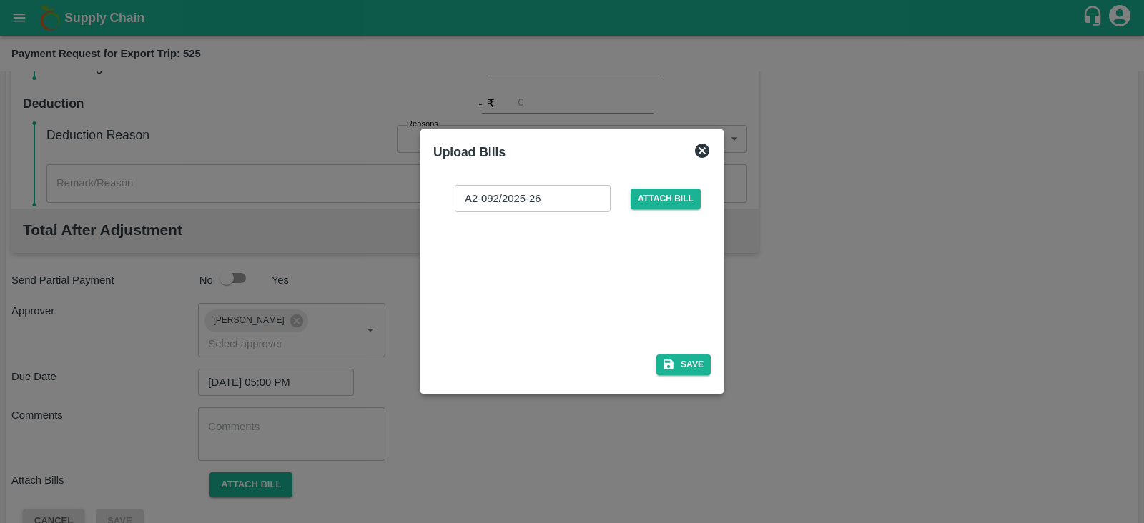
click at [551, 256] on div at bounding box center [569, 279] width 215 height 76
click at [690, 360] on button "Save" at bounding box center [684, 365] width 54 height 21
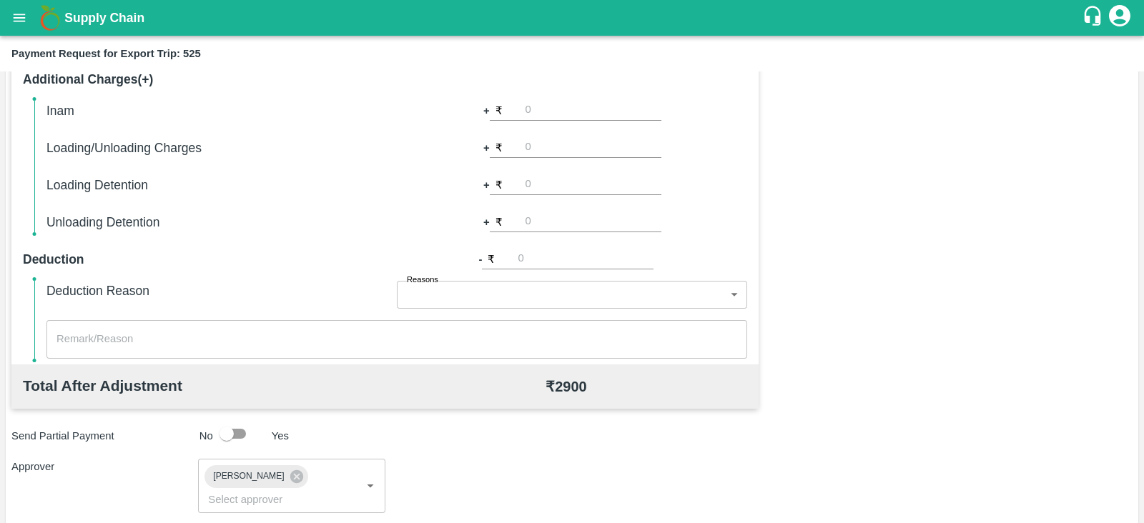
scroll to position [542, 0]
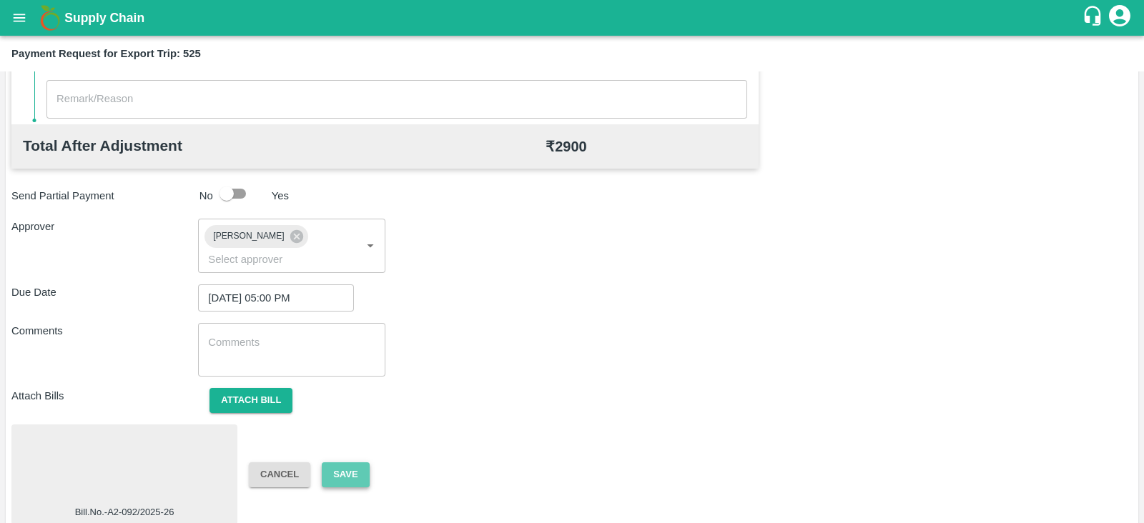
click at [359, 463] on button "Save" at bounding box center [345, 475] width 47 height 25
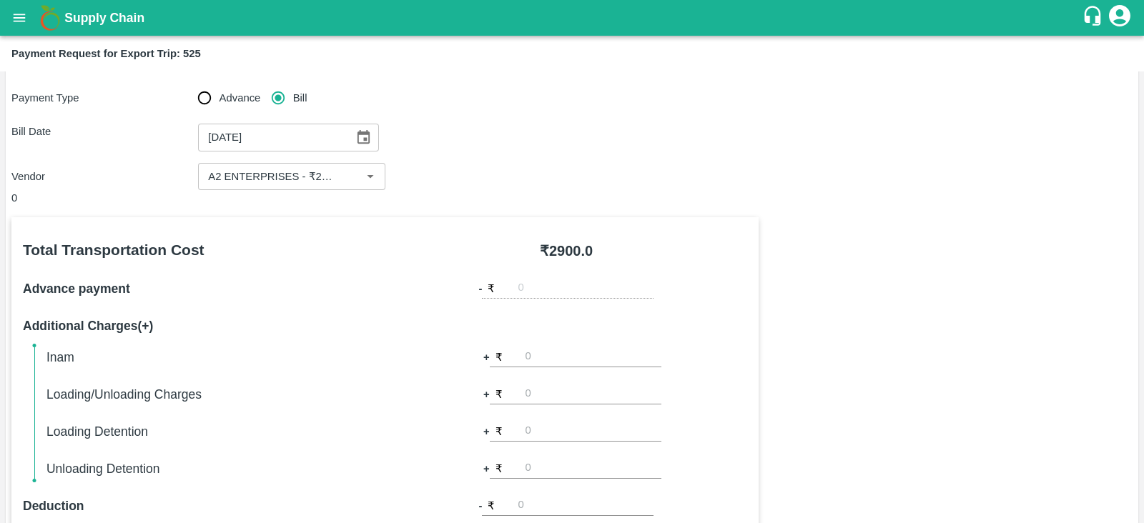
scroll to position [0, 0]
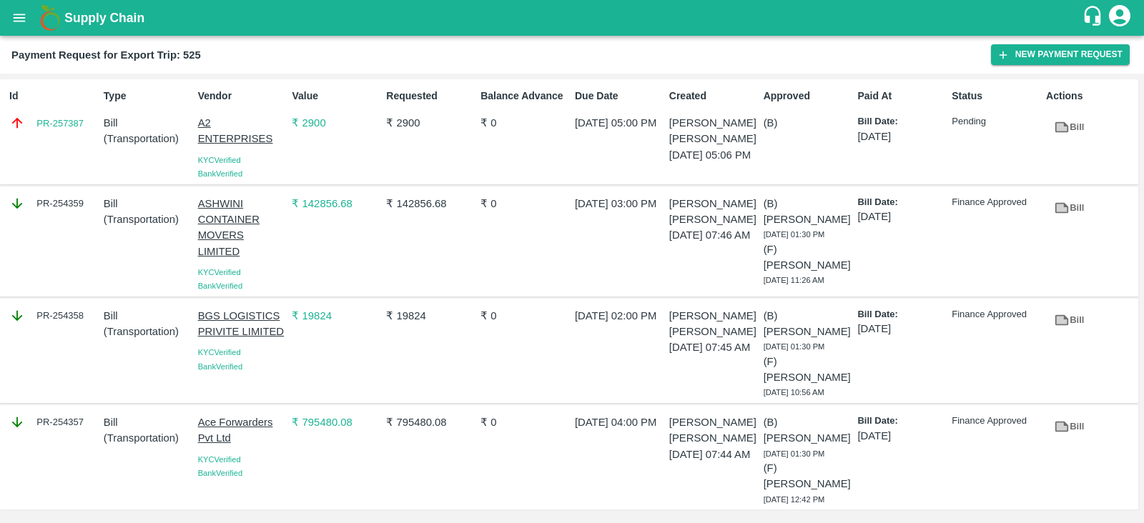
click at [74, 144] on div "Id PR-257387" at bounding box center [51, 132] width 94 height 98
copy link "PR-257387"
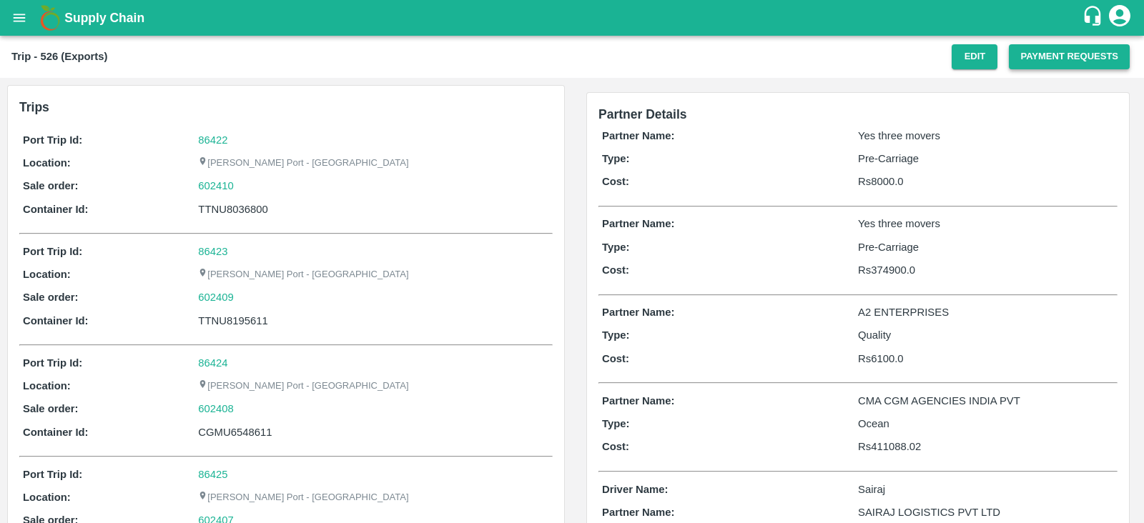
click at [1033, 62] on button "Payment Requests" at bounding box center [1069, 56] width 121 height 25
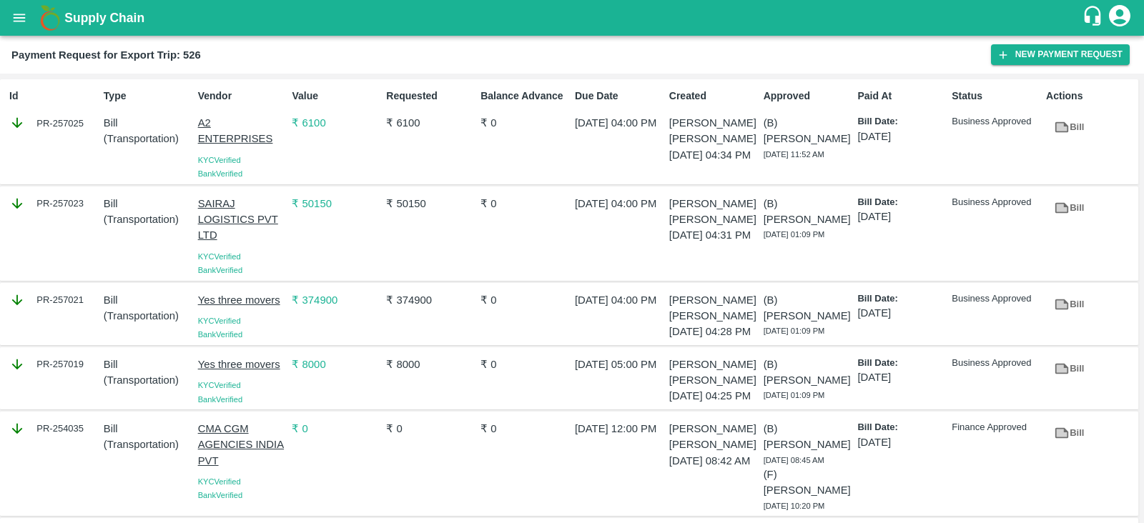
scroll to position [144, 0]
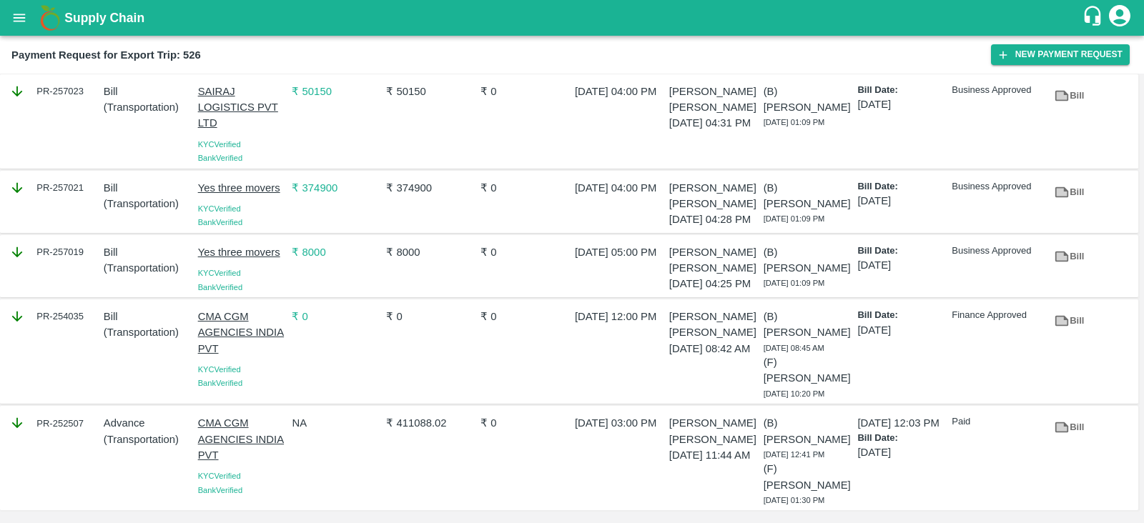
click at [68, 336] on div "PR-254035" at bounding box center [51, 351] width 94 height 97
copy div "PR-254035"
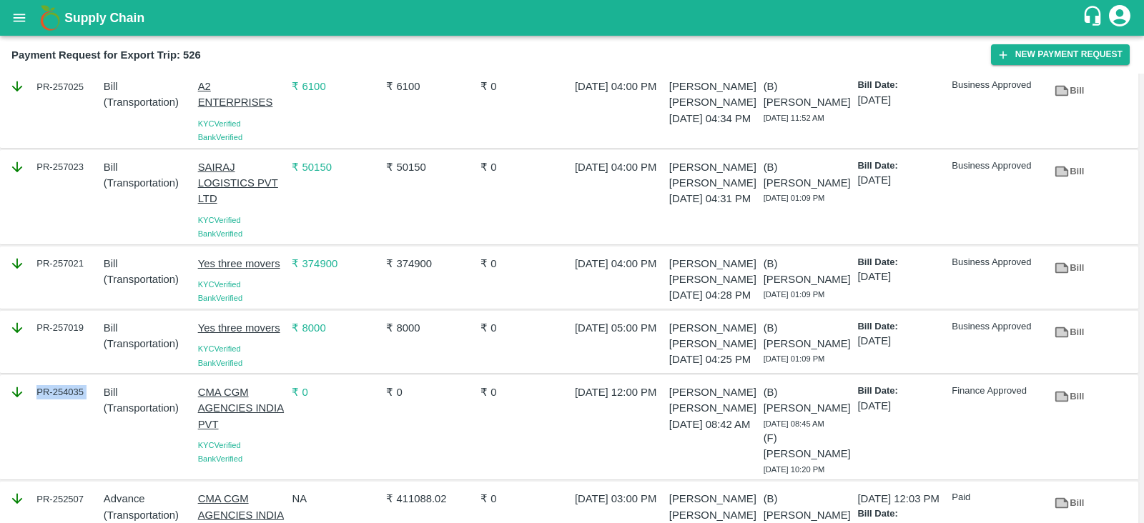
scroll to position [34, 0]
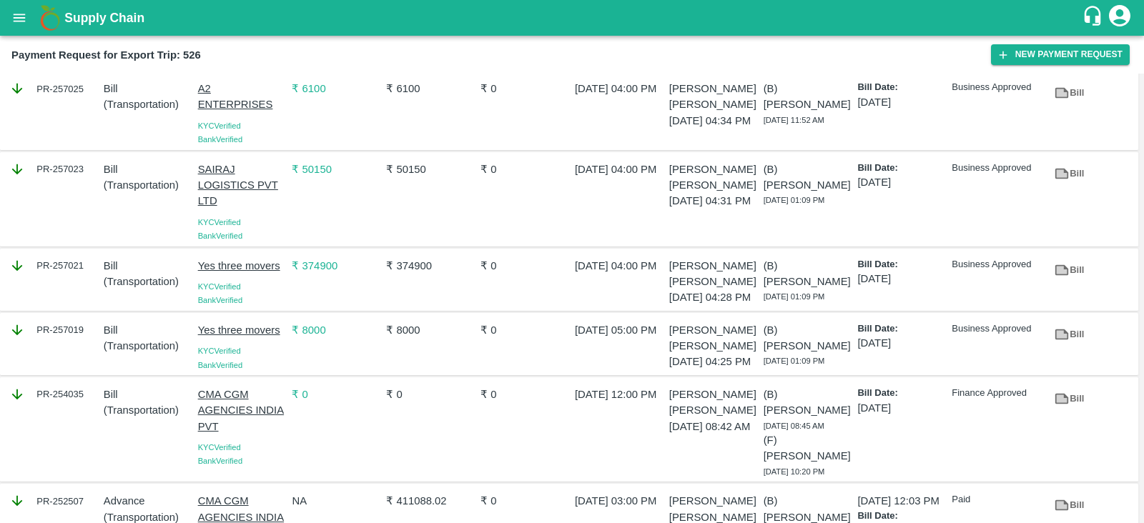
click at [75, 282] on div "PR-257021" at bounding box center [51, 279] width 94 height 55
copy div "PR-257021"
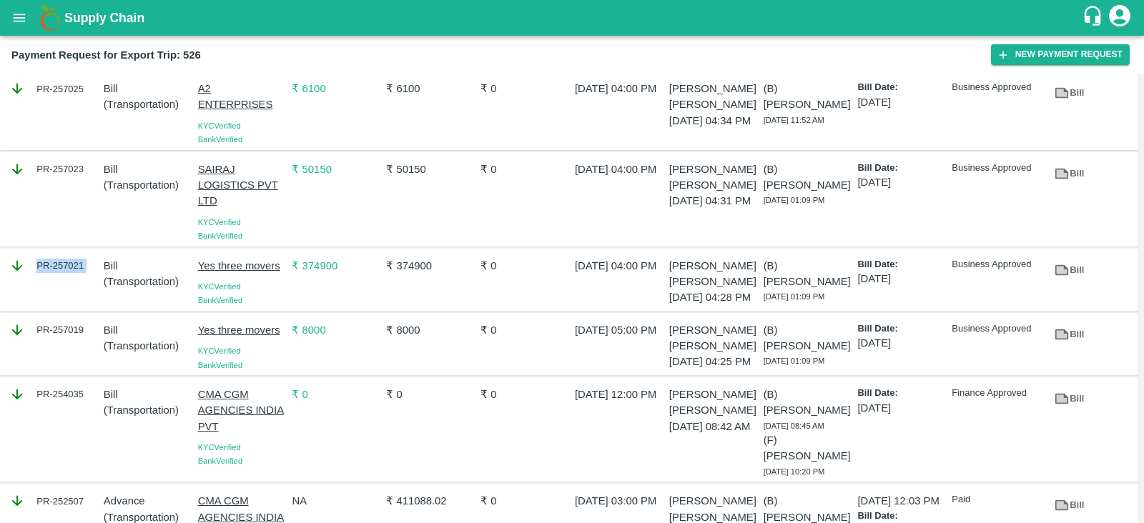
scroll to position [0, 0]
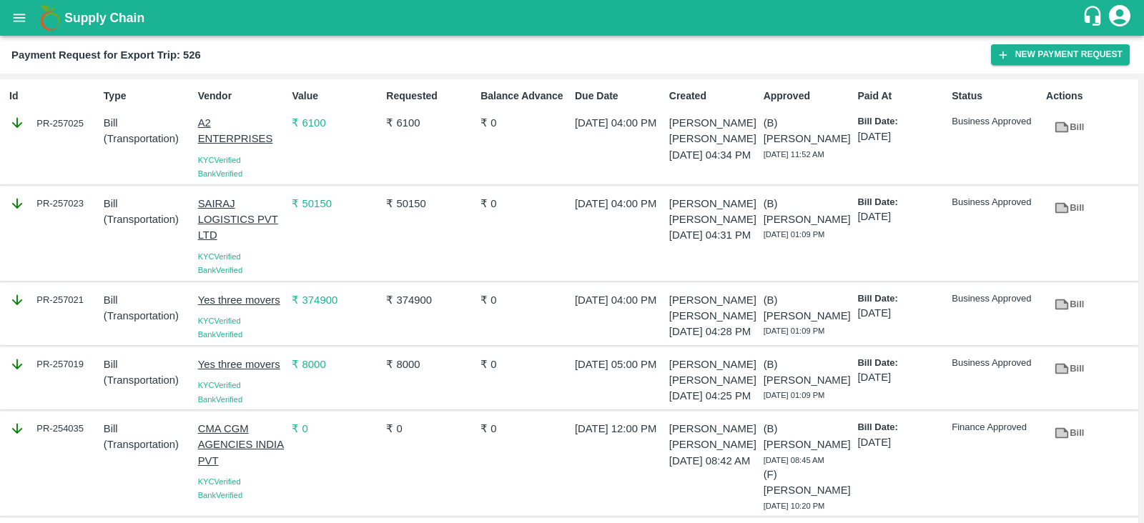
click at [82, 398] on div "PR-257019" at bounding box center [51, 378] width 94 height 55
copy div "PR-257019"
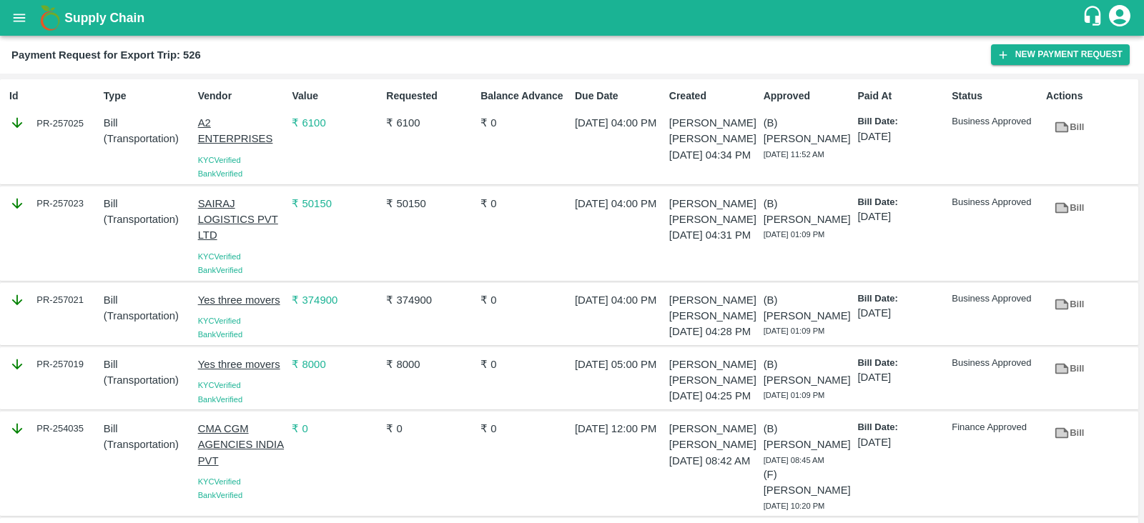
click at [83, 219] on div "PR-257023" at bounding box center [51, 233] width 94 height 87
copy div "PR-257023"
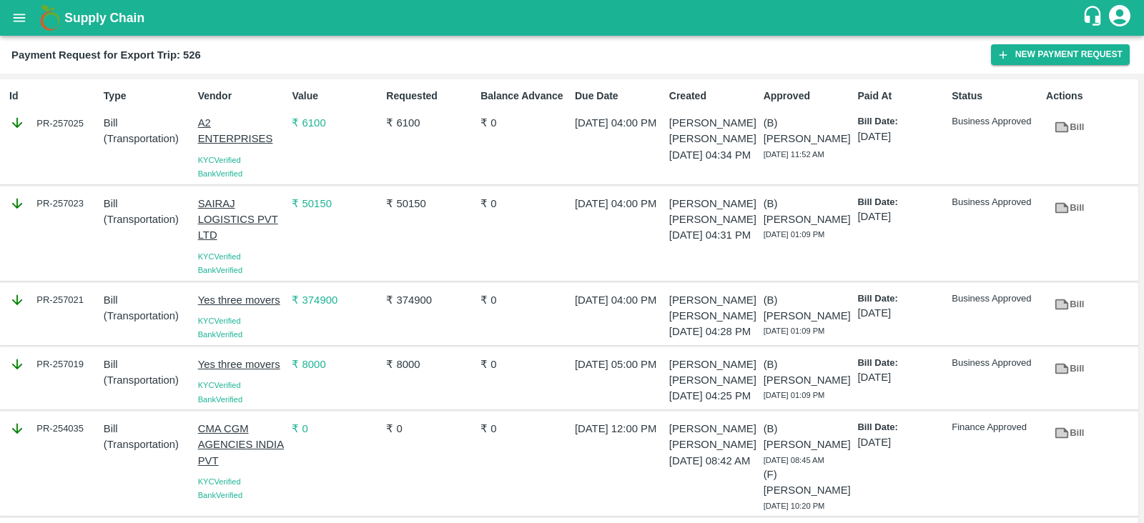
click at [83, 137] on div "Id PR-257025" at bounding box center [51, 132] width 94 height 98
copy div "PR-257025"
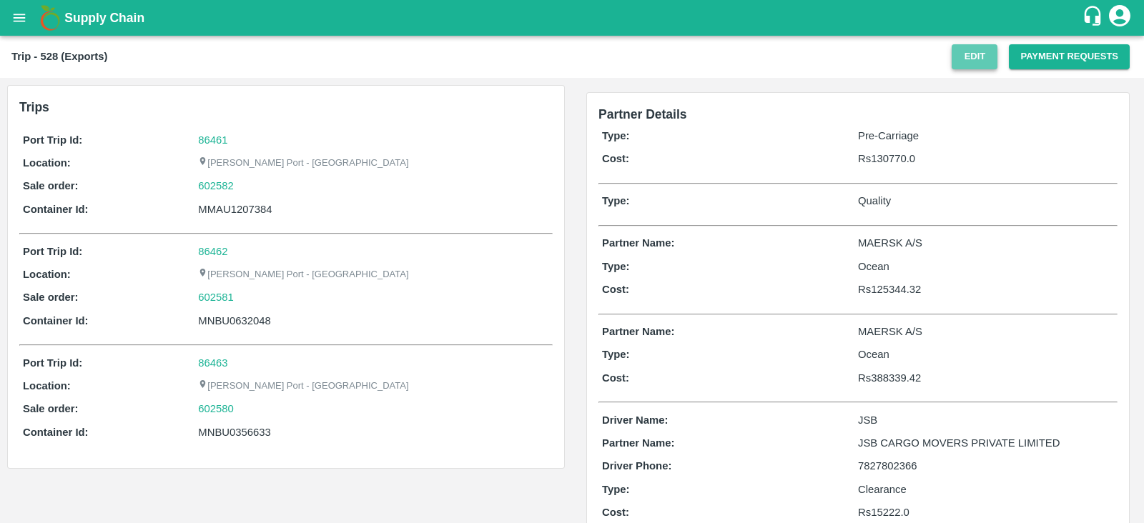
click at [980, 52] on button "Edit" at bounding box center [975, 56] width 46 height 25
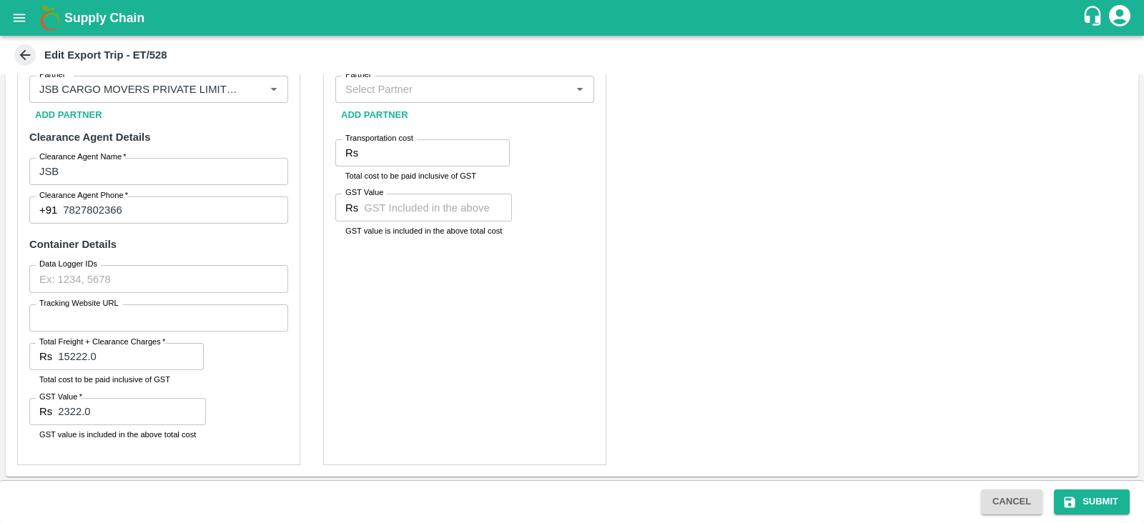
scroll to position [441, 0]
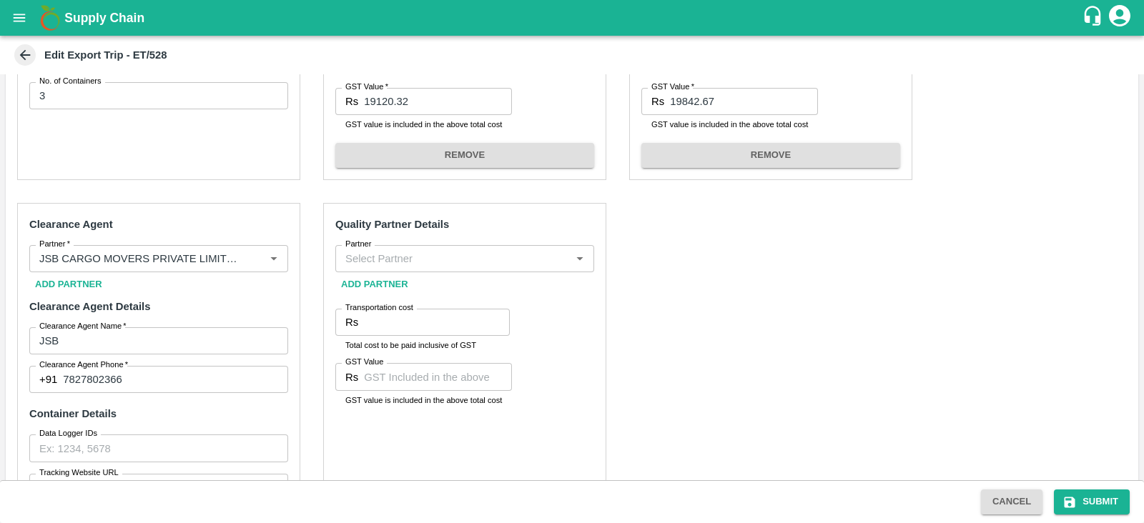
click at [496, 246] on div "Partner" at bounding box center [464, 258] width 259 height 27
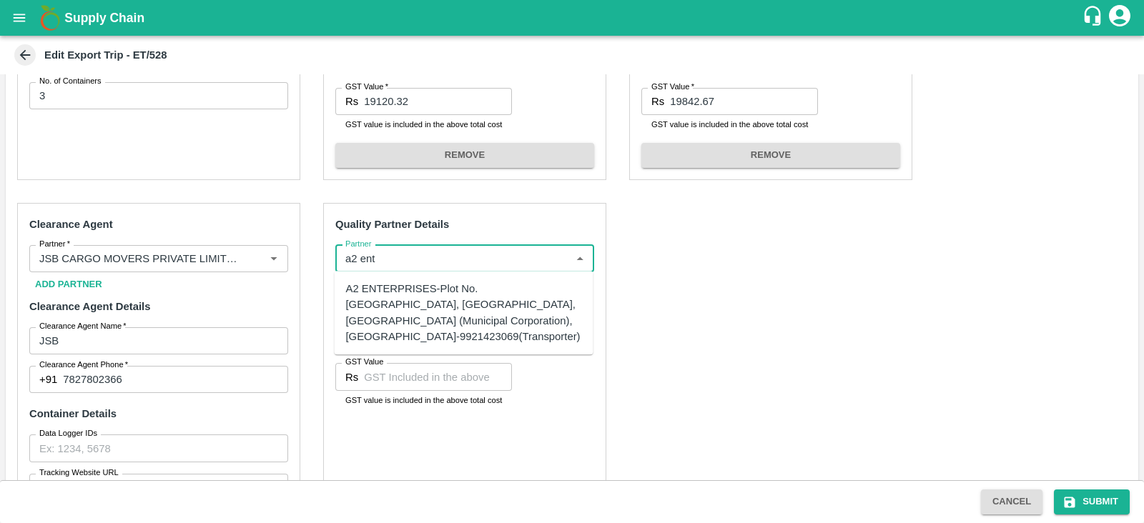
click at [413, 317] on div "A2 ENTERPRISES-Plot No.[GEOGRAPHIC_DATA], [GEOGRAPHIC_DATA], [GEOGRAPHIC_DATA] …" at bounding box center [464, 313] width 236 height 64
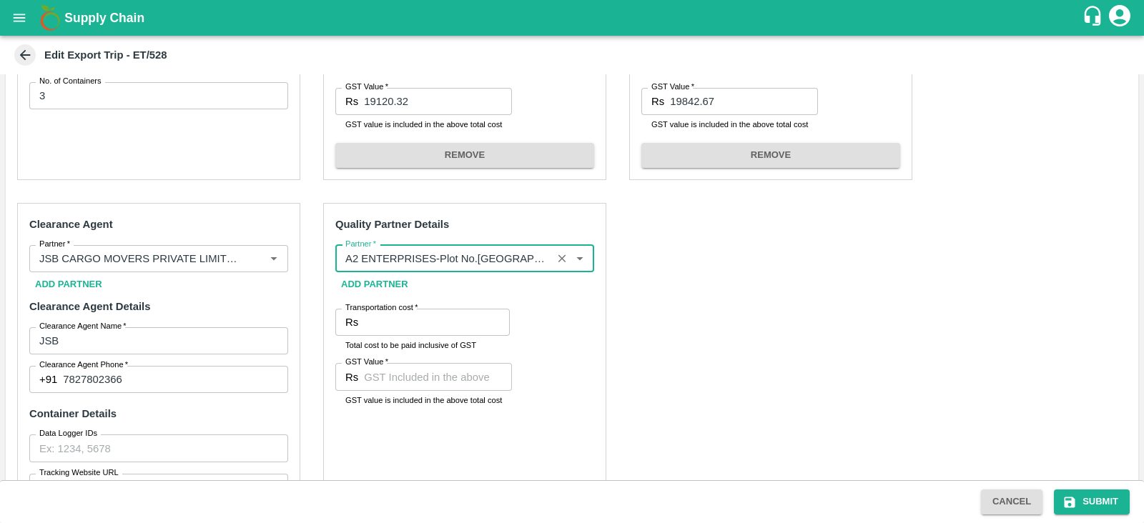
type input "A2 ENTERPRISES-Plot No.[GEOGRAPHIC_DATA], [GEOGRAPHIC_DATA], [GEOGRAPHIC_DATA] …"
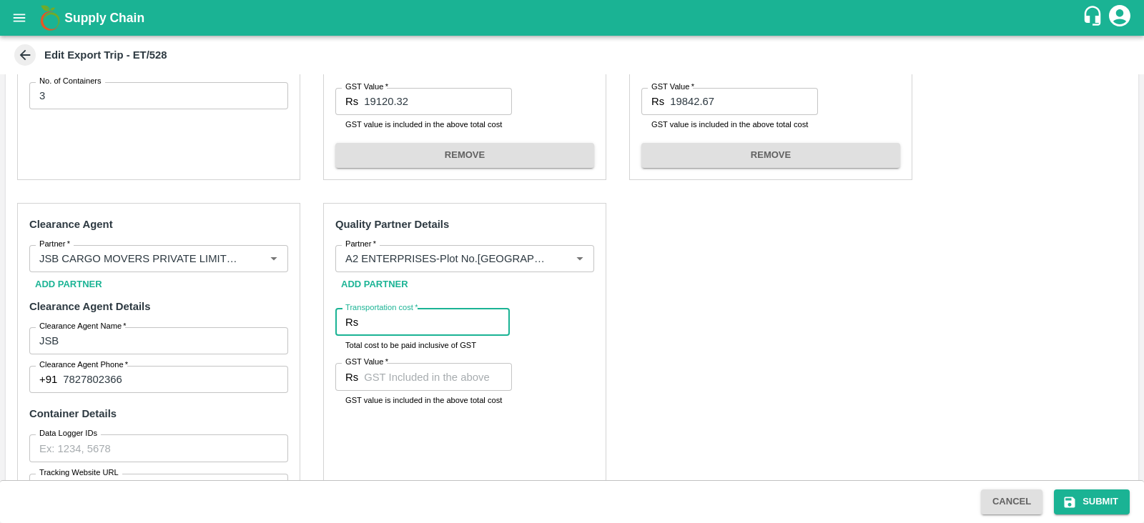
click at [395, 319] on input "Transportation cost   *" at bounding box center [437, 322] width 146 height 27
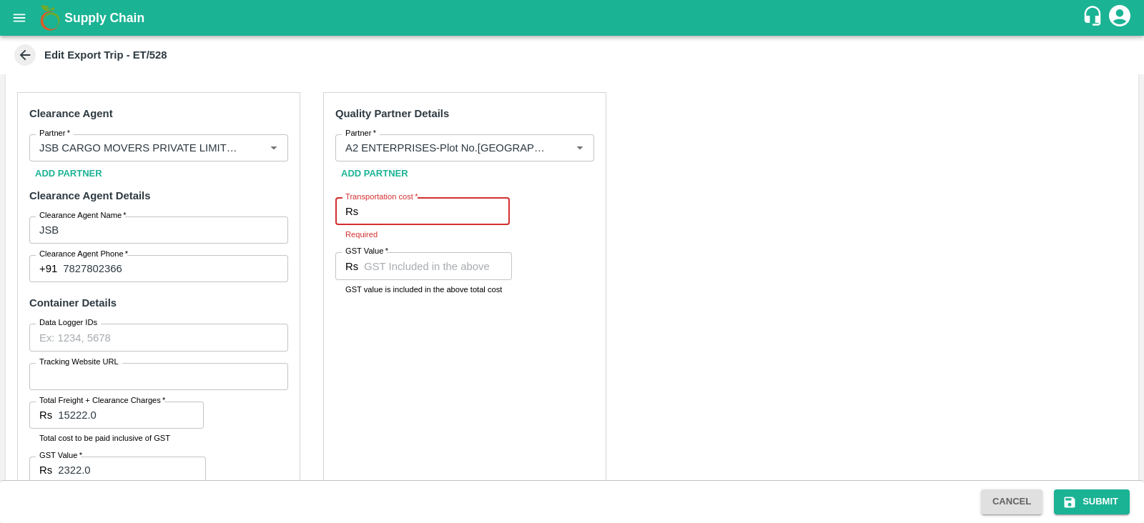
scroll to position [559, 0]
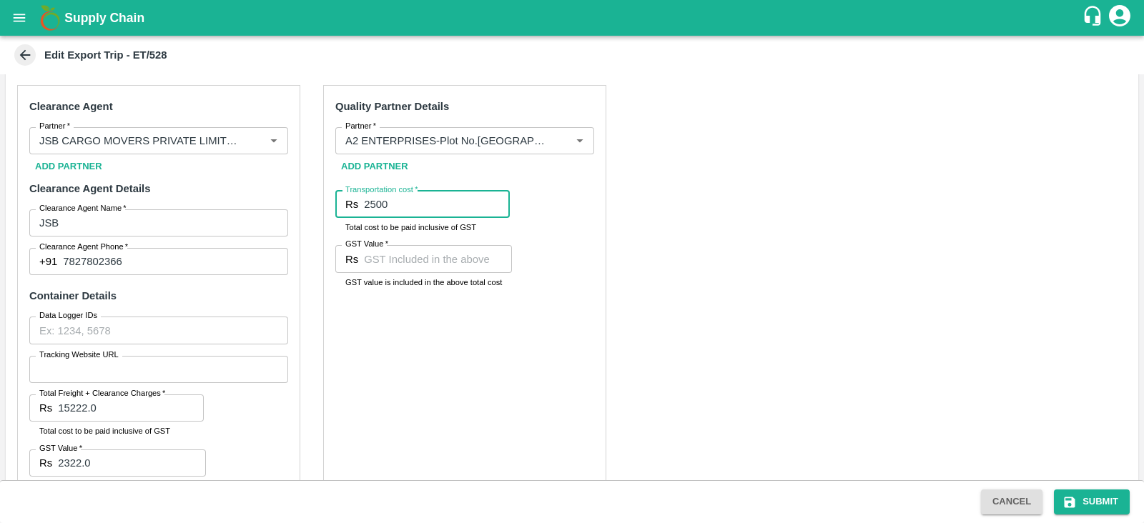
type input "2500"
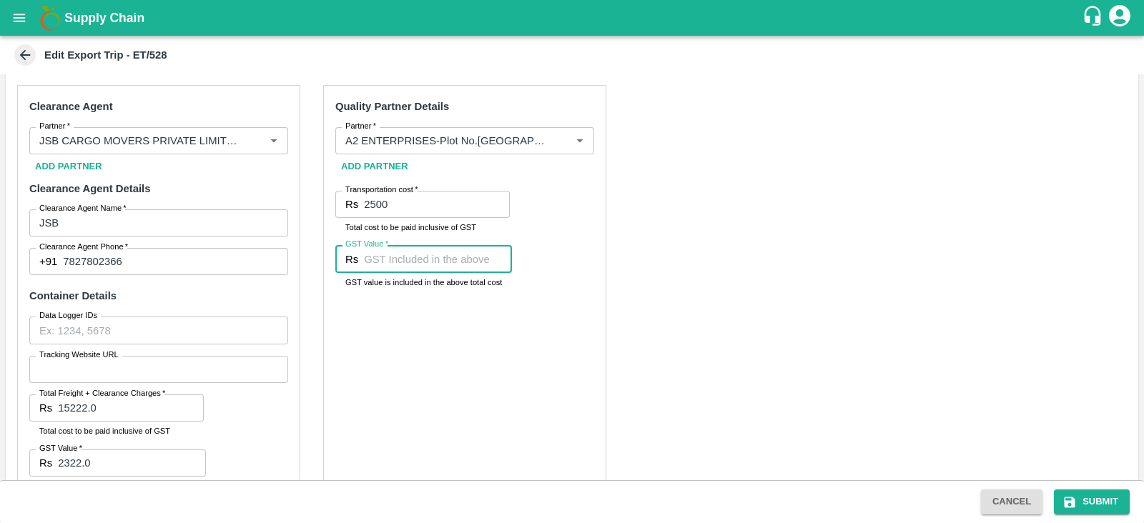
click at [416, 257] on input "GST Value   *" at bounding box center [438, 258] width 148 height 27
type input "00"
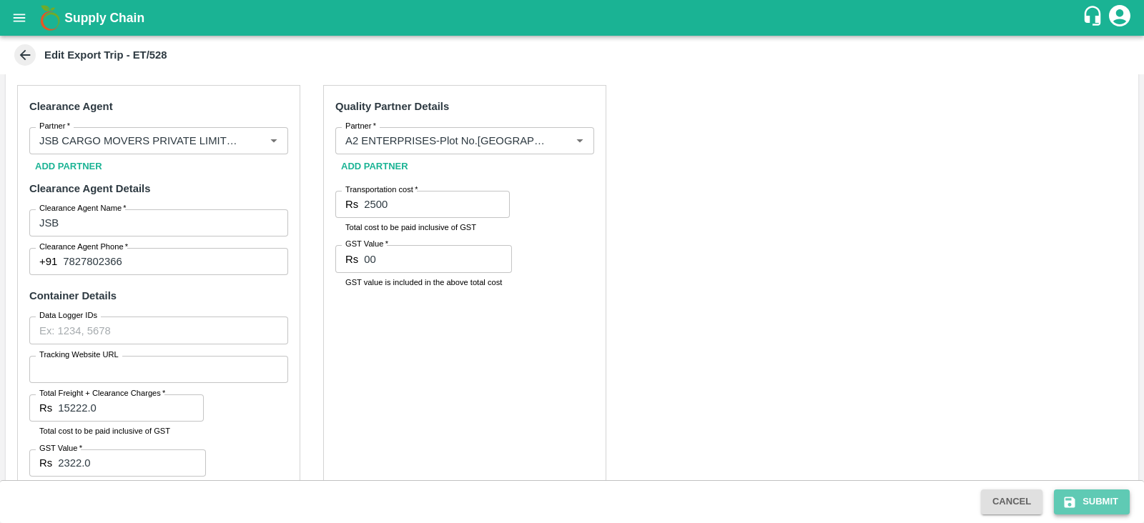
click at [1072, 505] on icon "submit" at bounding box center [1070, 502] width 11 height 11
click at [897, 235] on div "Pre-Carriage Partner Details Partner Partner Add Partner Transportation Cost Rs…" at bounding box center [572, 163] width 1133 height 731
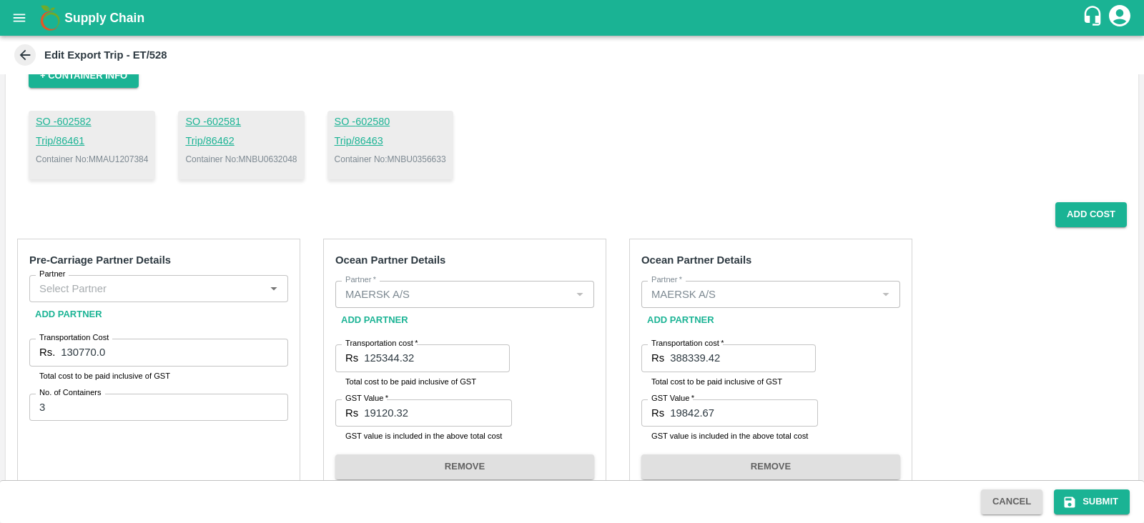
scroll to position [126, 0]
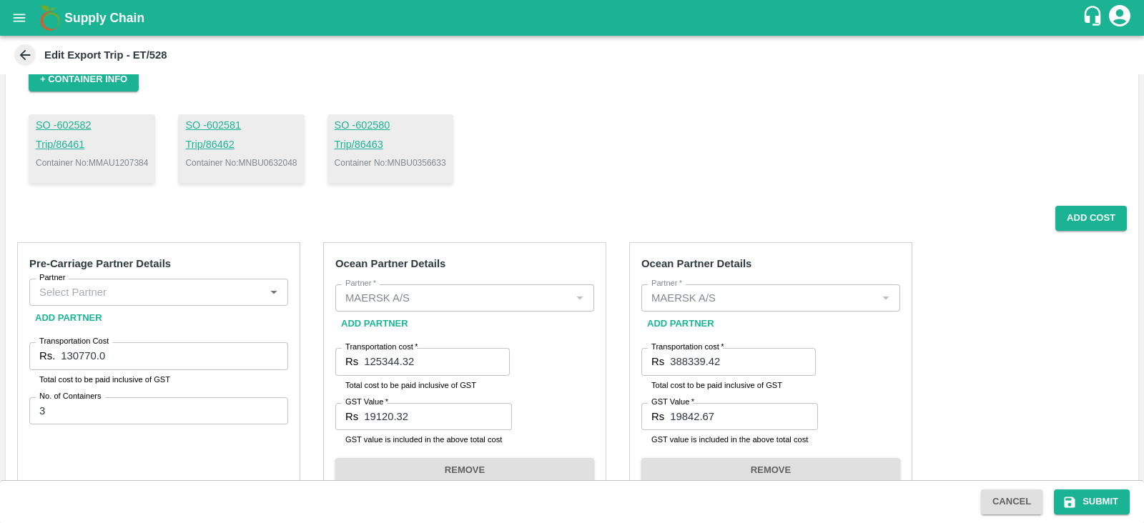
click at [200, 291] on input "Partner" at bounding box center [147, 292] width 227 height 19
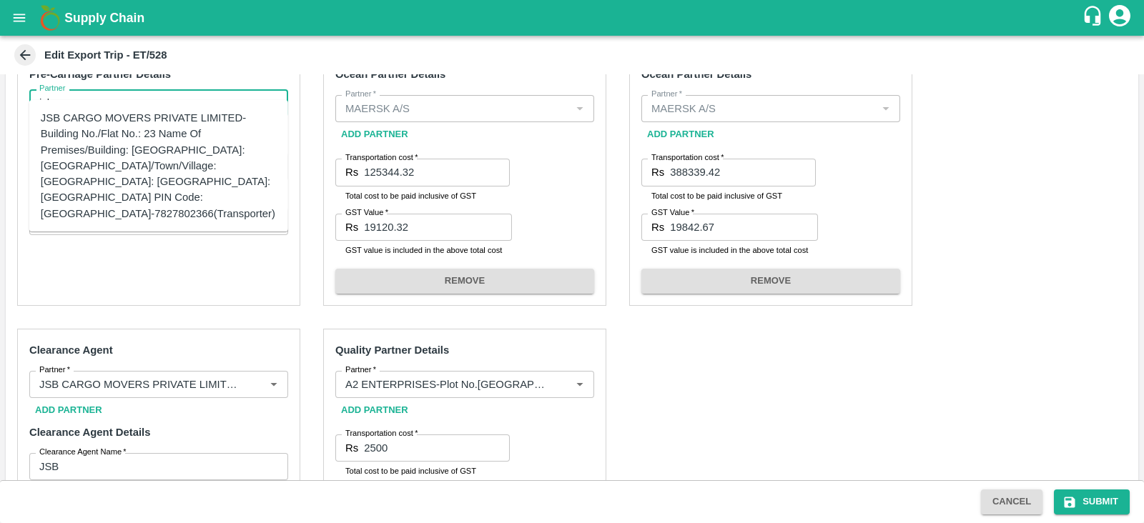
scroll to position [332, 0]
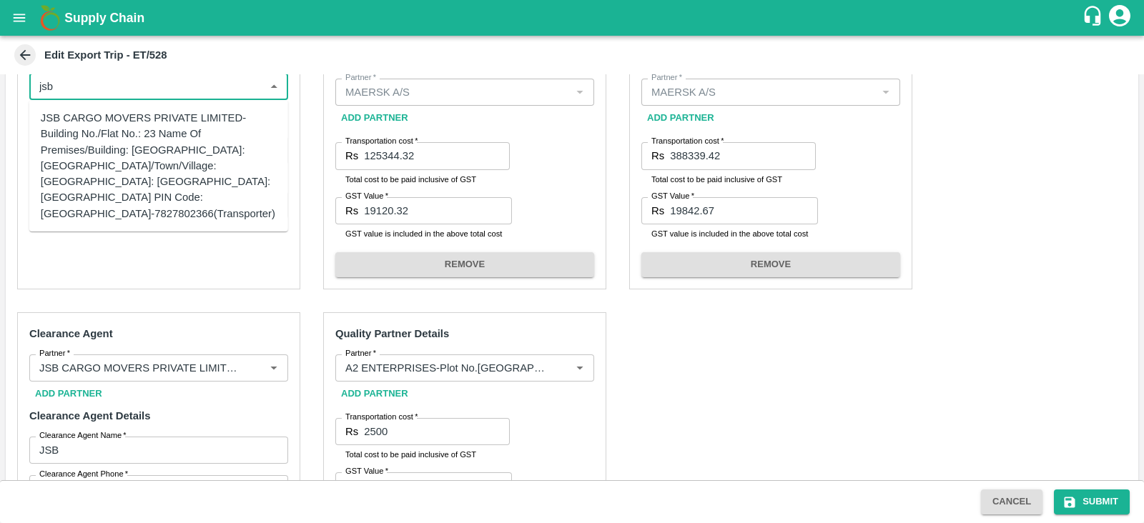
click at [182, 162] on div "JSB CARGO MOVERS PRIVATE LIMITED-Building No./Flat No.: 23 Name Of Premises/Bui…" at bounding box center [159, 166] width 236 height 112
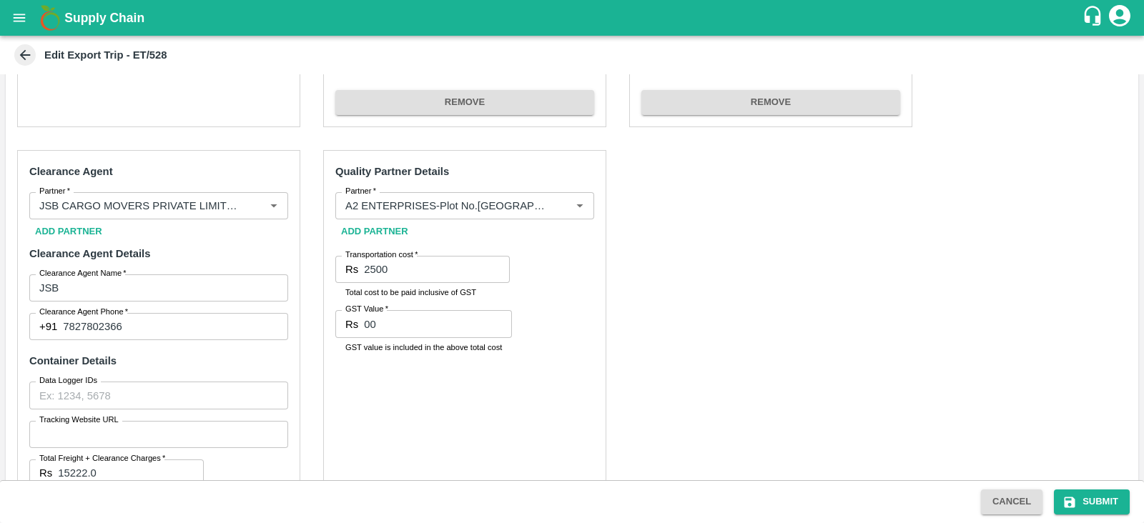
scroll to position [611, 0]
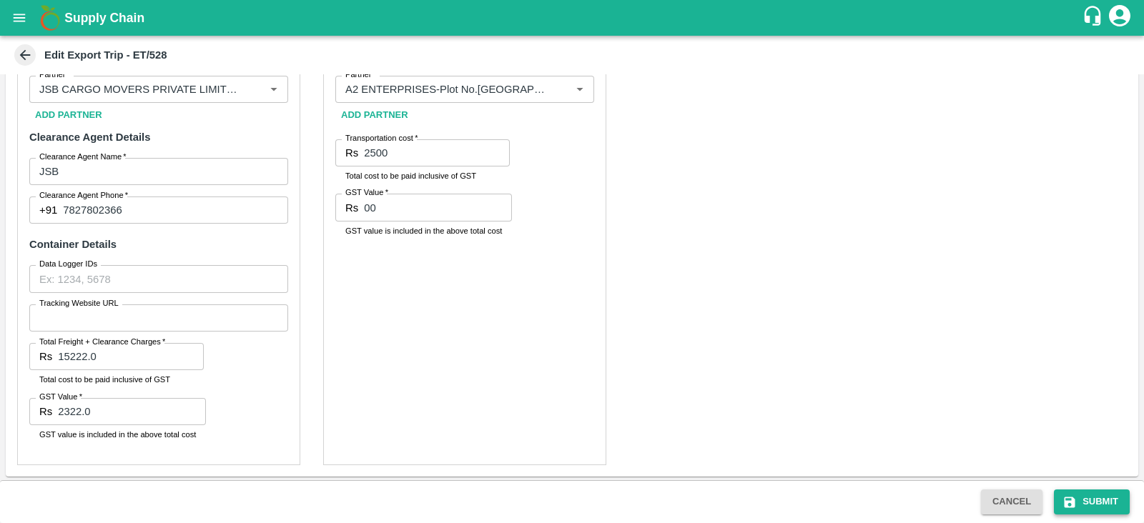
type input "JSB CARGO MOVERS PRIVATE LIMITED-Building No./Flat No.: 23 Name Of Premises/Bui…"
click at [1089, 505] on button "Submit" at bounding box center [1092, 502] width 76 height 25
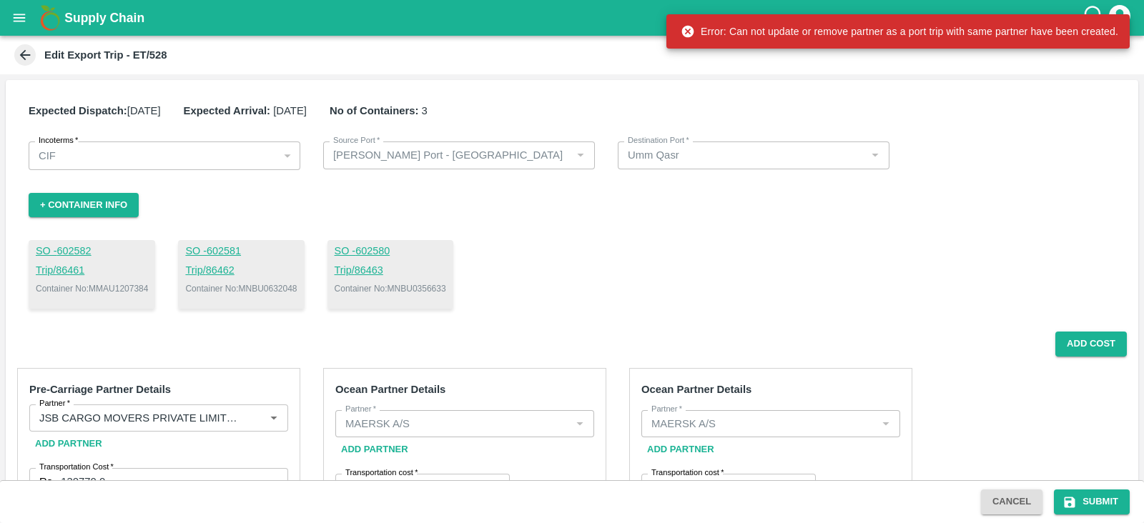
scroll to position [211, 0]
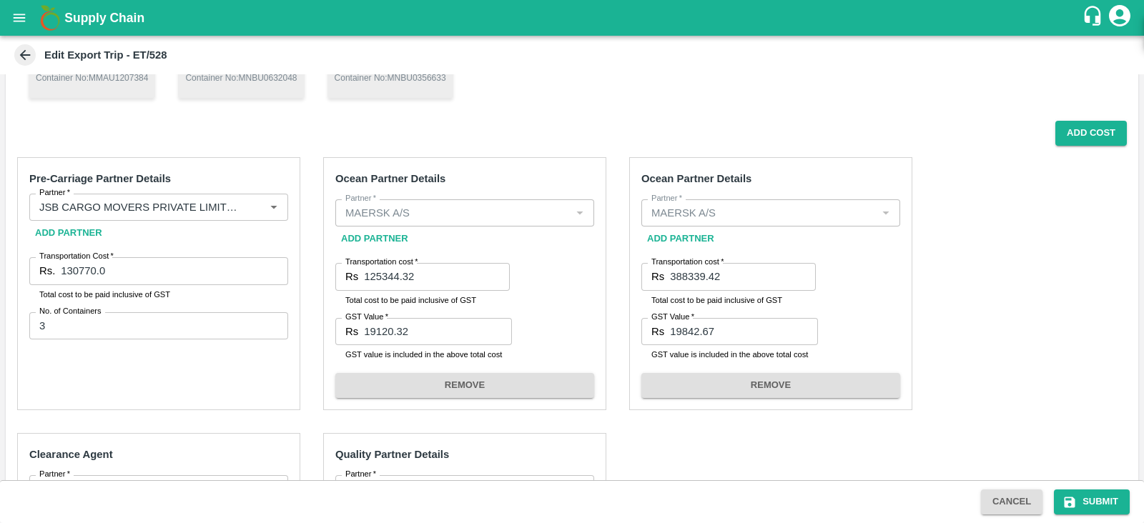
click at [990, 313] on div "Pre-Carriage Partner Details Partner   * Partner   * Add Partner Transportation…" at bounding box center [572, 511] width 1133 height 731
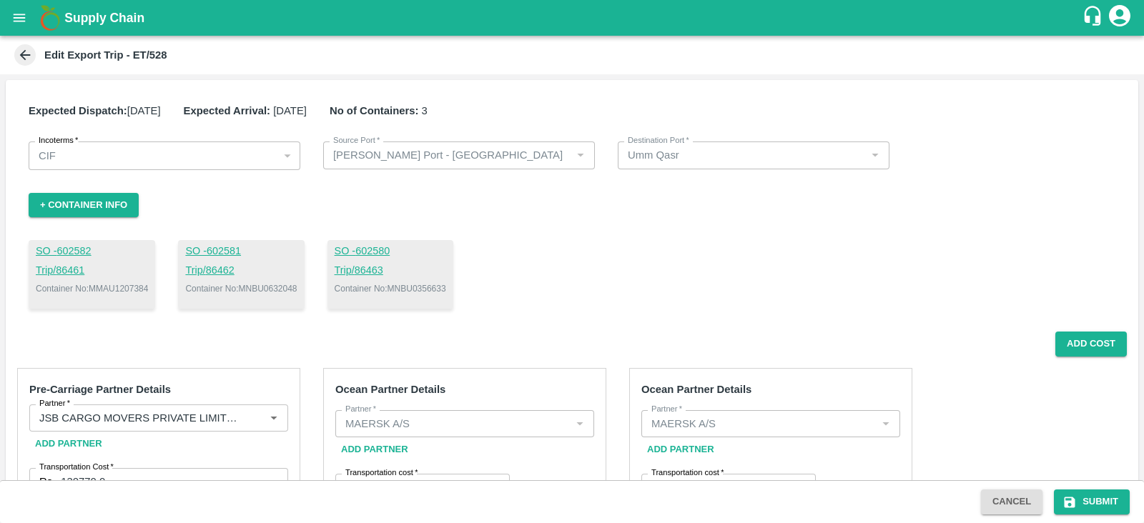
scroll to position [1, 0]
